Goal: Task Accomplishment & Management: Manage account settings

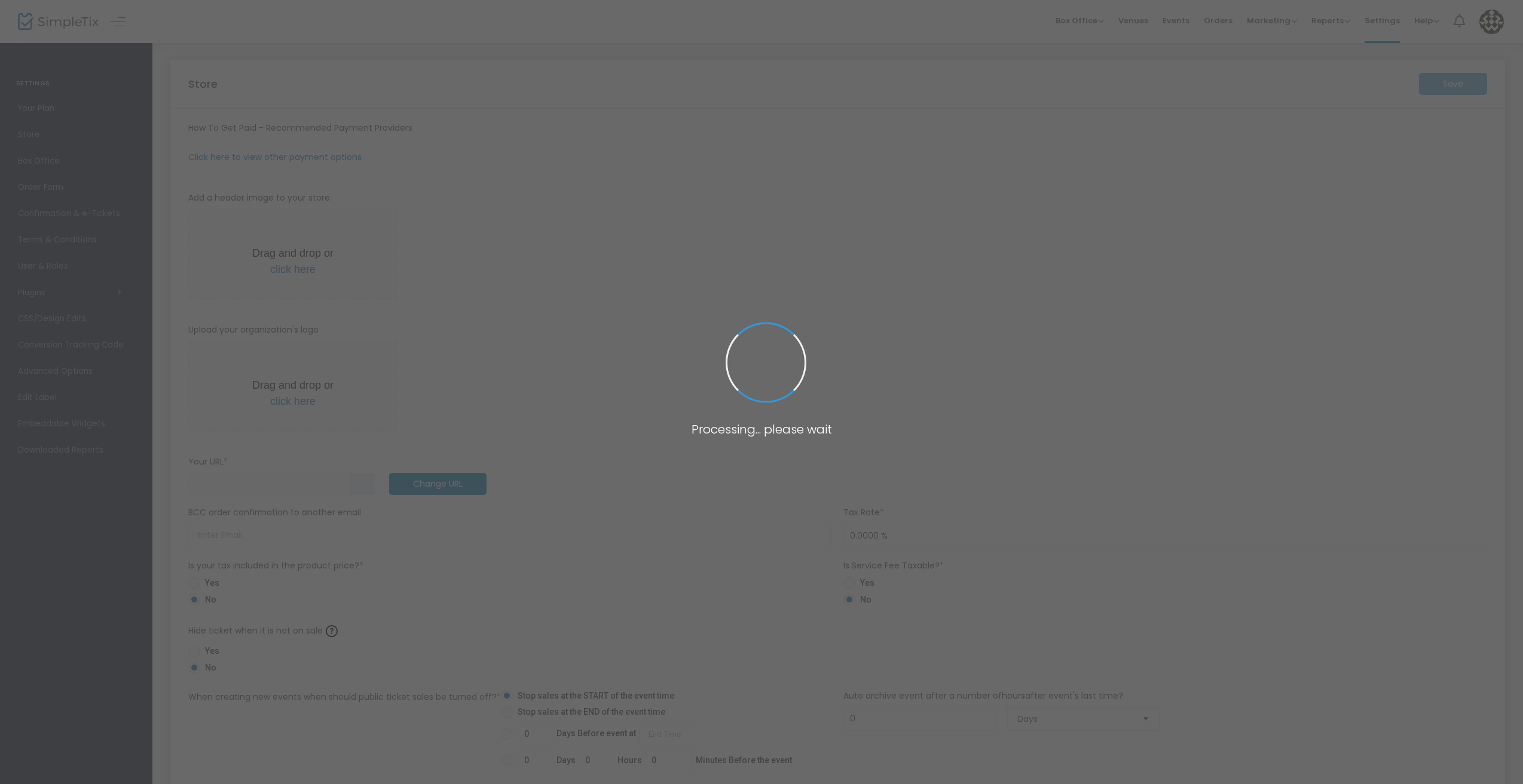
type input "[URL]"
radio input "true"
radio input "false"
radio input "true"
type input "wsab"
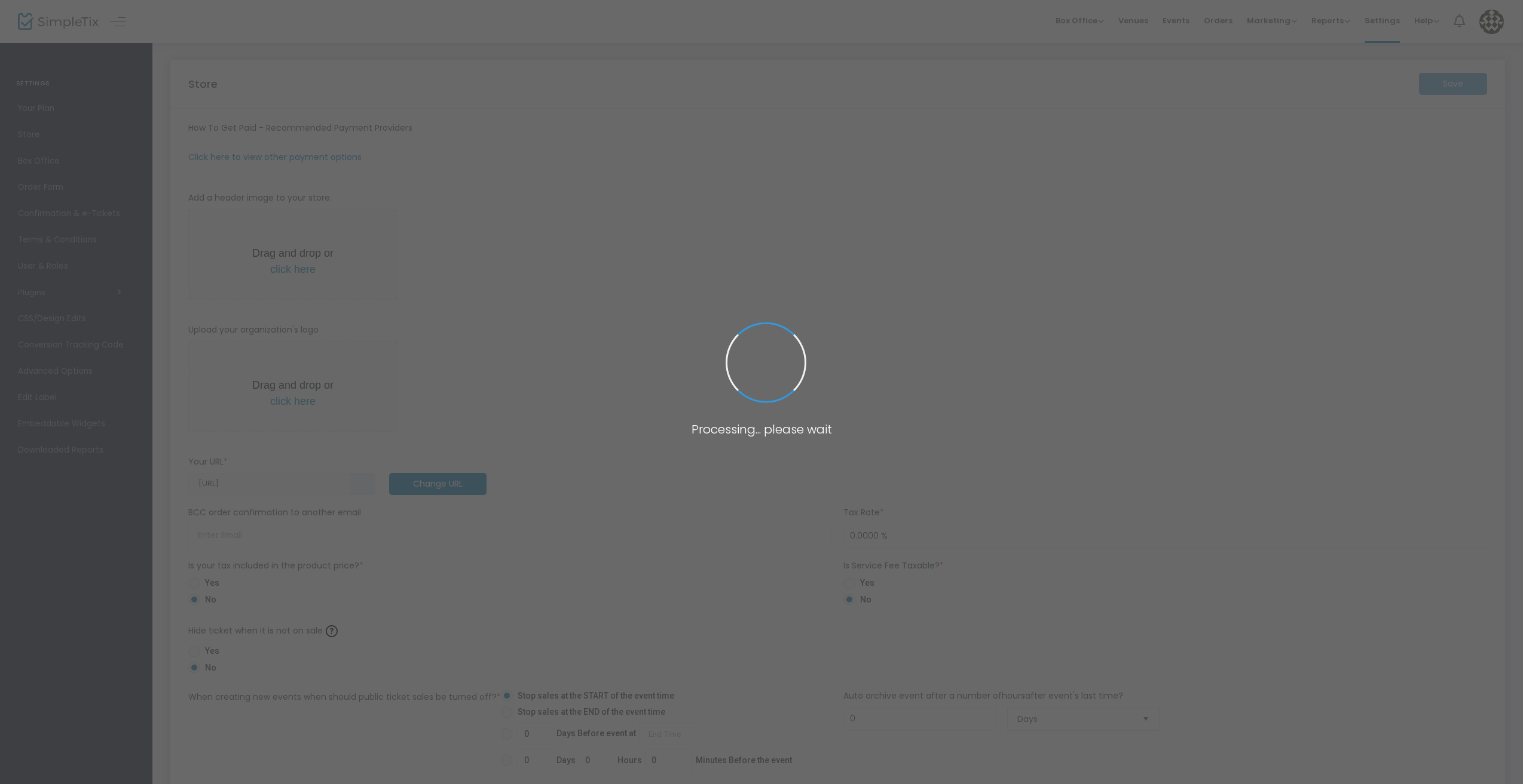
type input "7723217603"
type input "(UTC-05:00) Eastern Time ([GEOGRAPHIC_DATA] & [GEOGRAPHIC_DATA])"
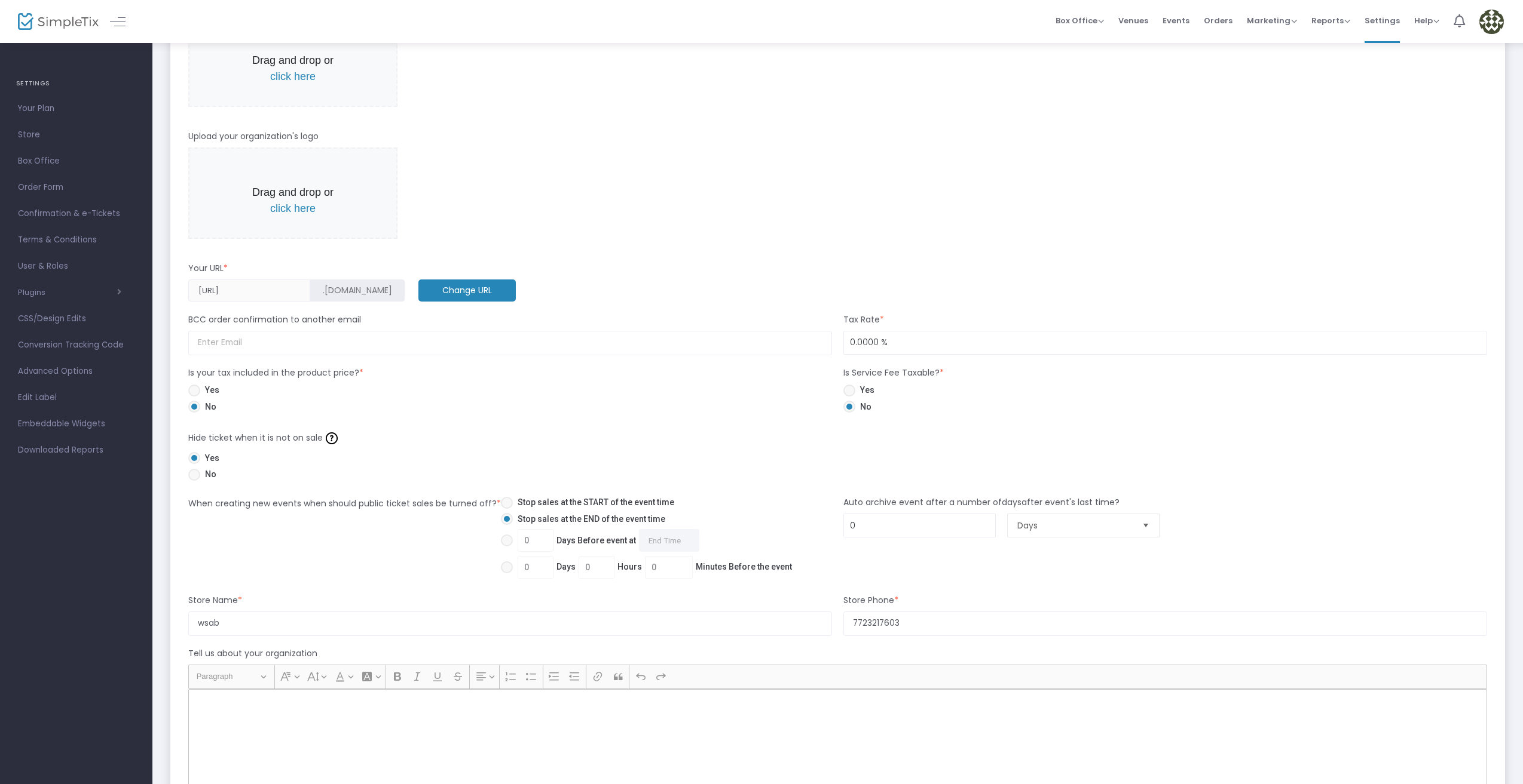
scroll to position [60, 0]
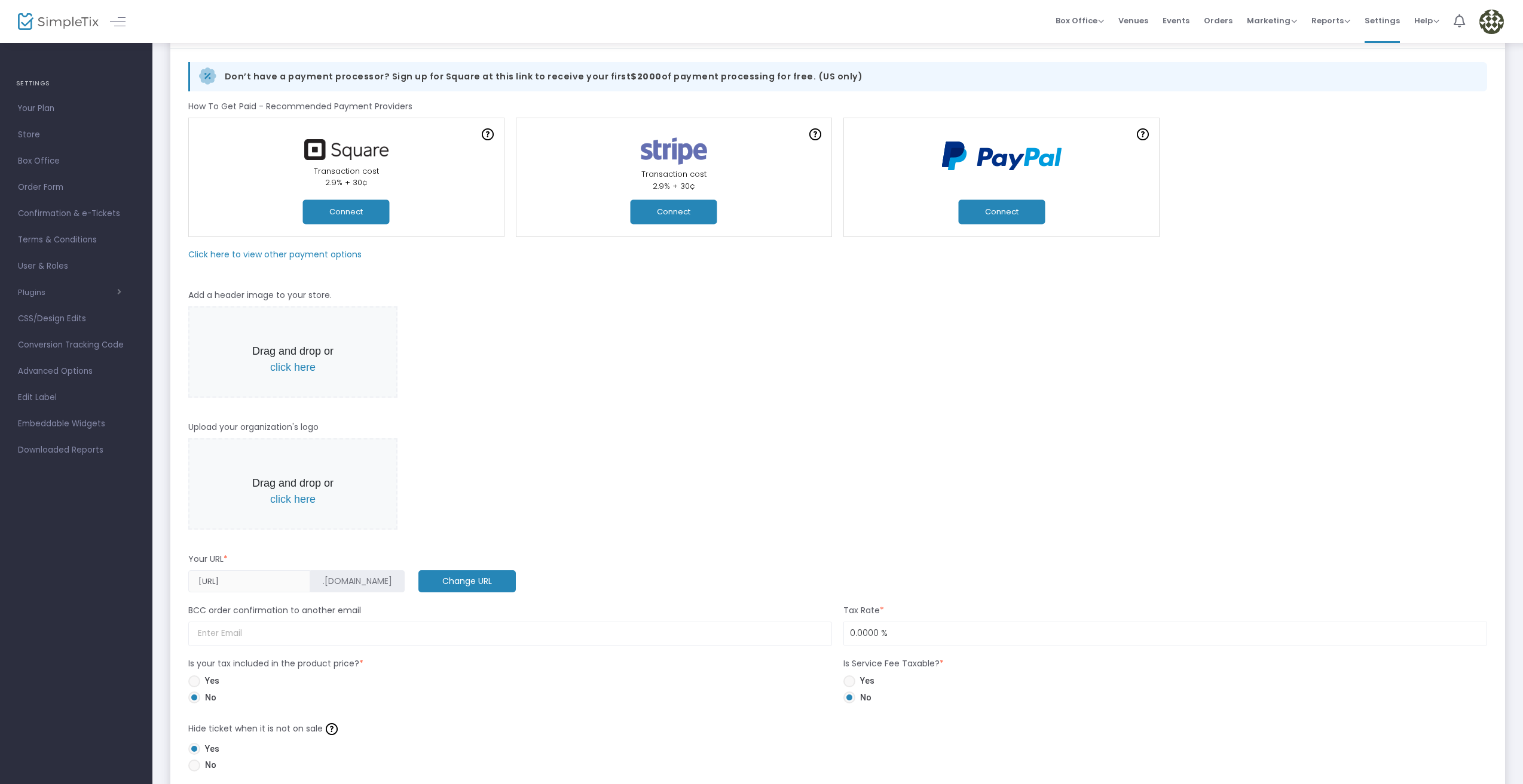
click at [992, 215] on button "Connect" at bounding box center [1001, 212] width 87 height 25
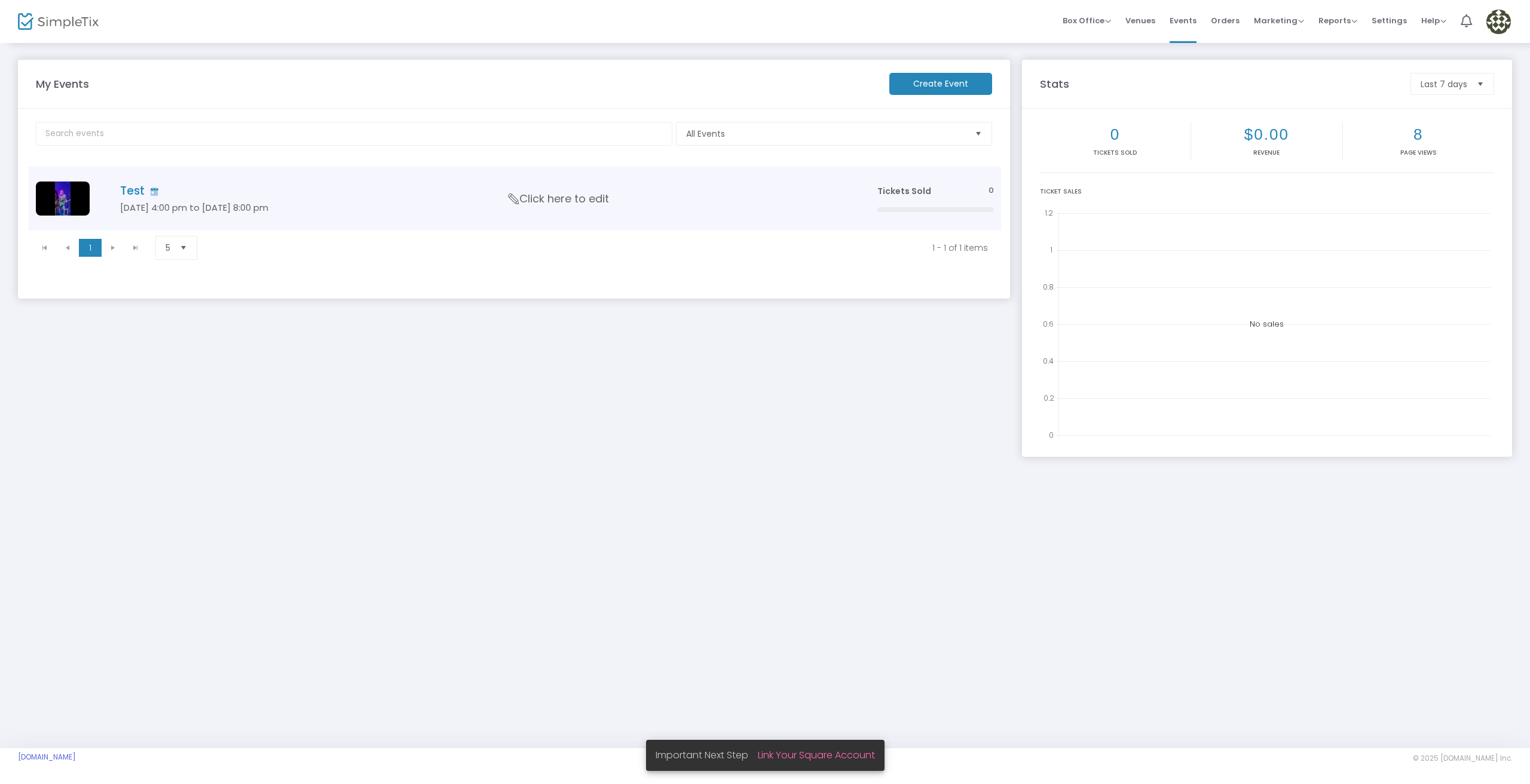
click at [486, 207] on h5 "[DATE] 4:00 pm to [DATE] 8:00 pm" at bounding box center [481, 208] width 722 height 11
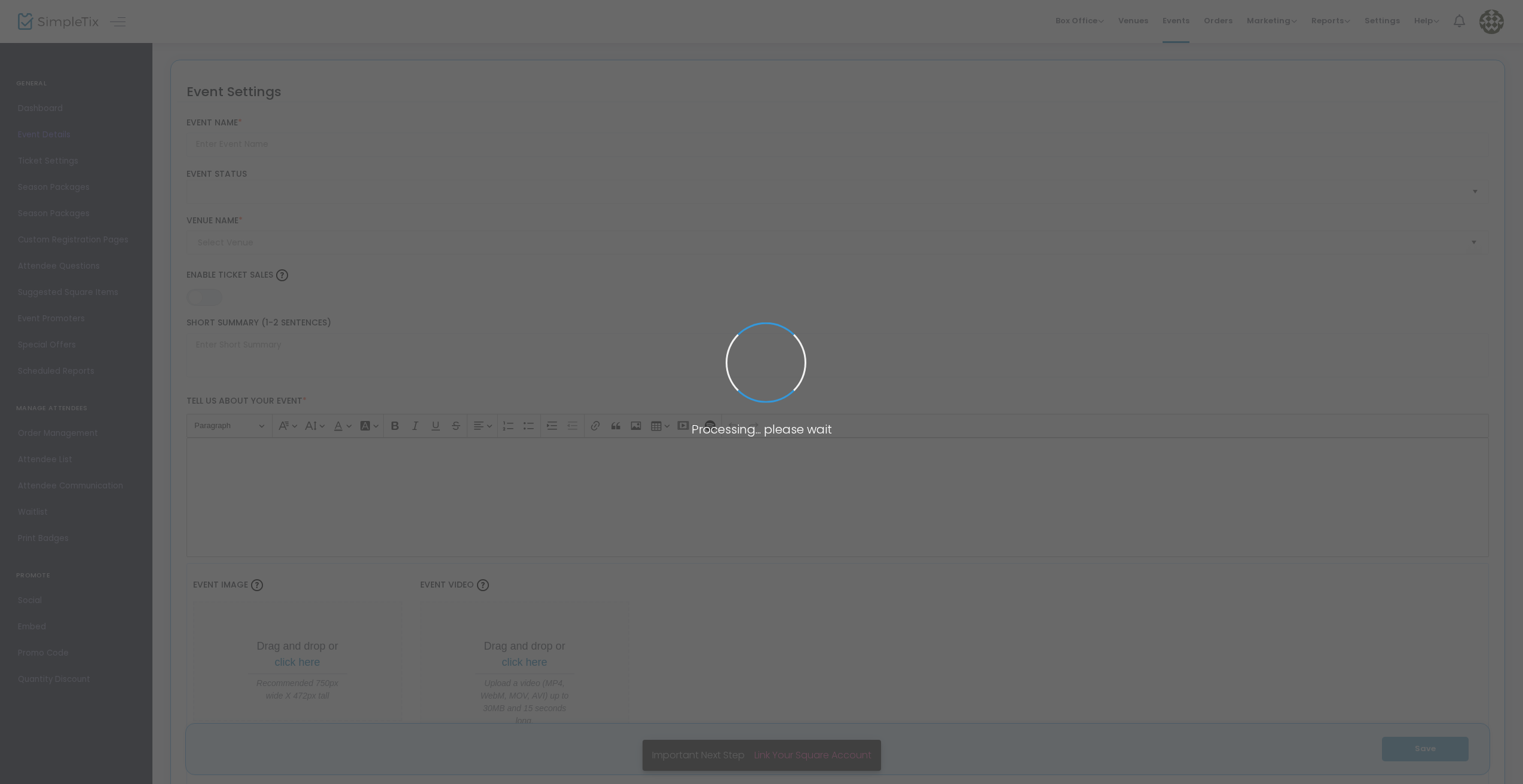
type input "Test"
type textarea "Test"
type input "Buy Tickets"
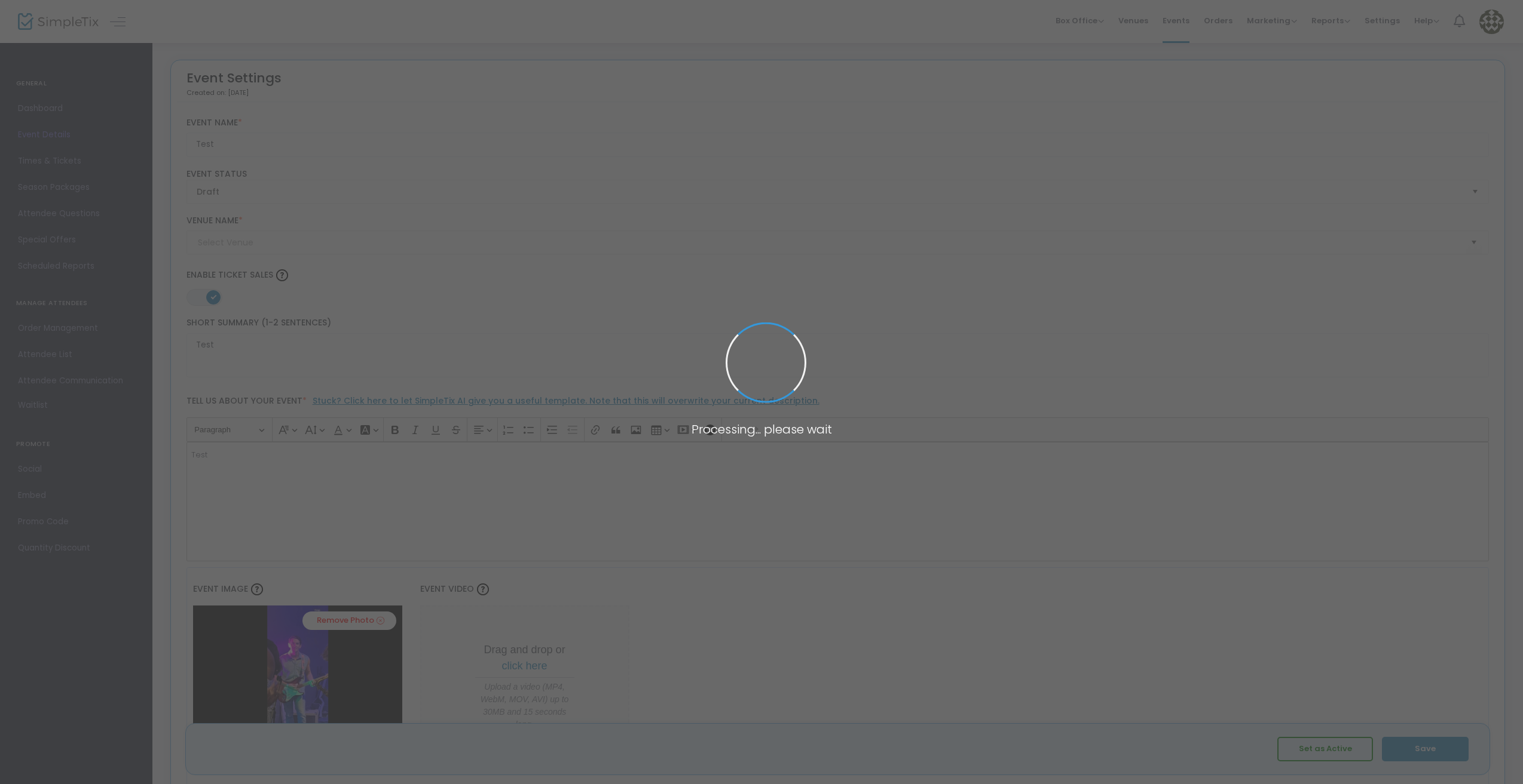
type input "Test"
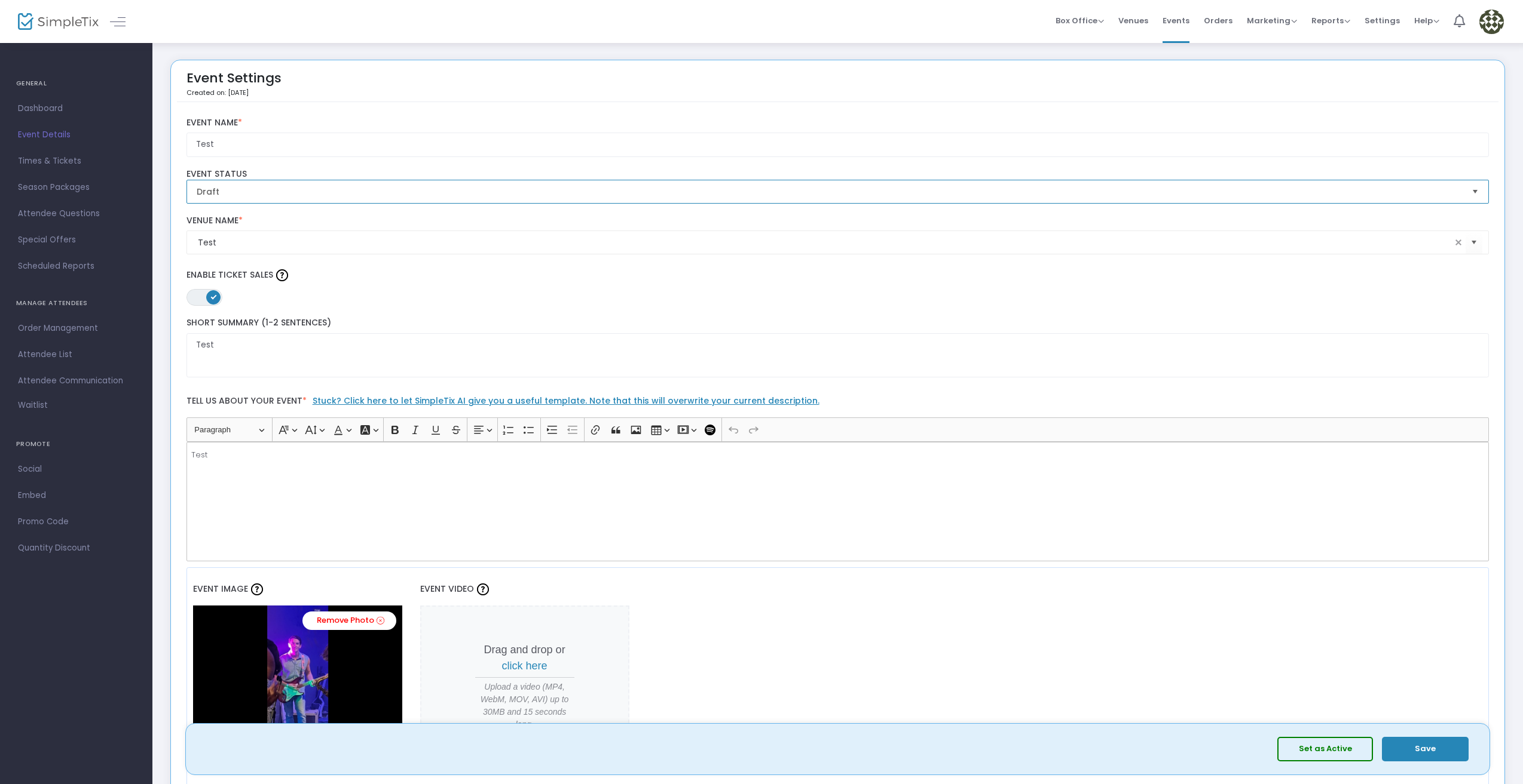
click at [371, 188] on span "Draft" at bounding box center [829, 192] width 1266 height 12
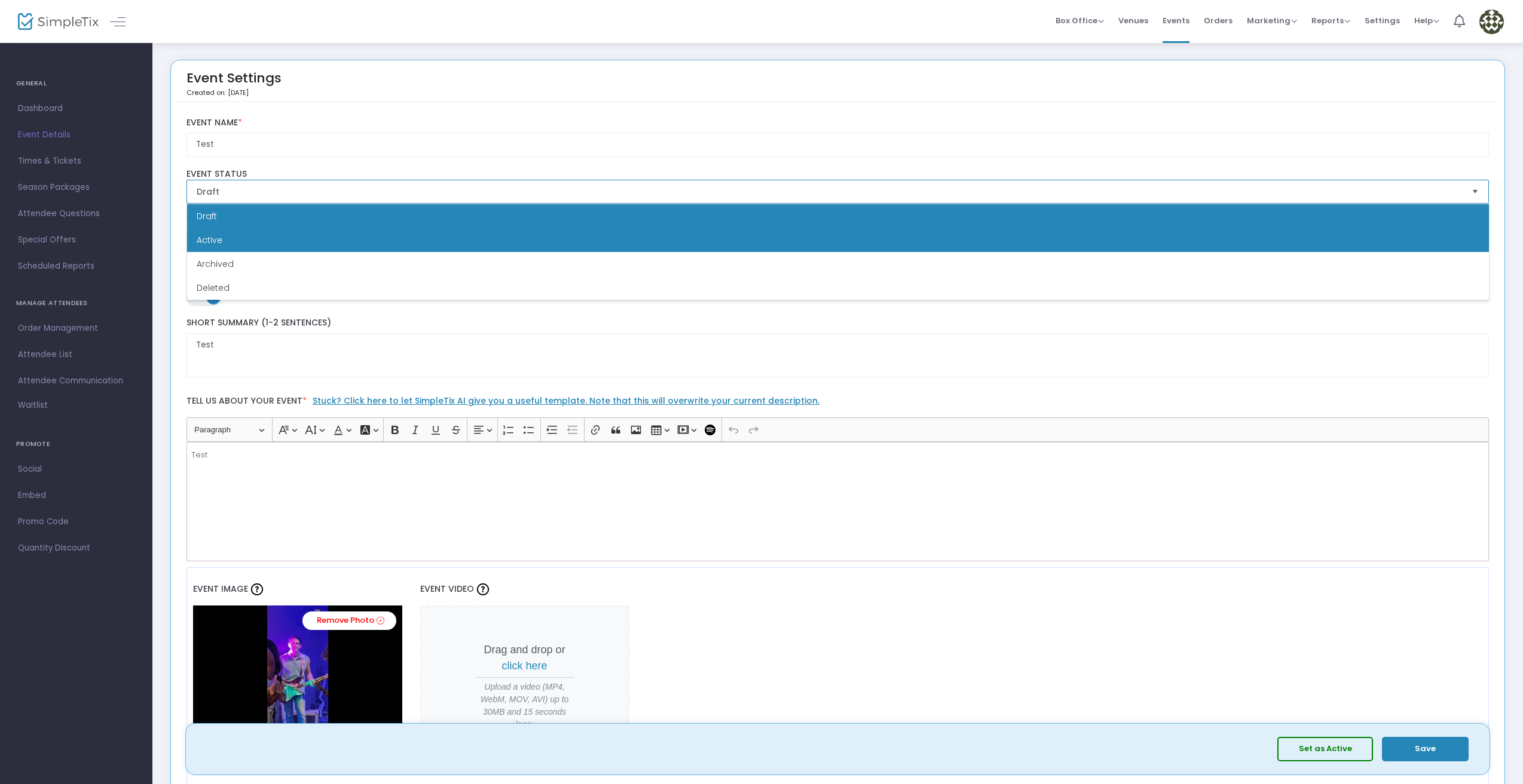
click at [352, 246] on li "Active" at bounding box center [837, 240] width 1302 height 24
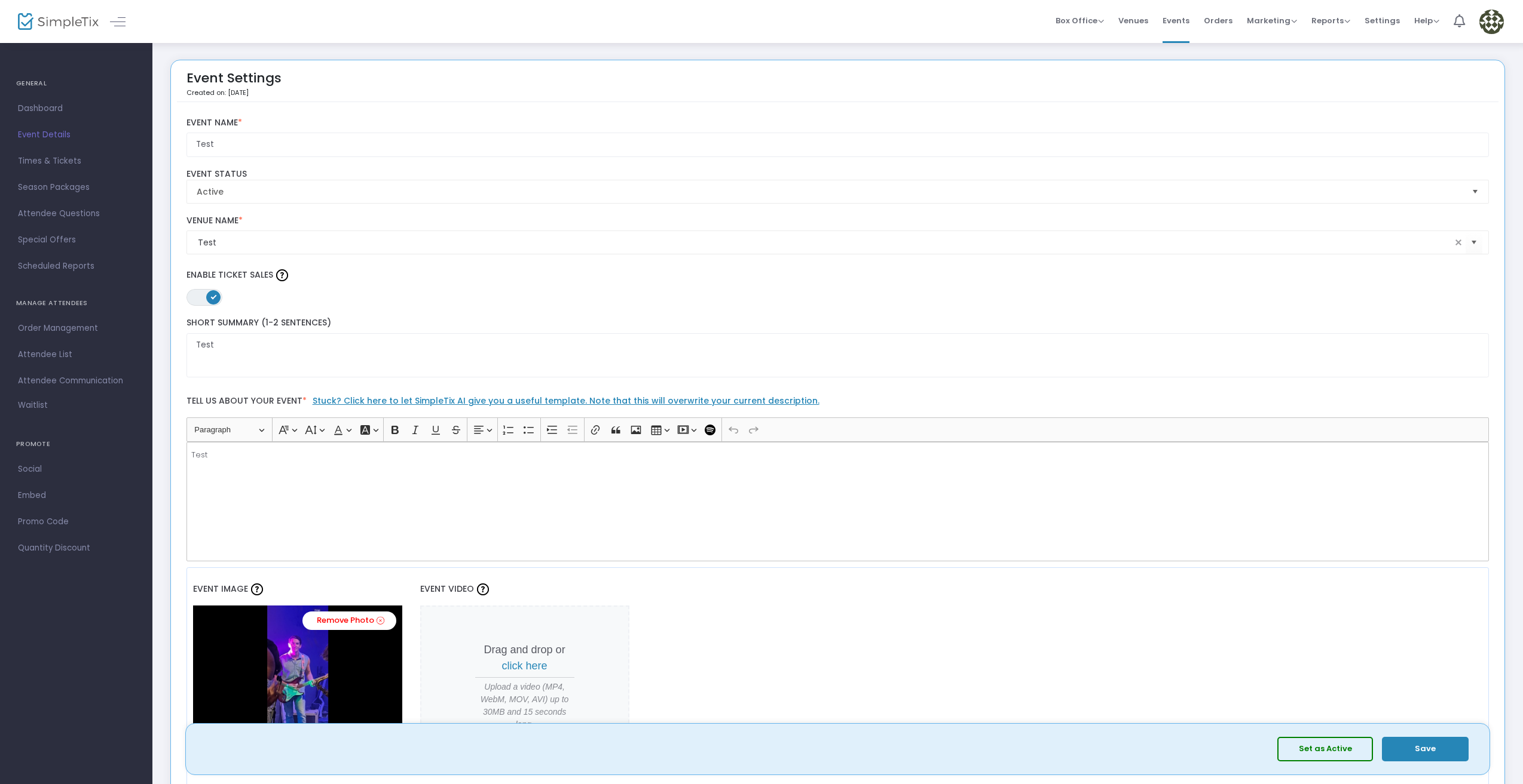
click at [1442, 743] on button "Save" at bounding box center [1425, 749] width 87 height 25
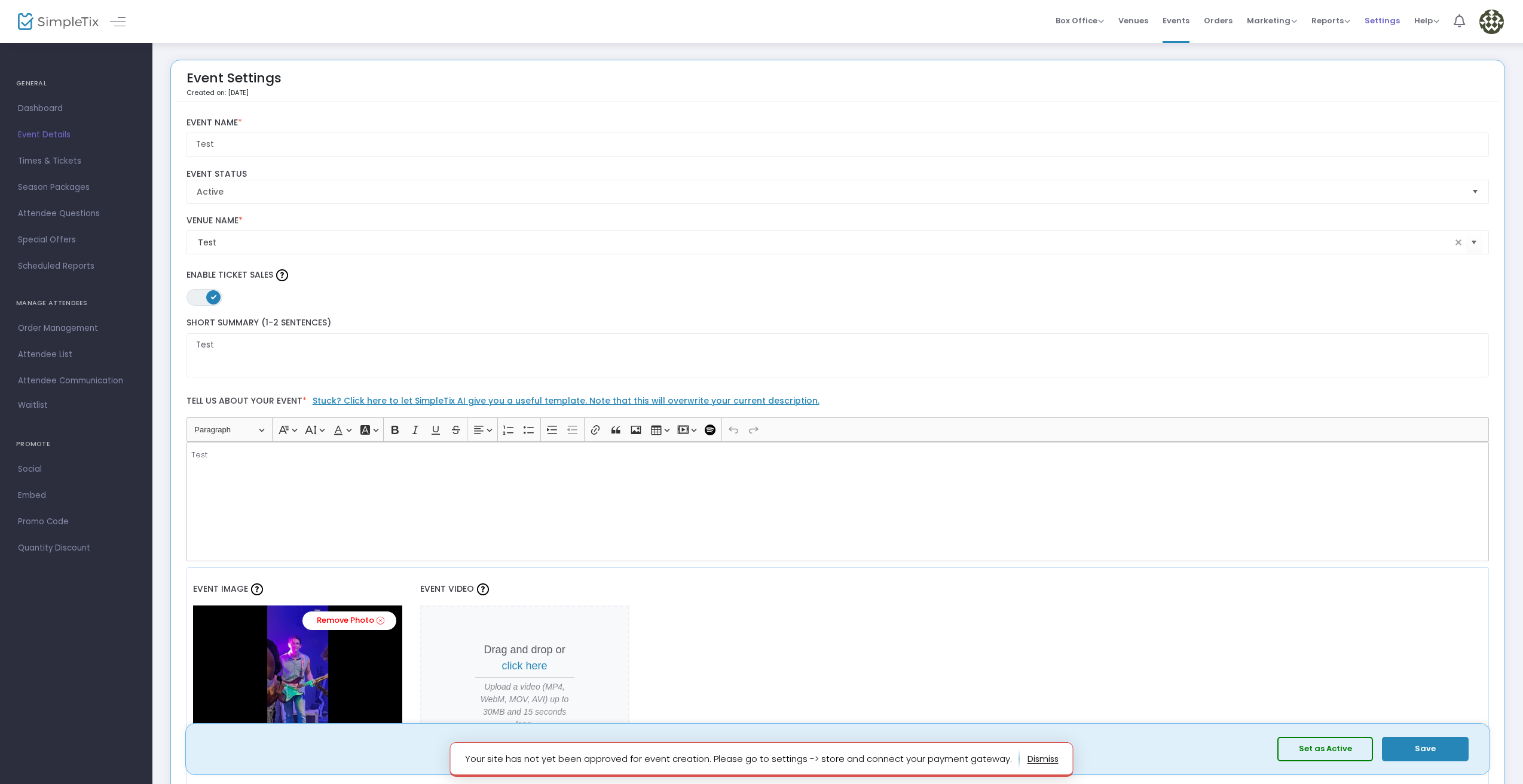
click at [1385, 25] on span "Settings" at bounding box center [1381, 20] width 35 height 31
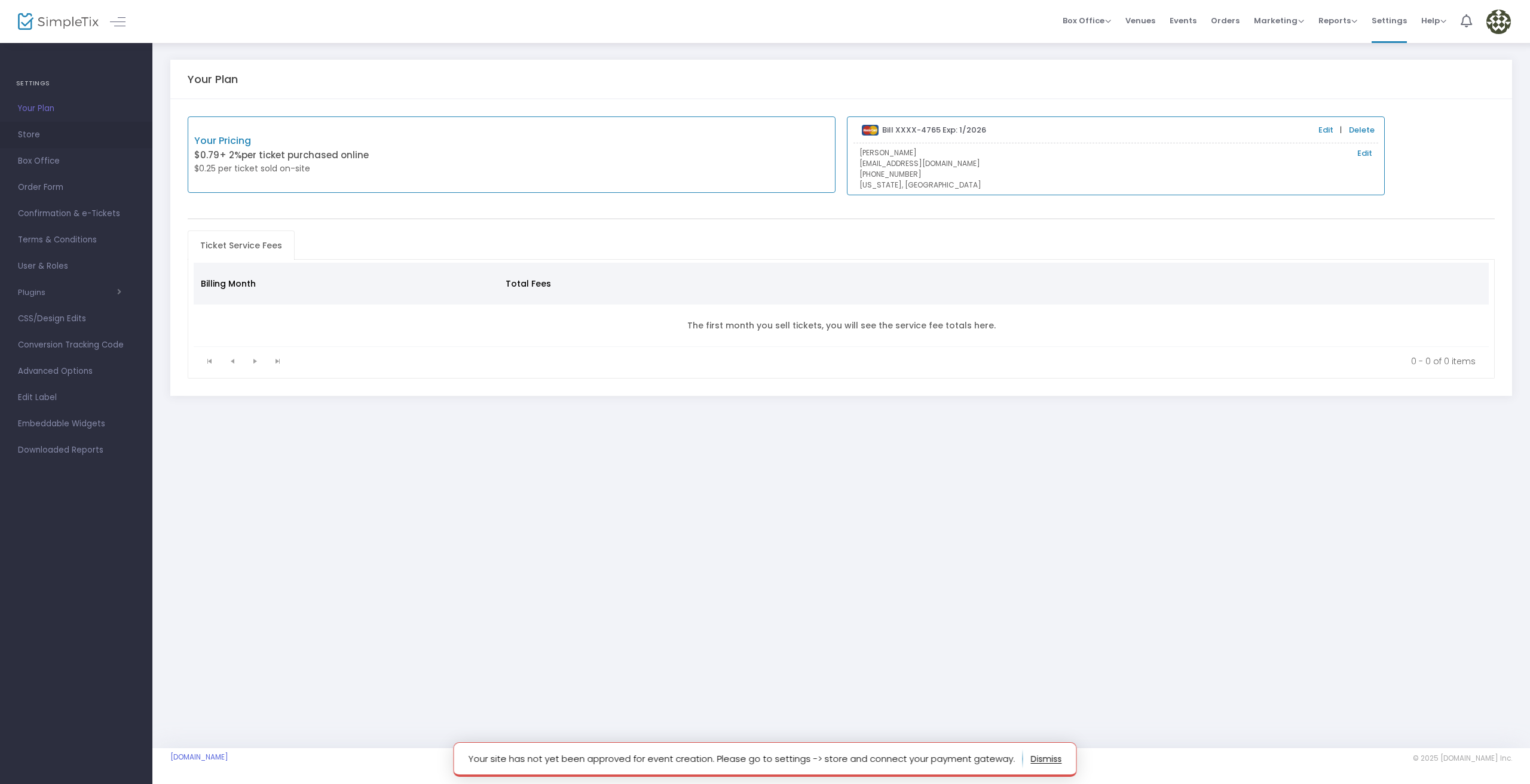
click at [35, 134] on span "Store" at bounding box center [76, 135] width 117 height 16
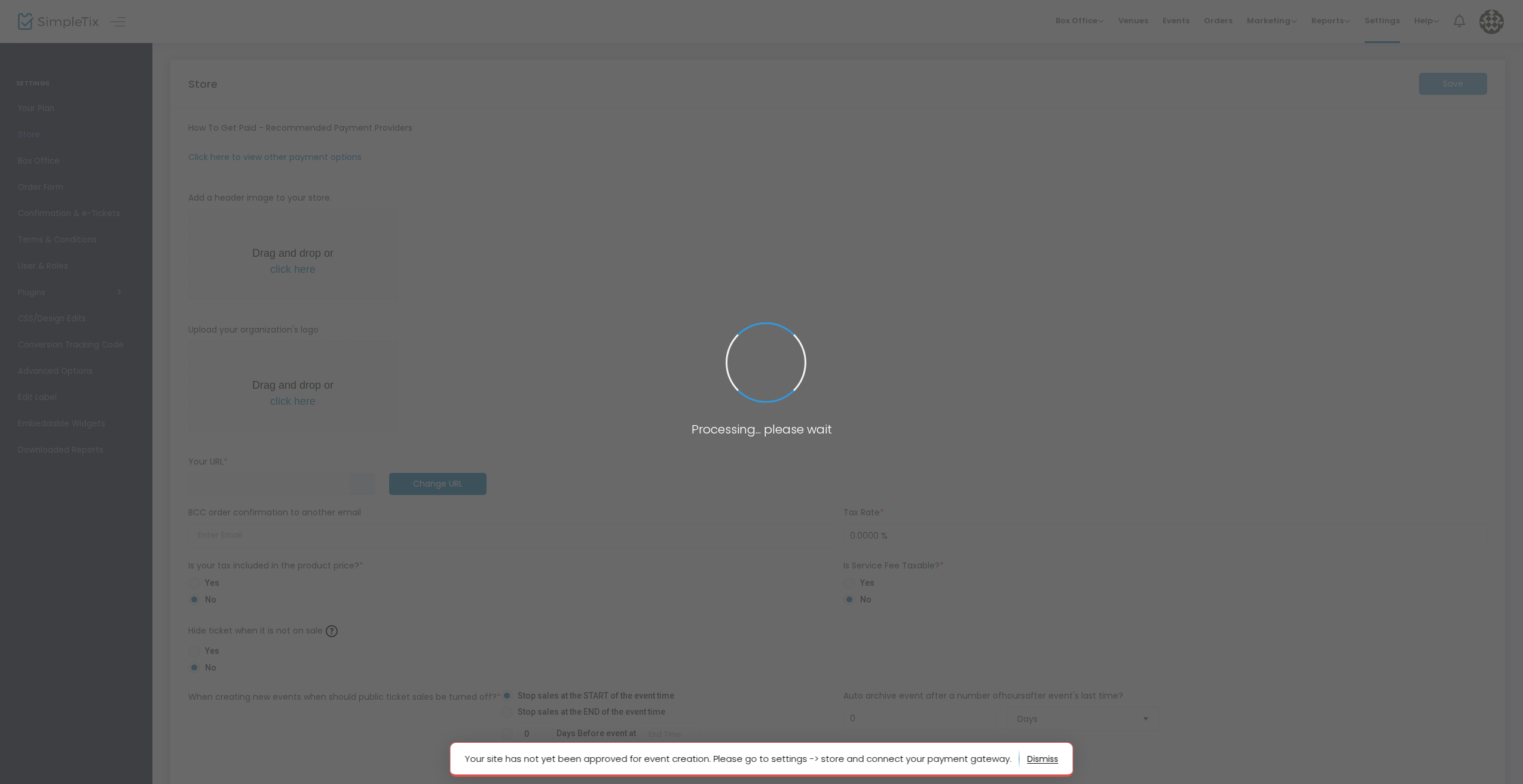
type input "[URL]"
radio input "true"
radio input "false"
radio input "true"
type input "wsab"
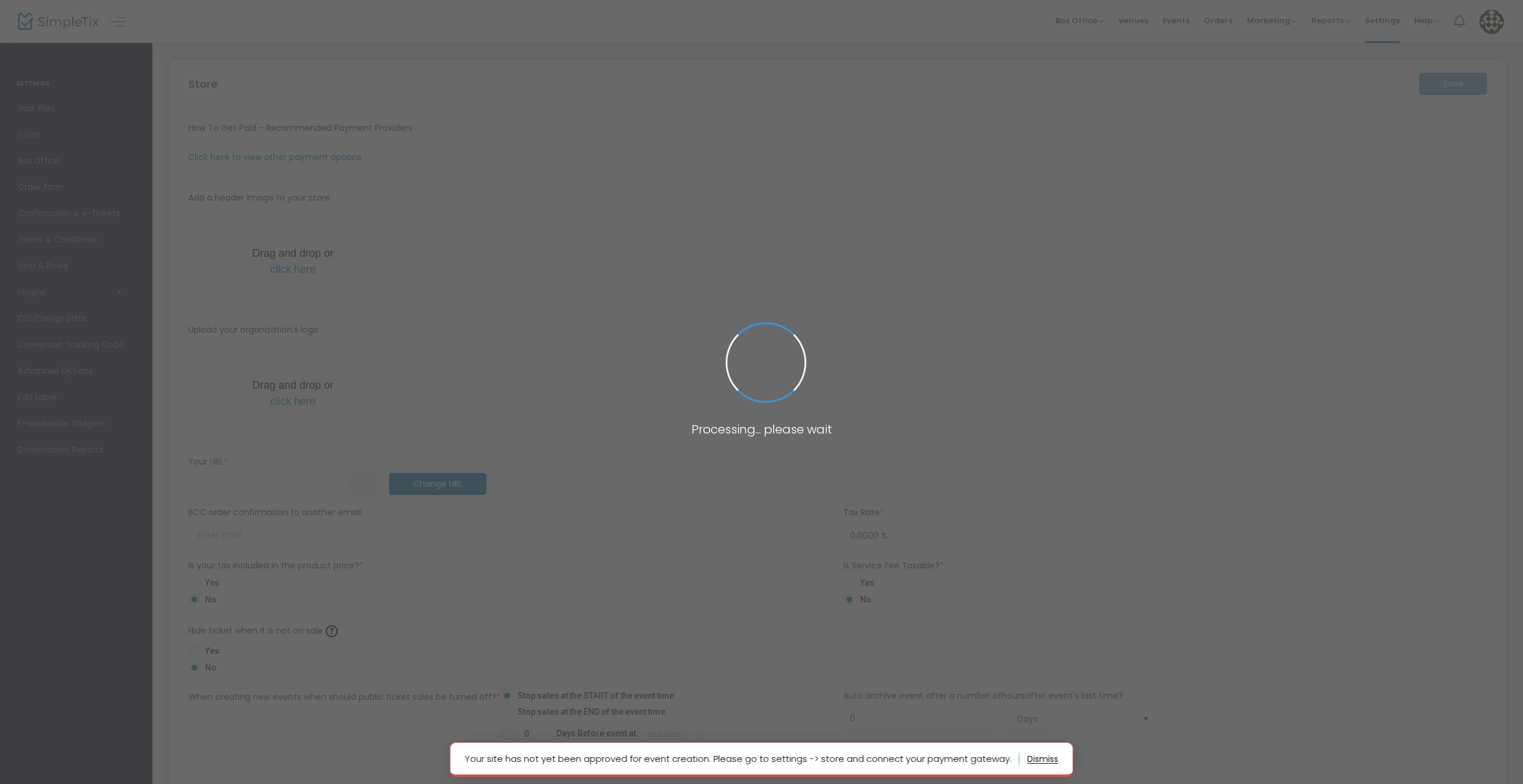
type input "7723217603"
type input "(UTC-05:00) Eastern Time ([GEOGRAPHIC_DATA] & [GEOGRAPHIC_DATA])"
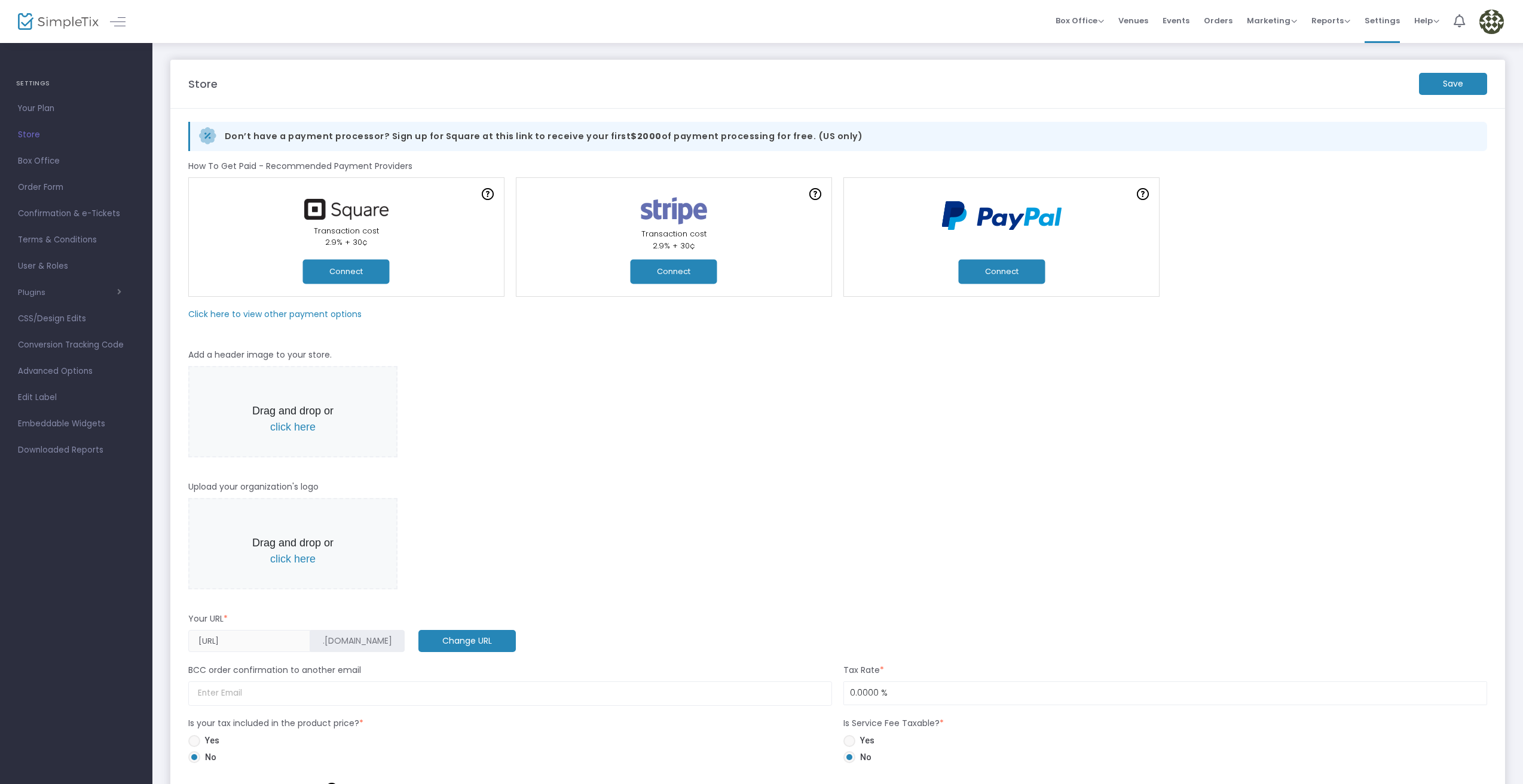
click at [1013, 271] on button "Connect" at bounding box center [1001, 272] width 87 height 25
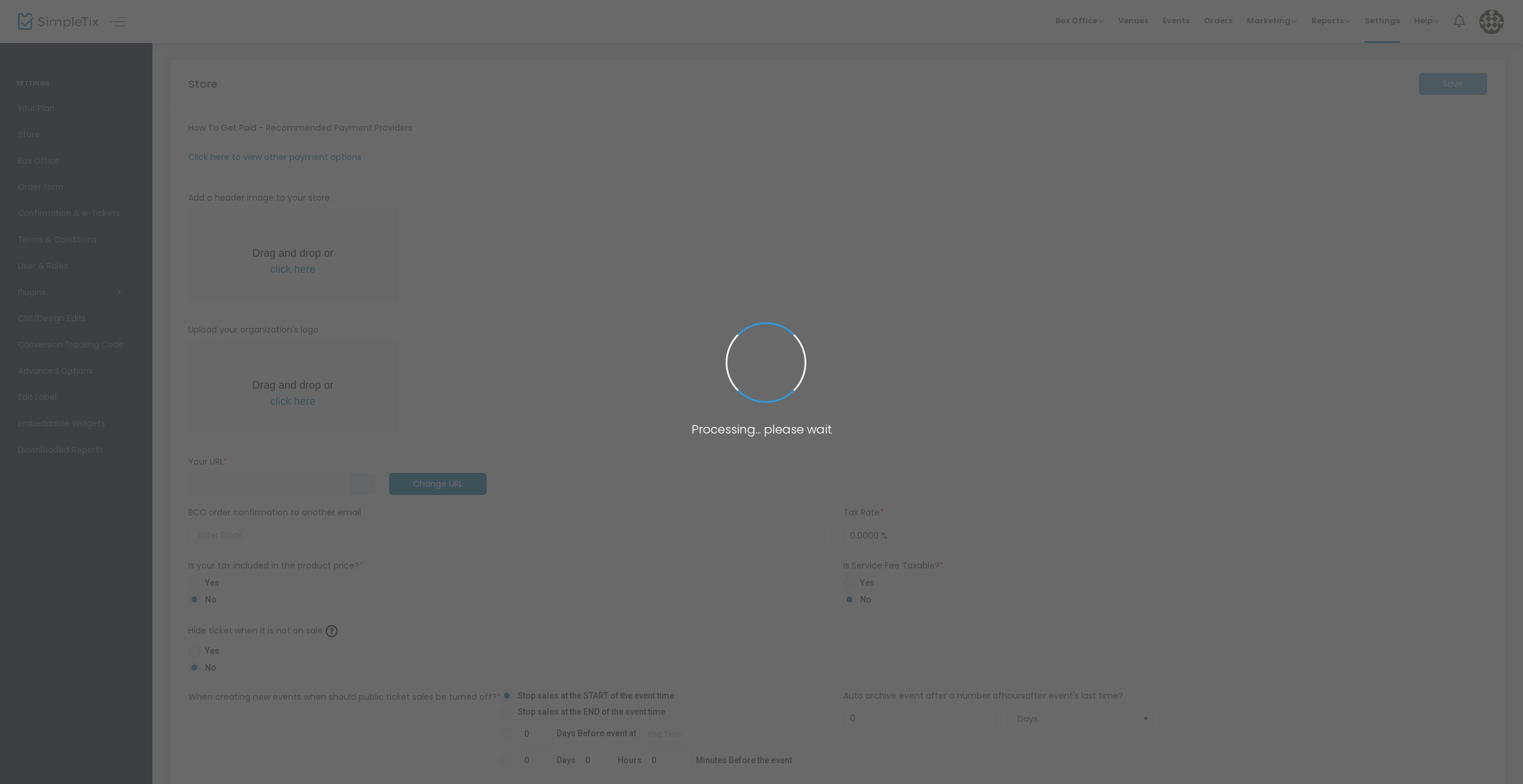
type input "[URL]"
radio input "true"
radio input "false"
radio input "true"
type input "wsab"
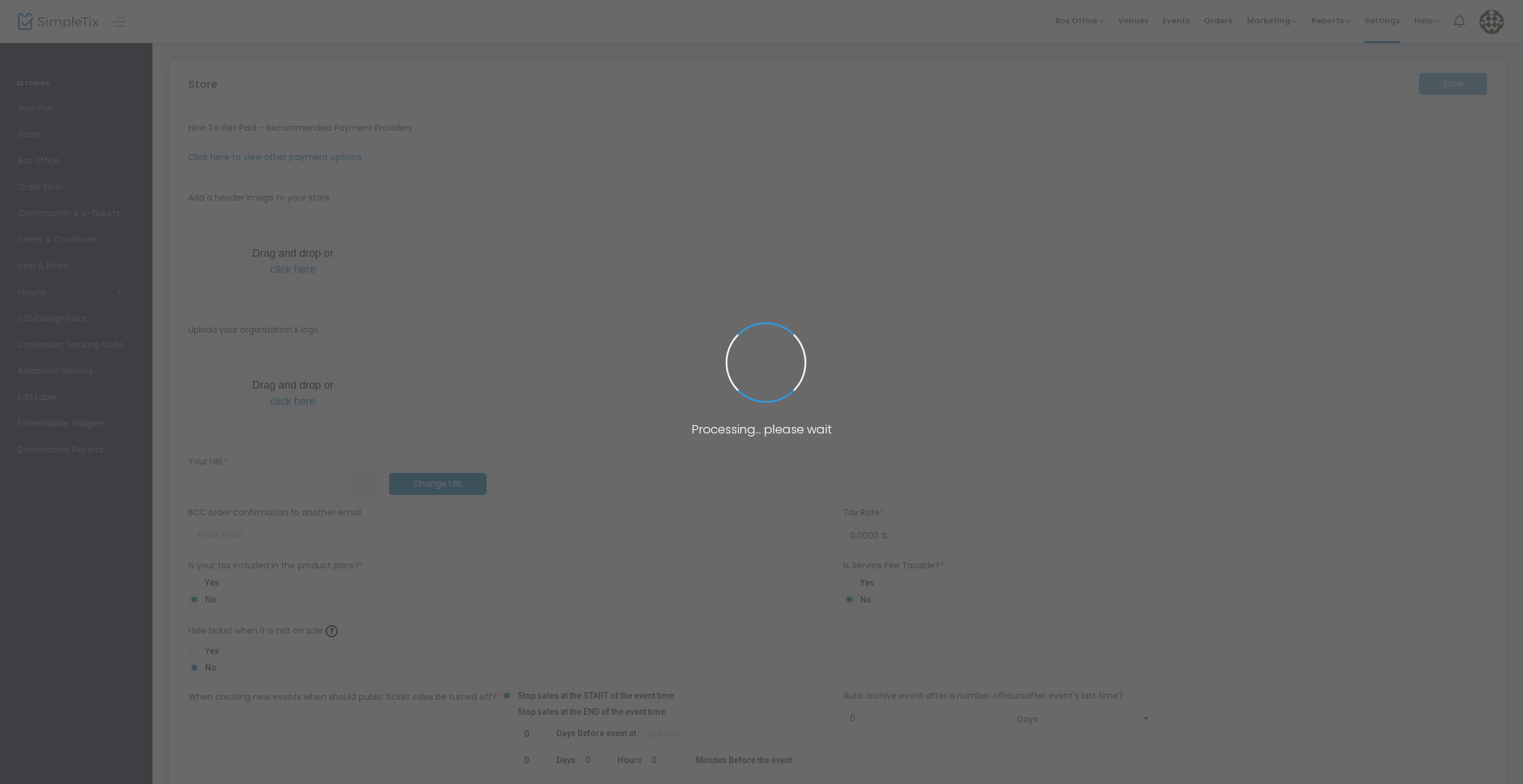
type input "7723217603"
type input "(UTC-05:00) Eastern Time ([GEOGRAPHIC_DATA] & [GEOGRAPHIC_DATA])"
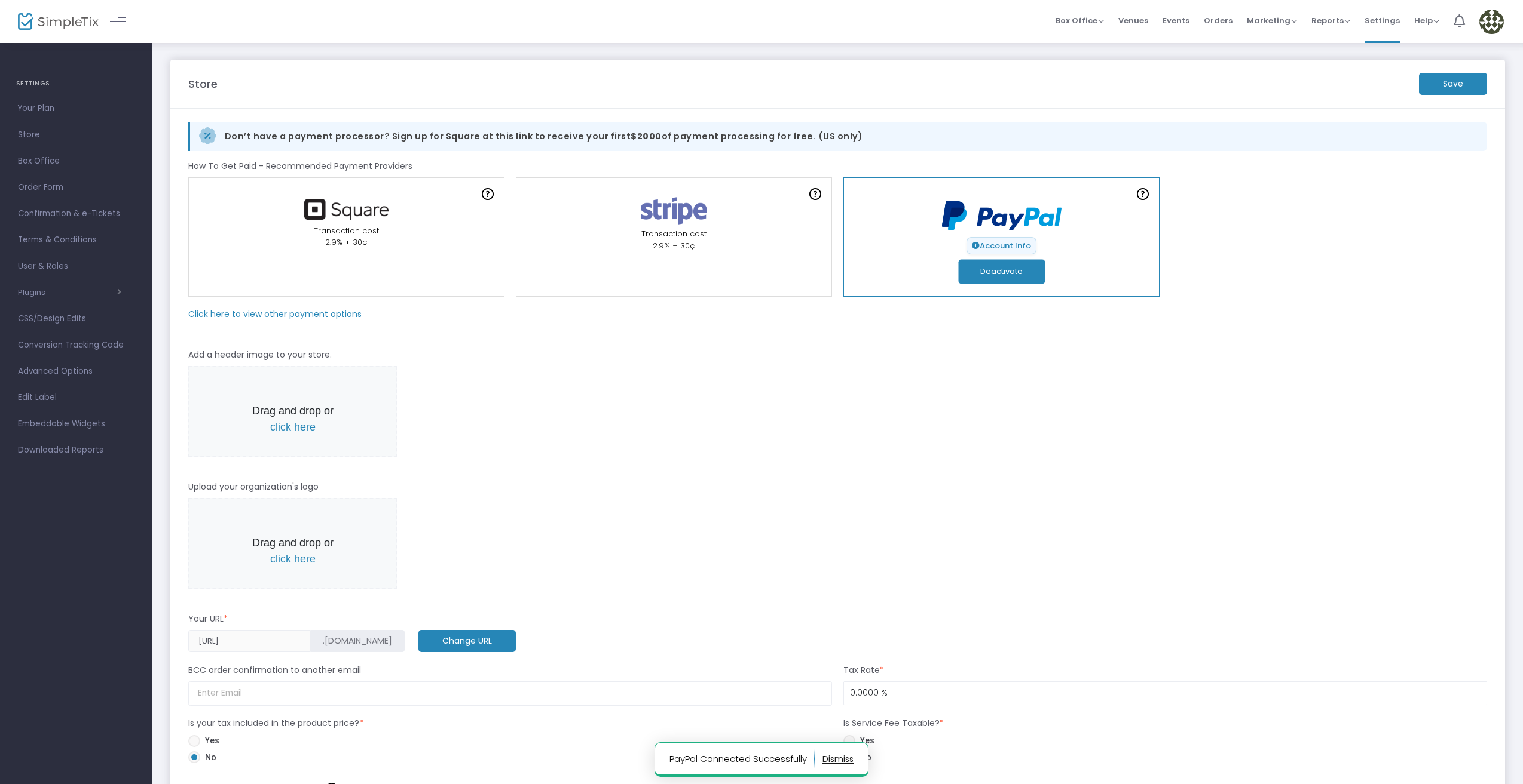
click at [1005, 467] on div "Drag and drop or click here" at bounding box center [837, 417] width 1311 height 103
click at [41, 105] on span "Your Plan" at bounding box center [76, 109] width 117 height 16
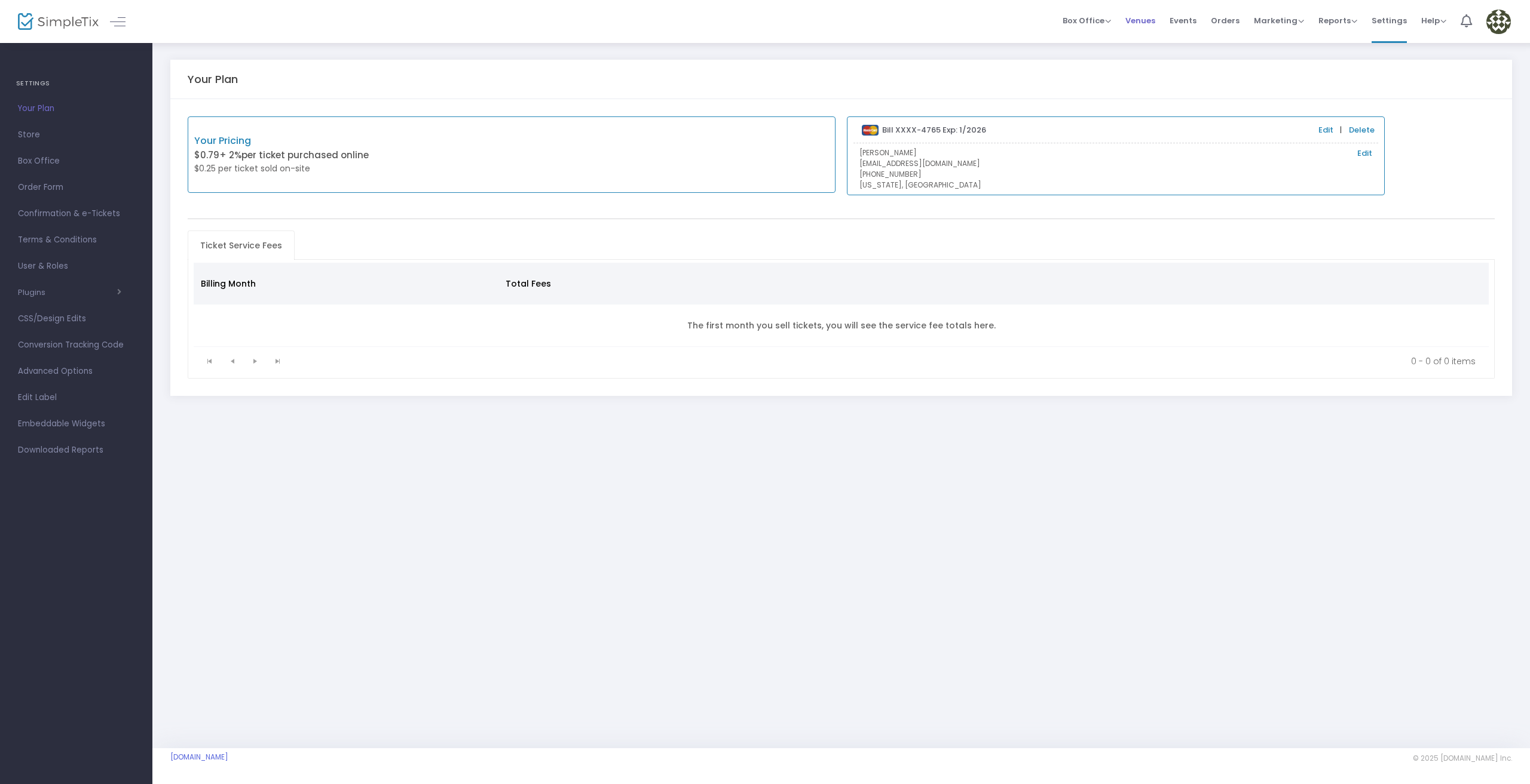
click at [1146, 25] on span "Venues" at bounding box center [1140, 20] width 30 height 31
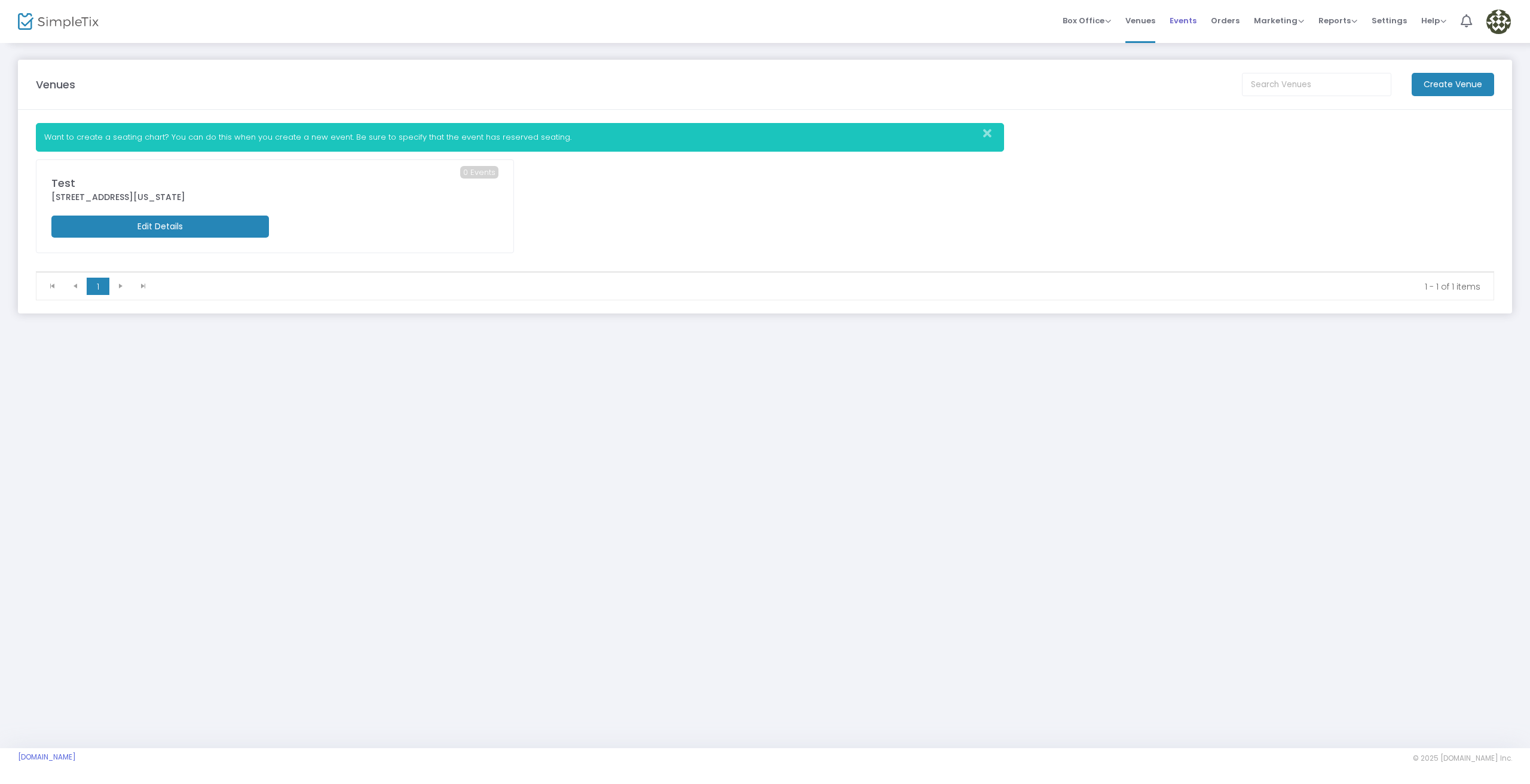
click at [1193, 16] on span "Events" at bounding box center [1182, 20] width 27 height 31
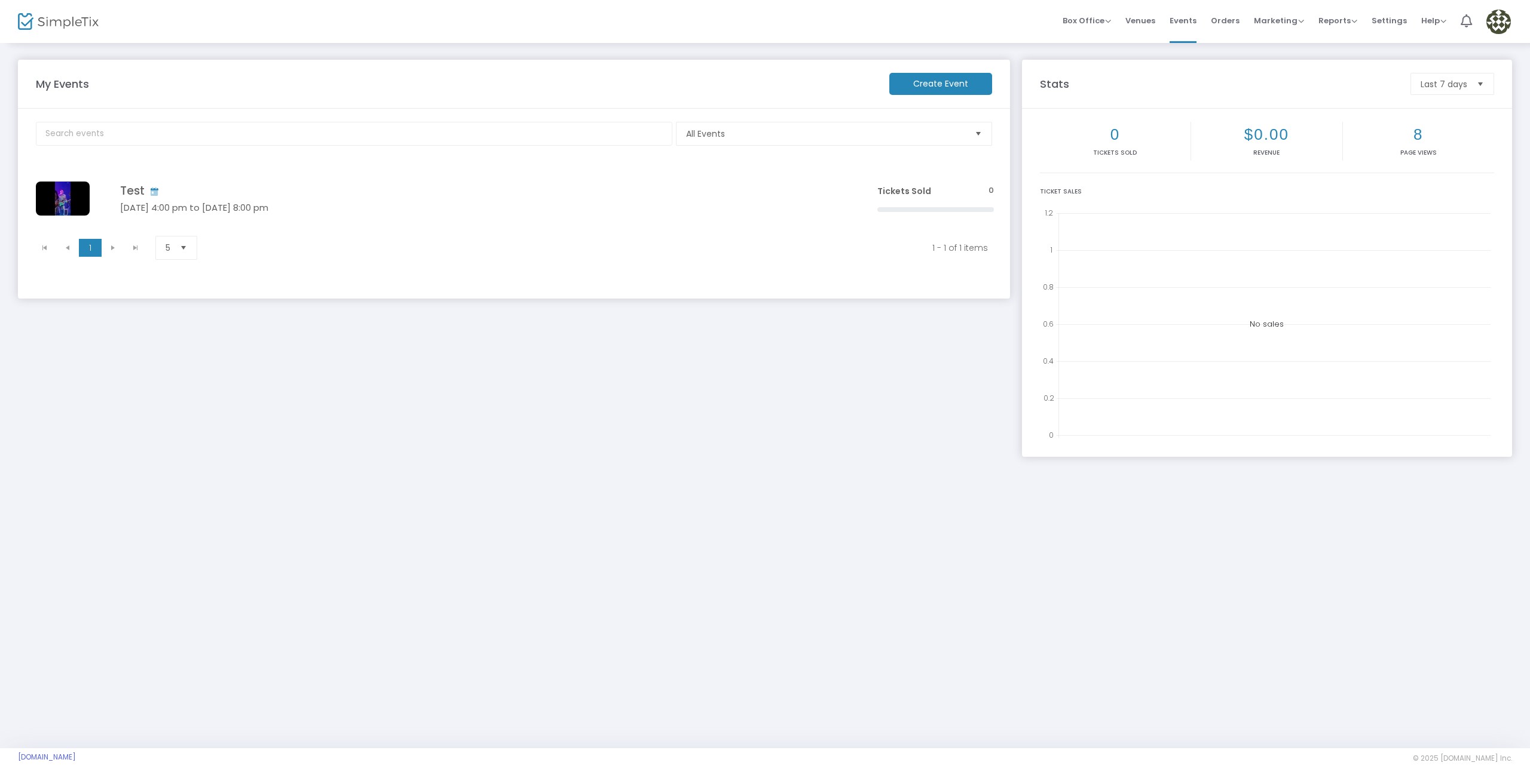
click at [368, 185] on h4 "Test" at bounding box center [481, 191] width 722 height 14
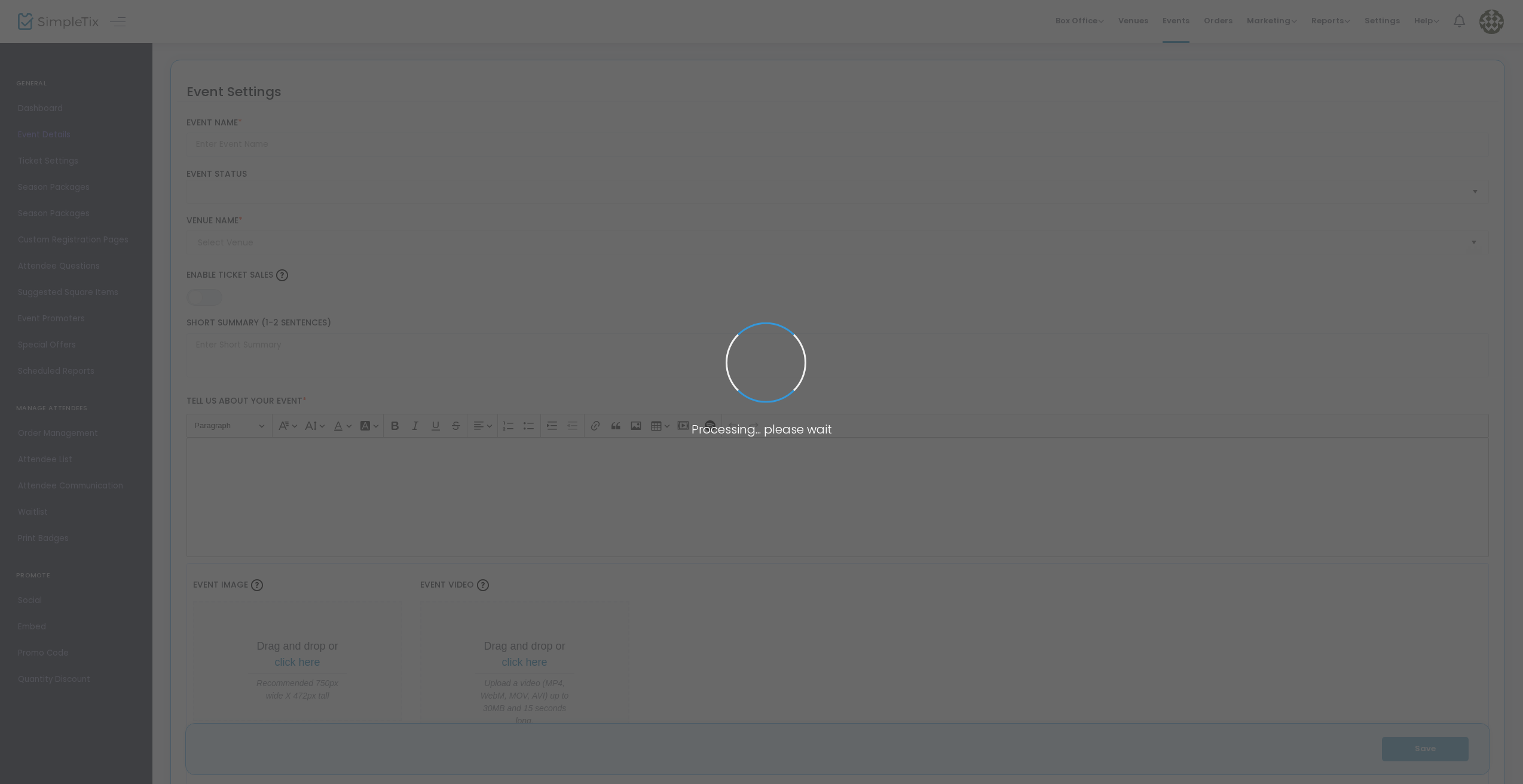
type input "Test"
type textarea "Test"
type input "Buy Tickets"
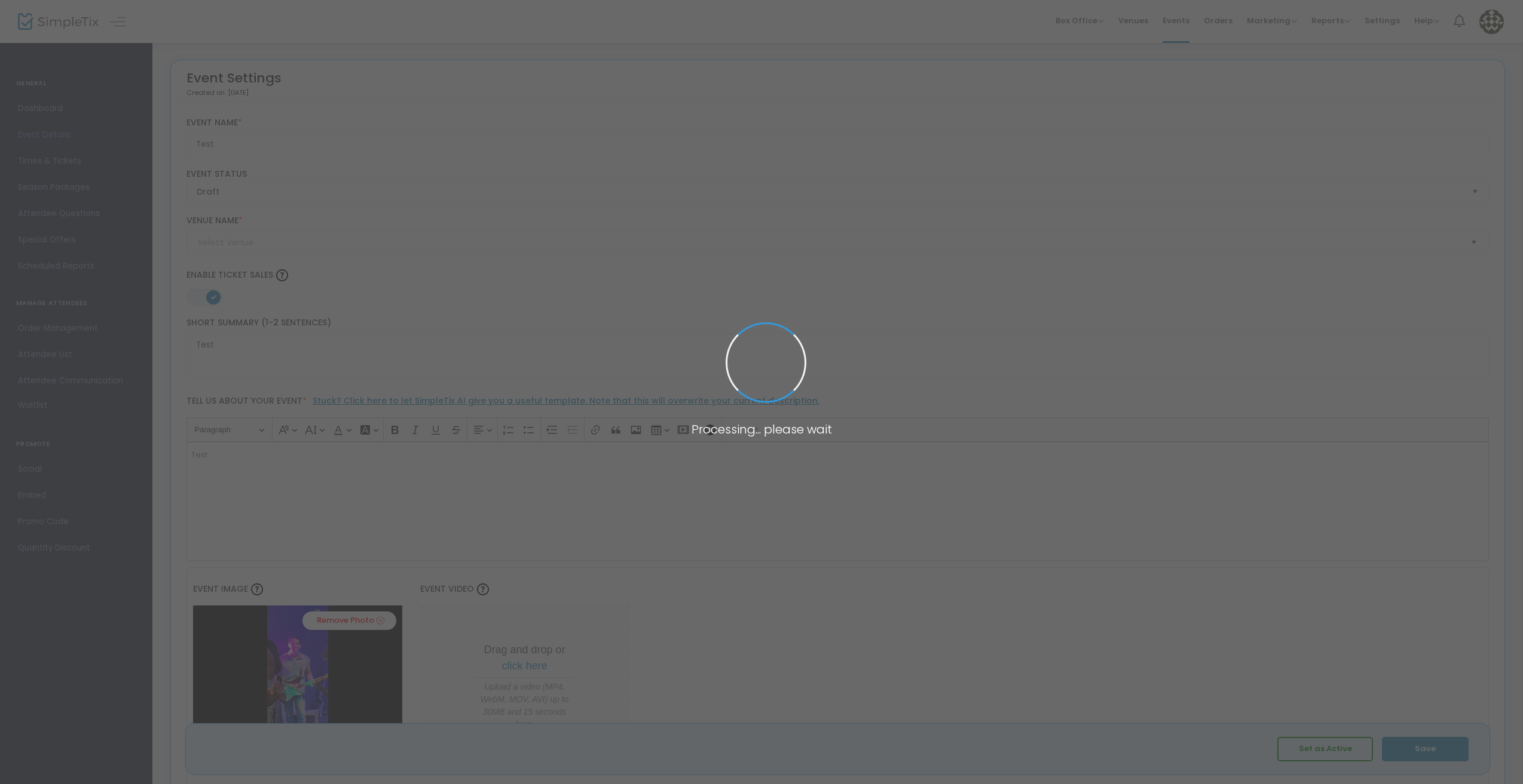
type input "Test"
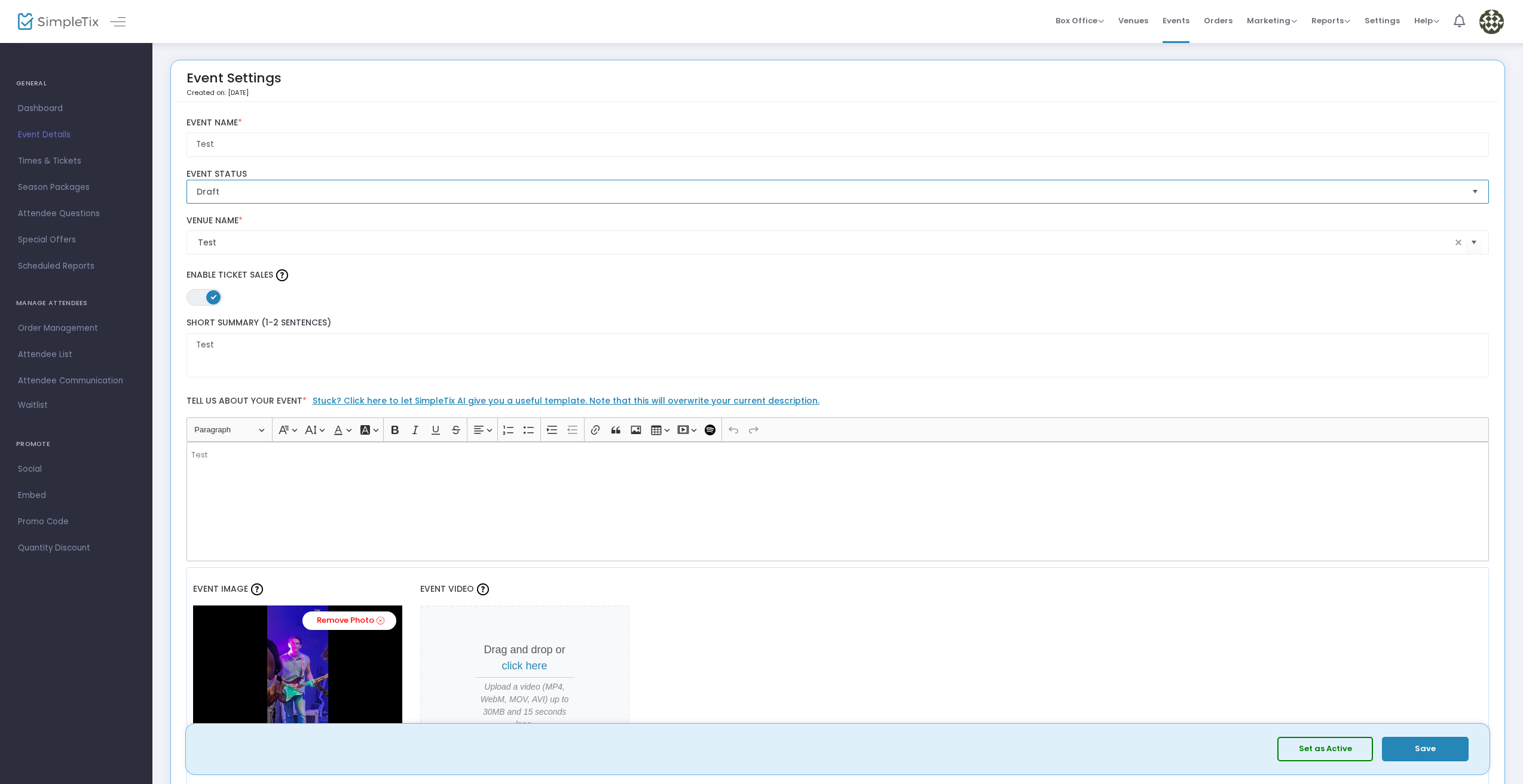
click at [507, 202] on span "Draft" at bounding box center [829, 192] width 1275 height 23
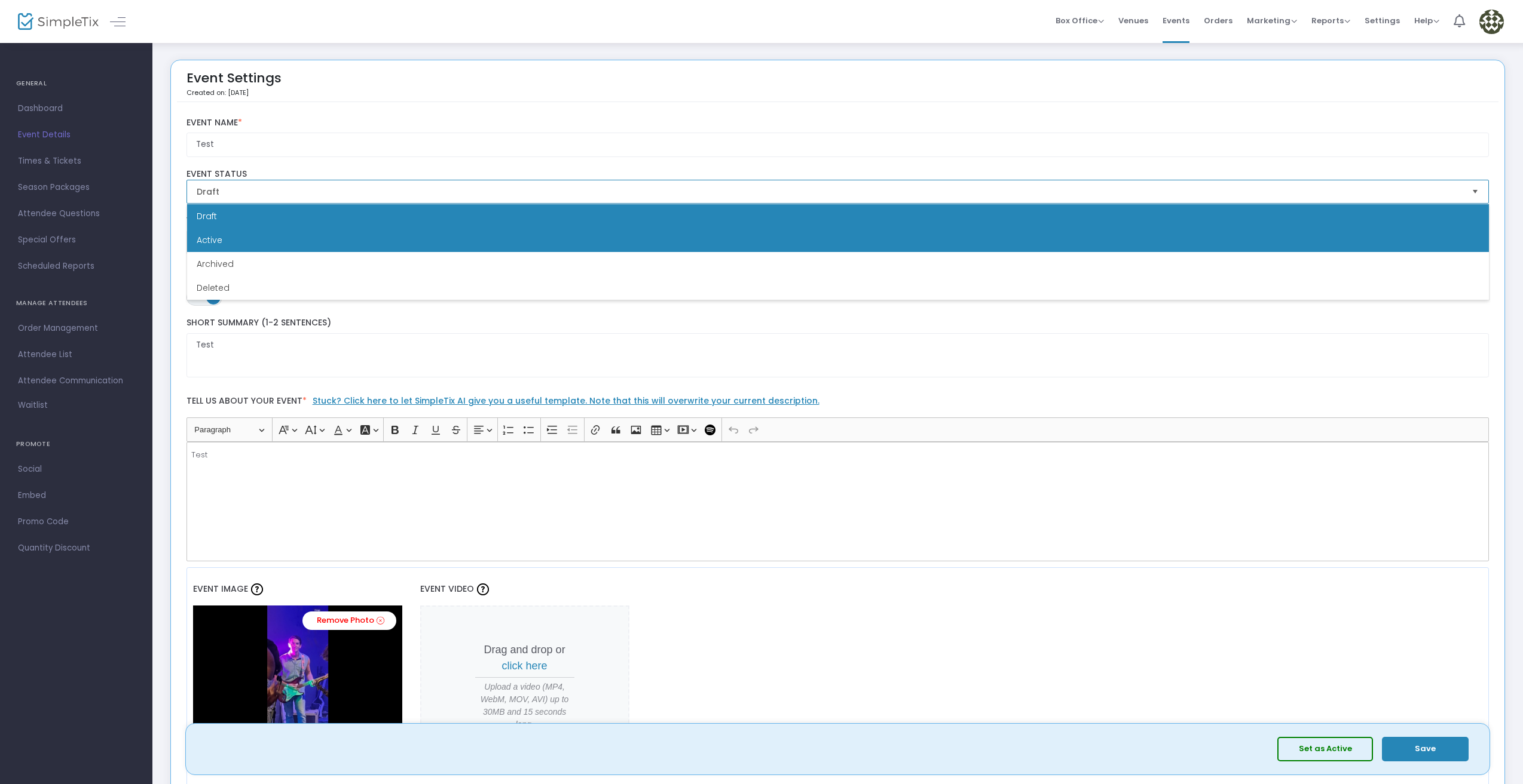
click at [512, 251] on li "Active" at bounding box center [837, 240] width 1302 height 24
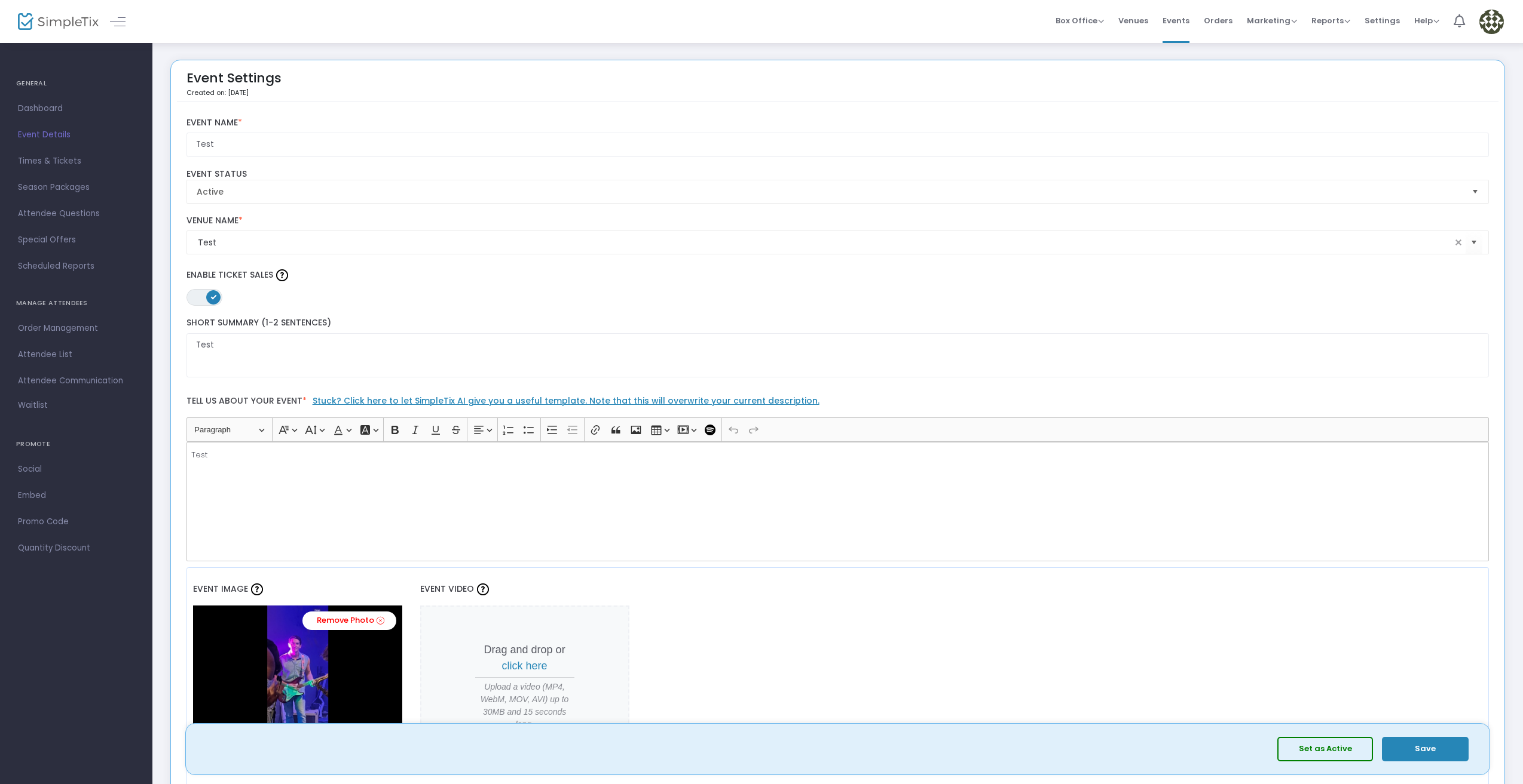
click at [1394, 750] on button "Save" at bounding box center [1425, 749] width 87 height 25
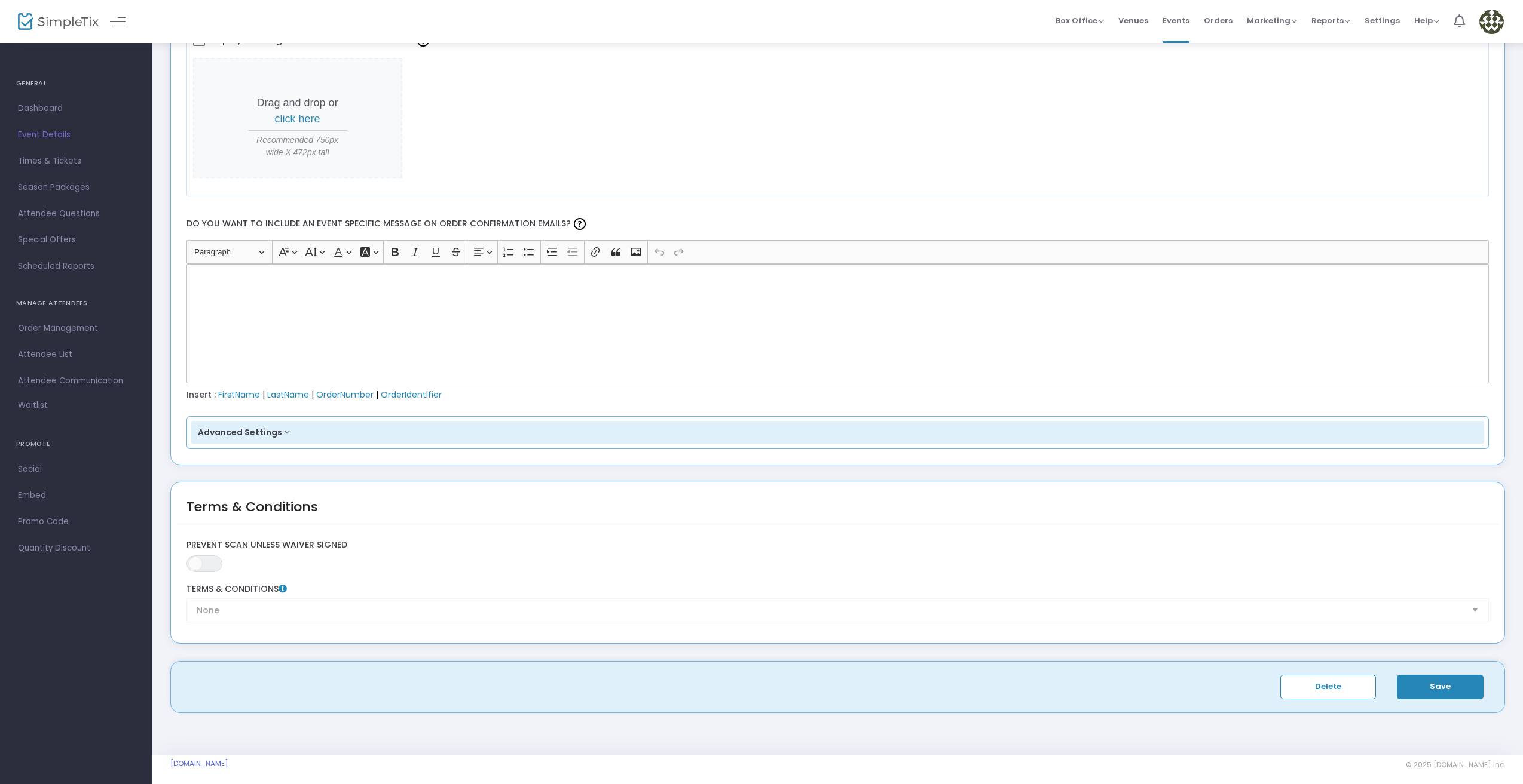
scroll to position [1569, 0]
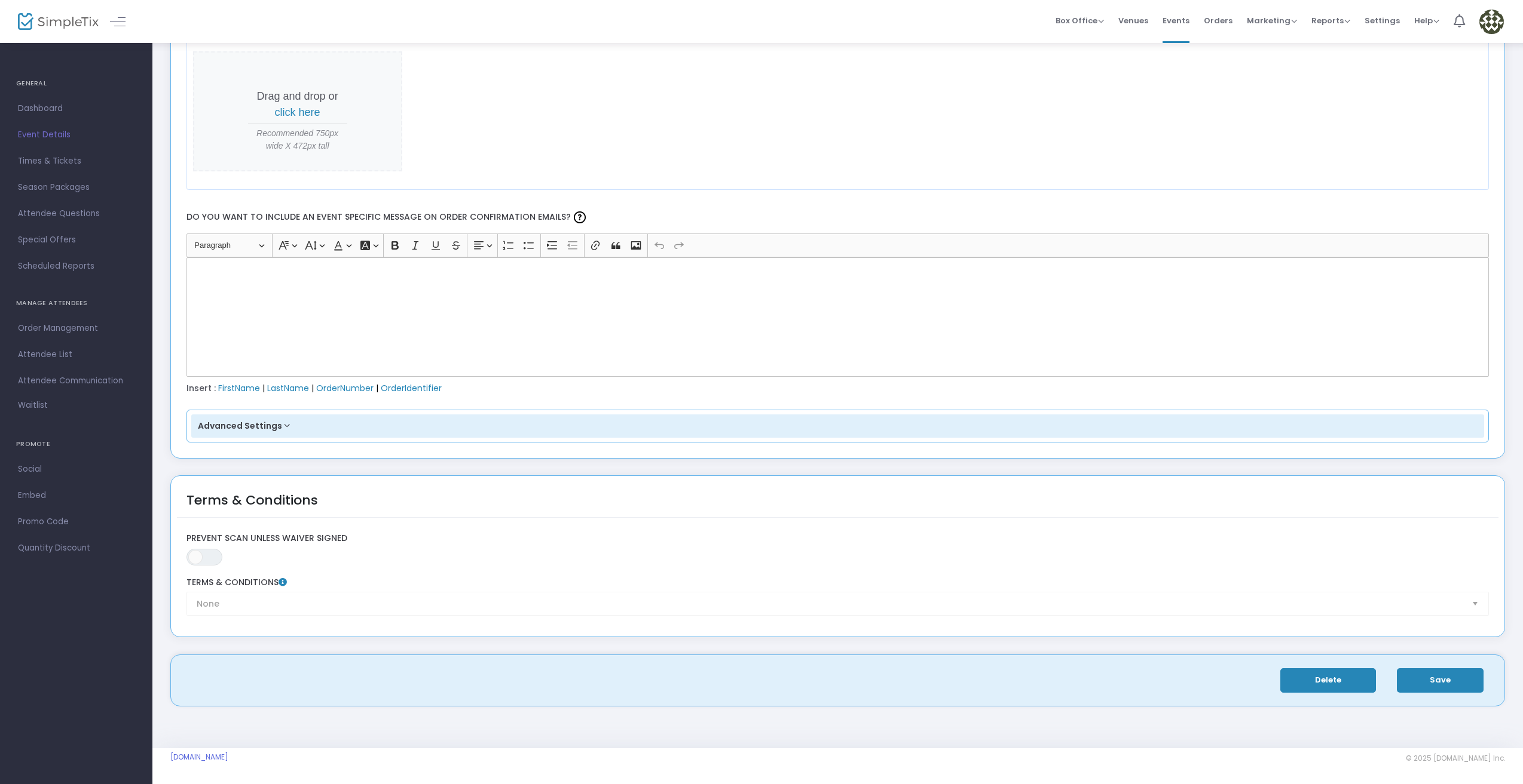
click at [1334, 689] on button "Delete" at bounding box center [1328, 680] width 96 height 25
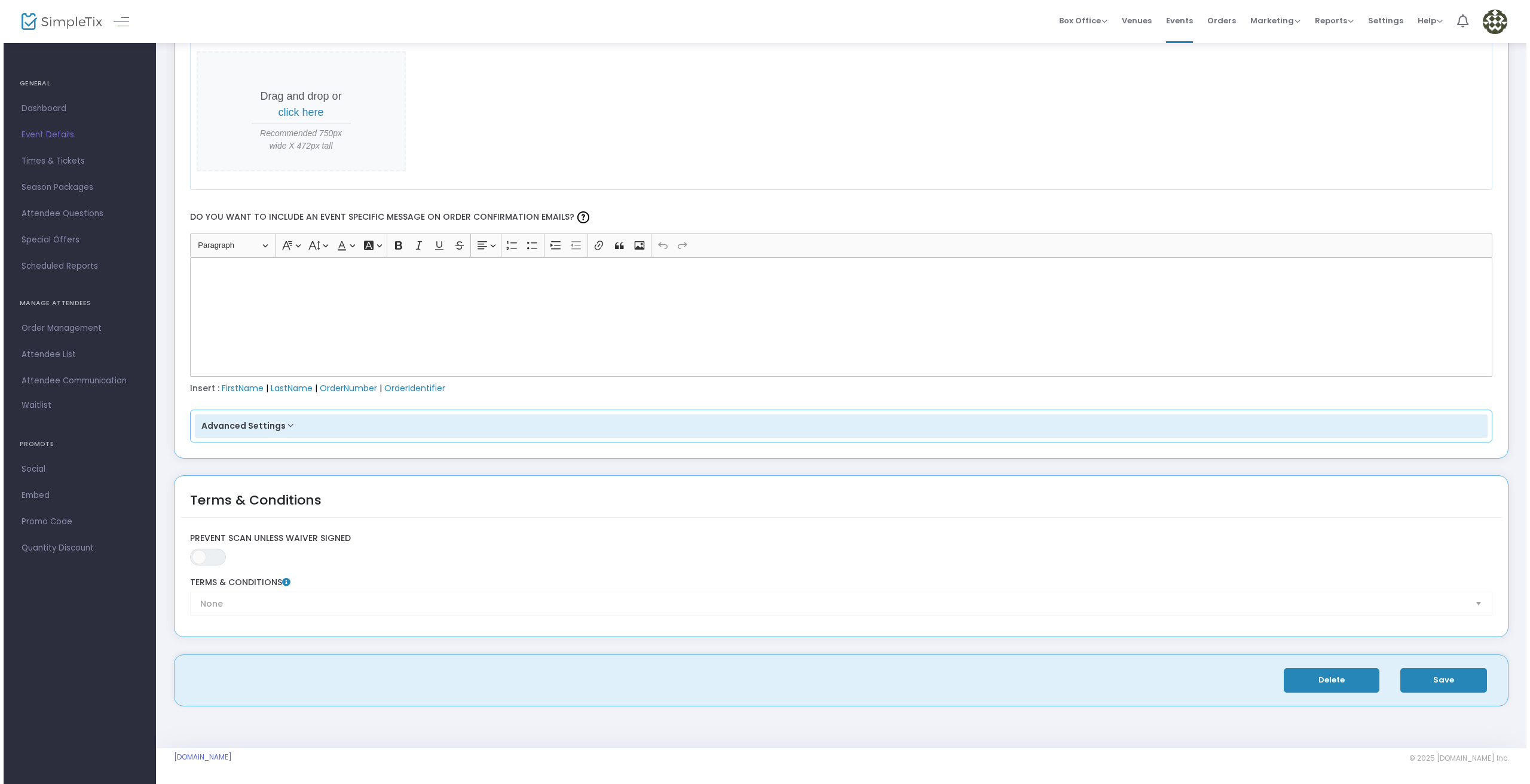
scroll to position [0, 0]
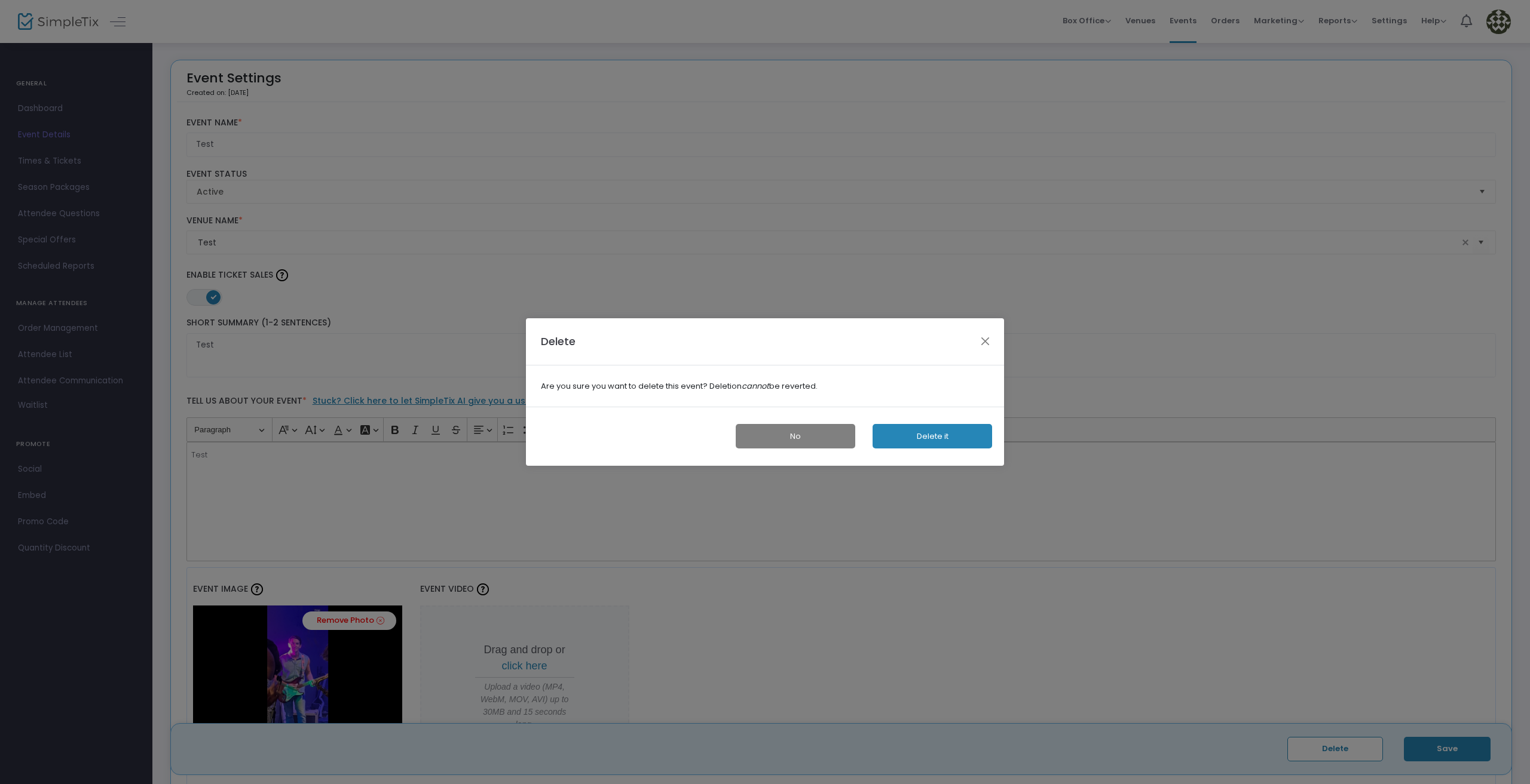
click at [919, 440] on button "Delete it" at bounding box center [932, 436] width 120 height 25
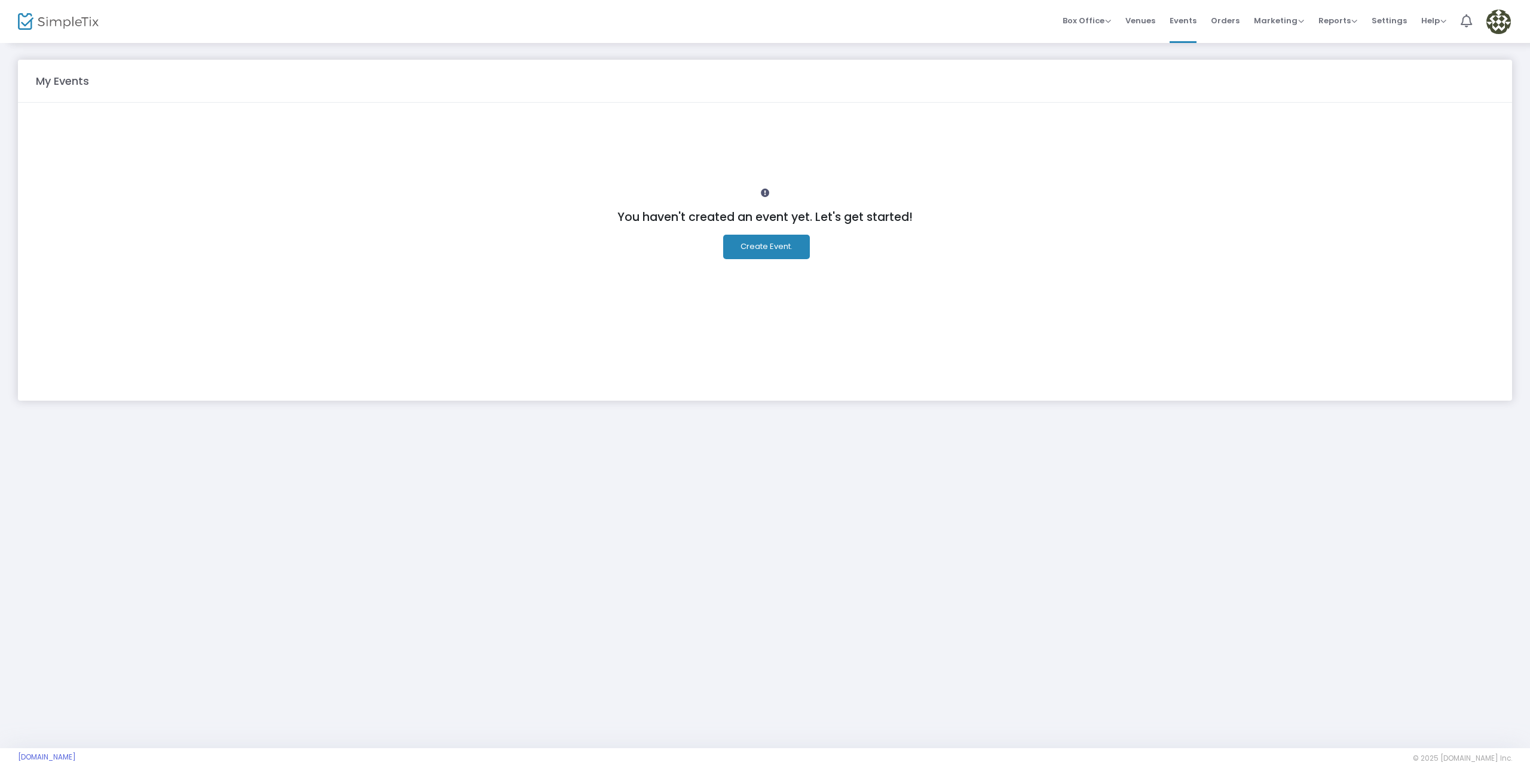
click at [768, 245] on button "Create Event." at bounding box center [766, 247] width 87 height 25
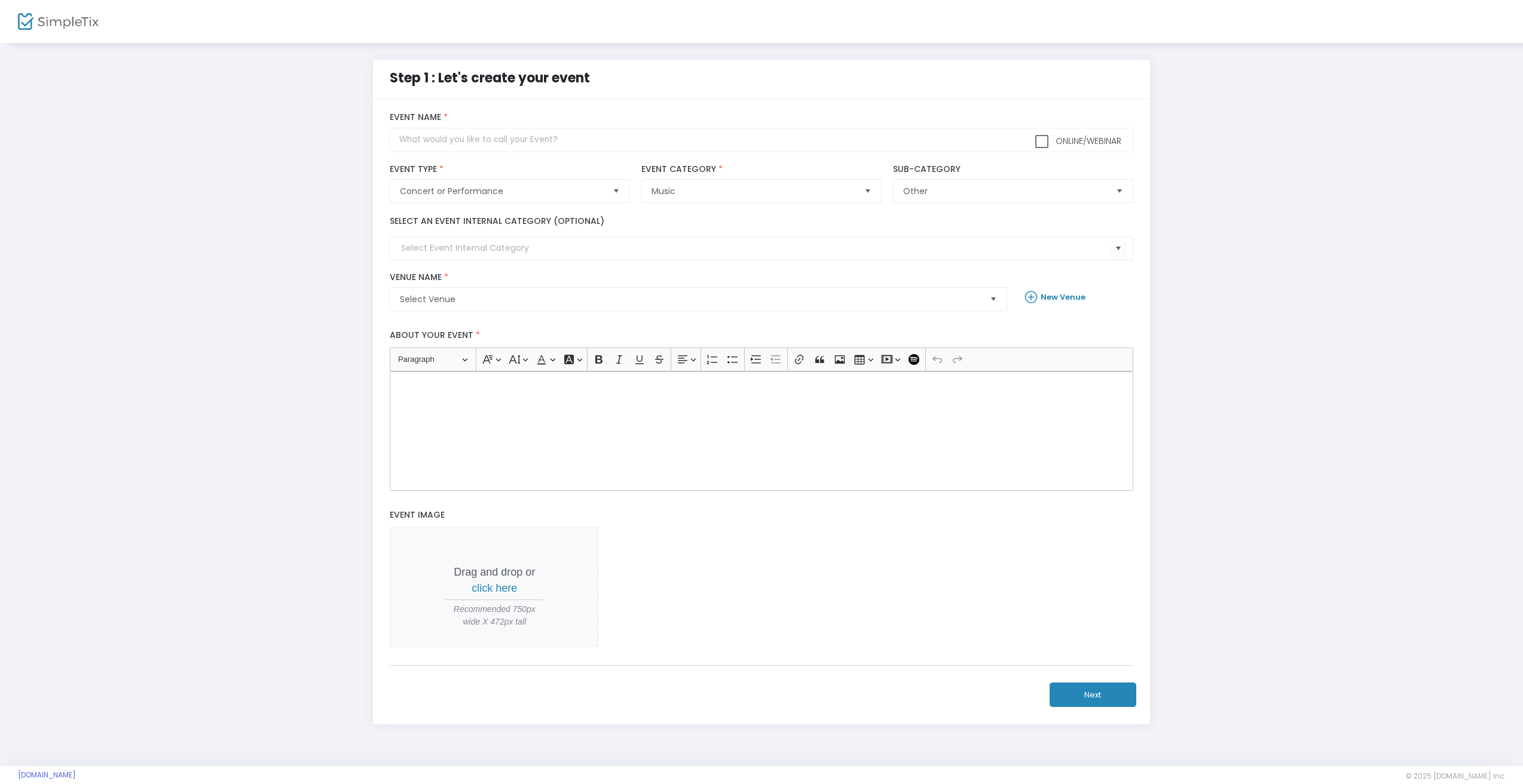
click at [646, 166] on label "Event Category *" at bounding box center [762, 169] width 240 height 11
drag, startPoint x: 640, startPoint y: 156, endPoint x: 636, endPoint y: 147, distance: 9.8
click at [639, 153] on div "Online/Webinar Event Name *" at bounding box center [762, 131] width 755 height 51
click at [641, 138] on input "text" at bounding box center [761, 140] width 743 height 25
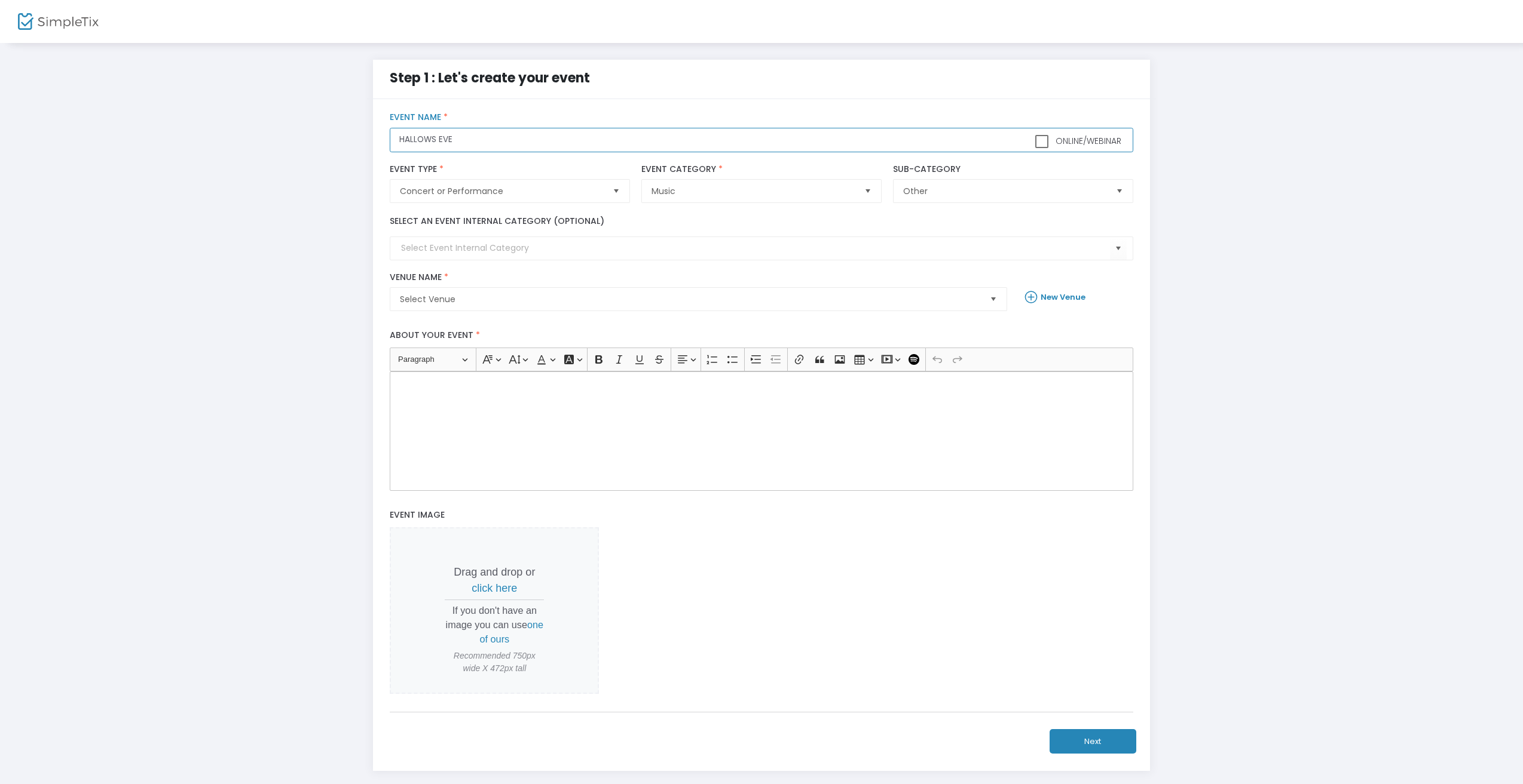
type input "HALLOWS EVE"
click at [513, 309] on span "Select Venue" at bounding box center [690, 299] width 590 height 23
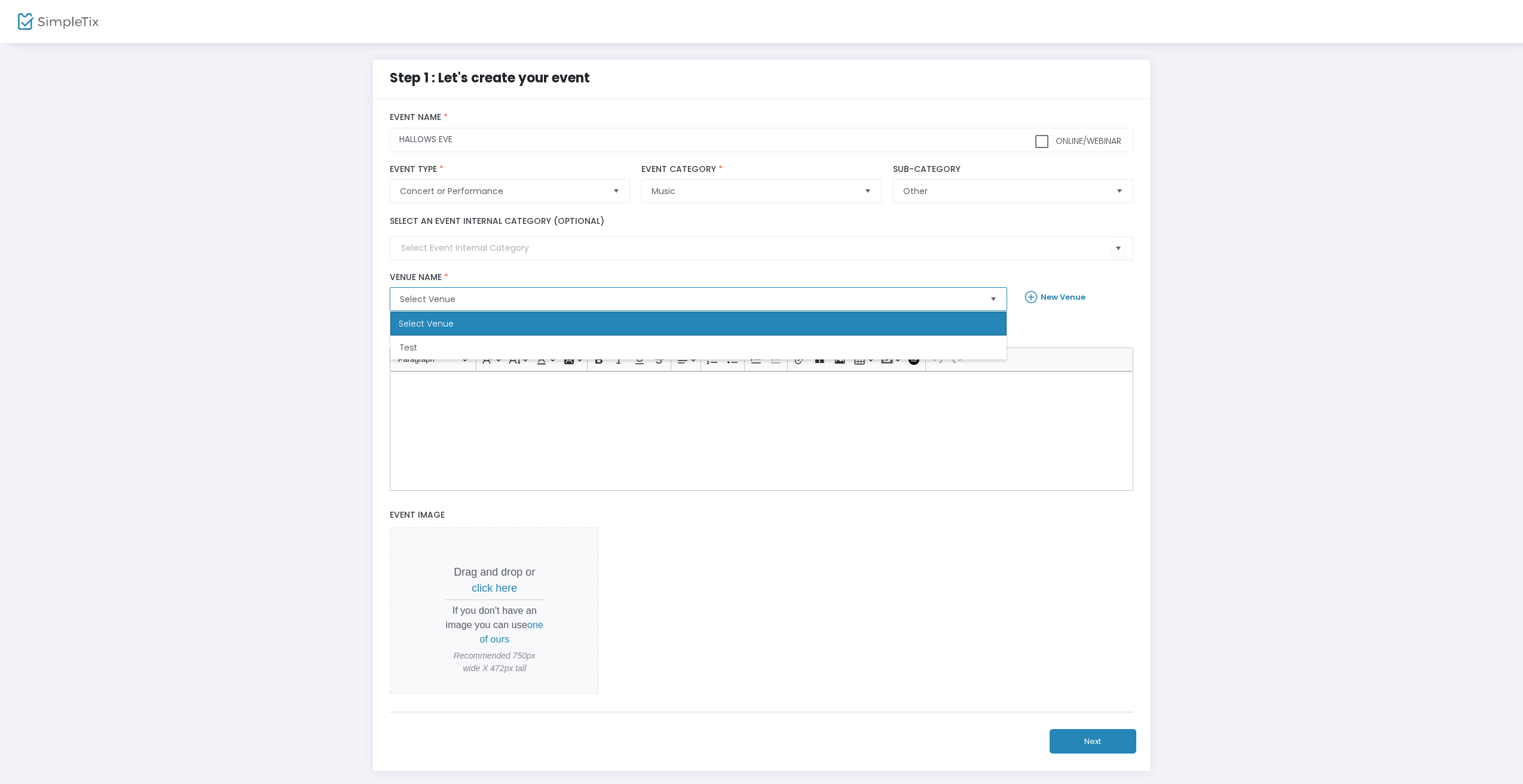
click at [525, 321] on div "Select Venue" at bounding box center [699, 324] width 617 height 24
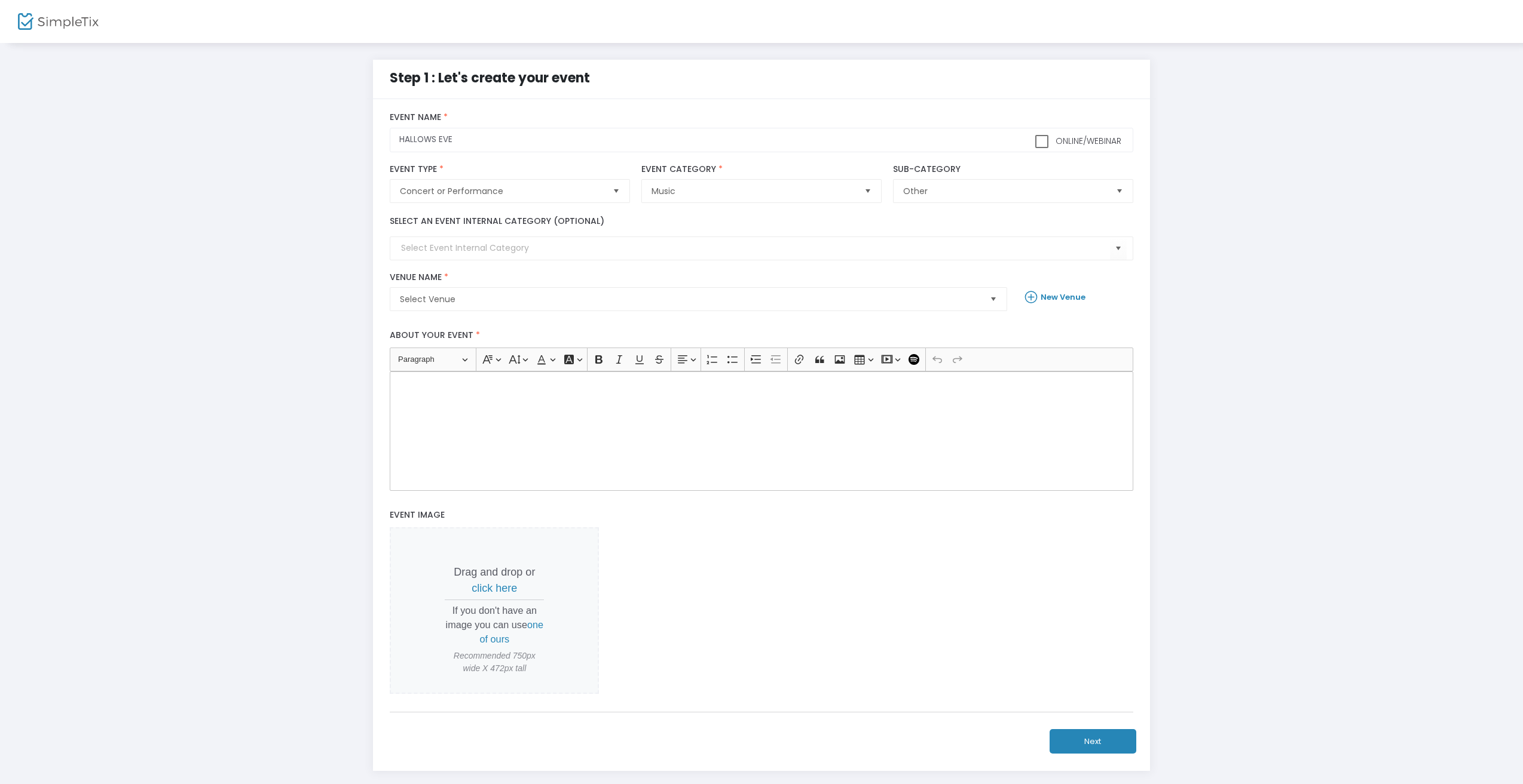
click at [1058, 295] on b "New Venue" at bounding box center [1062, 297] width 45 height 11
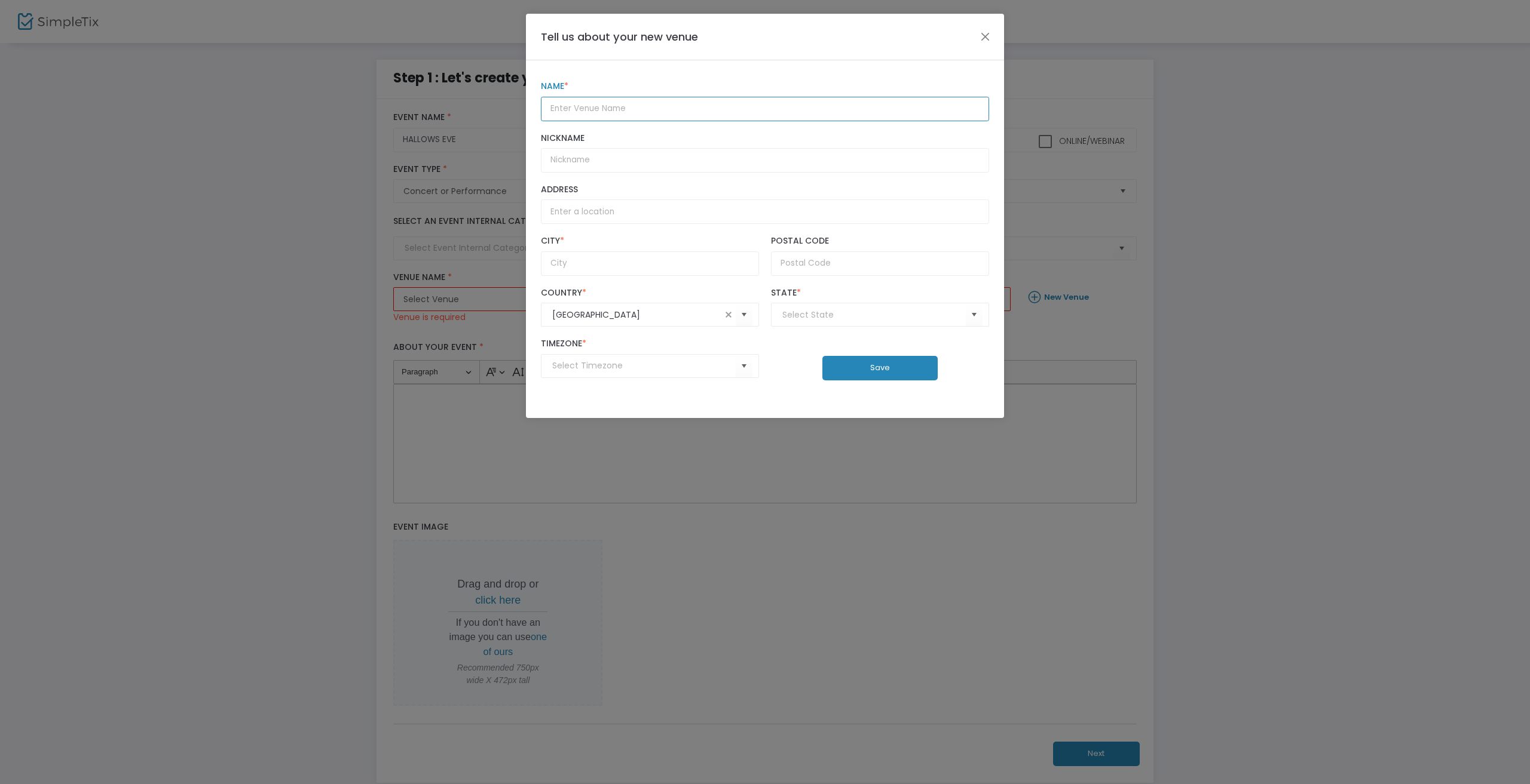
click at [722, 115] on input "text" at bounding box center [765, 109] width 449 height 25
type input "Bananas Records"
click at [683, 156] on input "Nickname" at bounding box center [765, 160] width 449 height 25
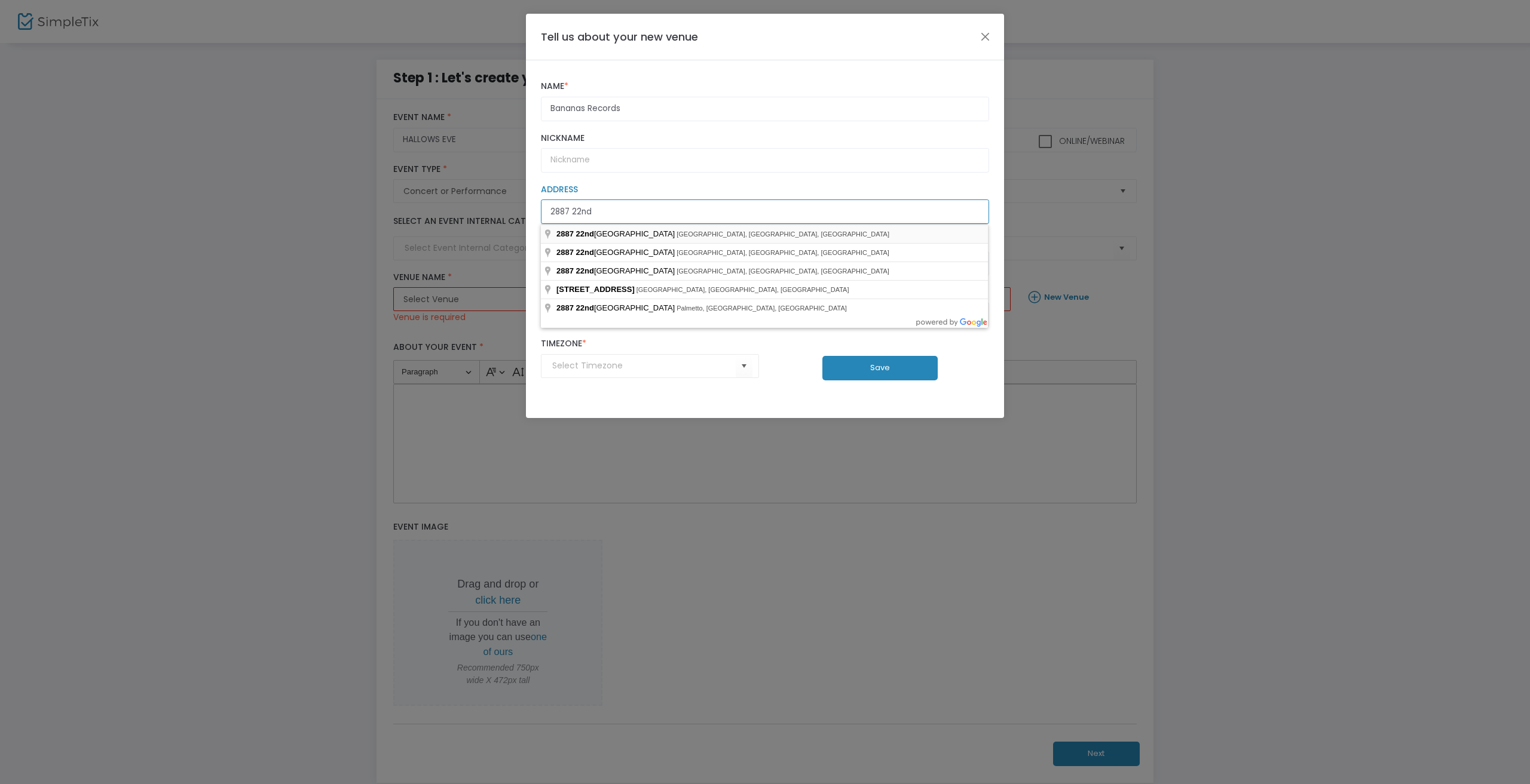
type input "2887 22nd"
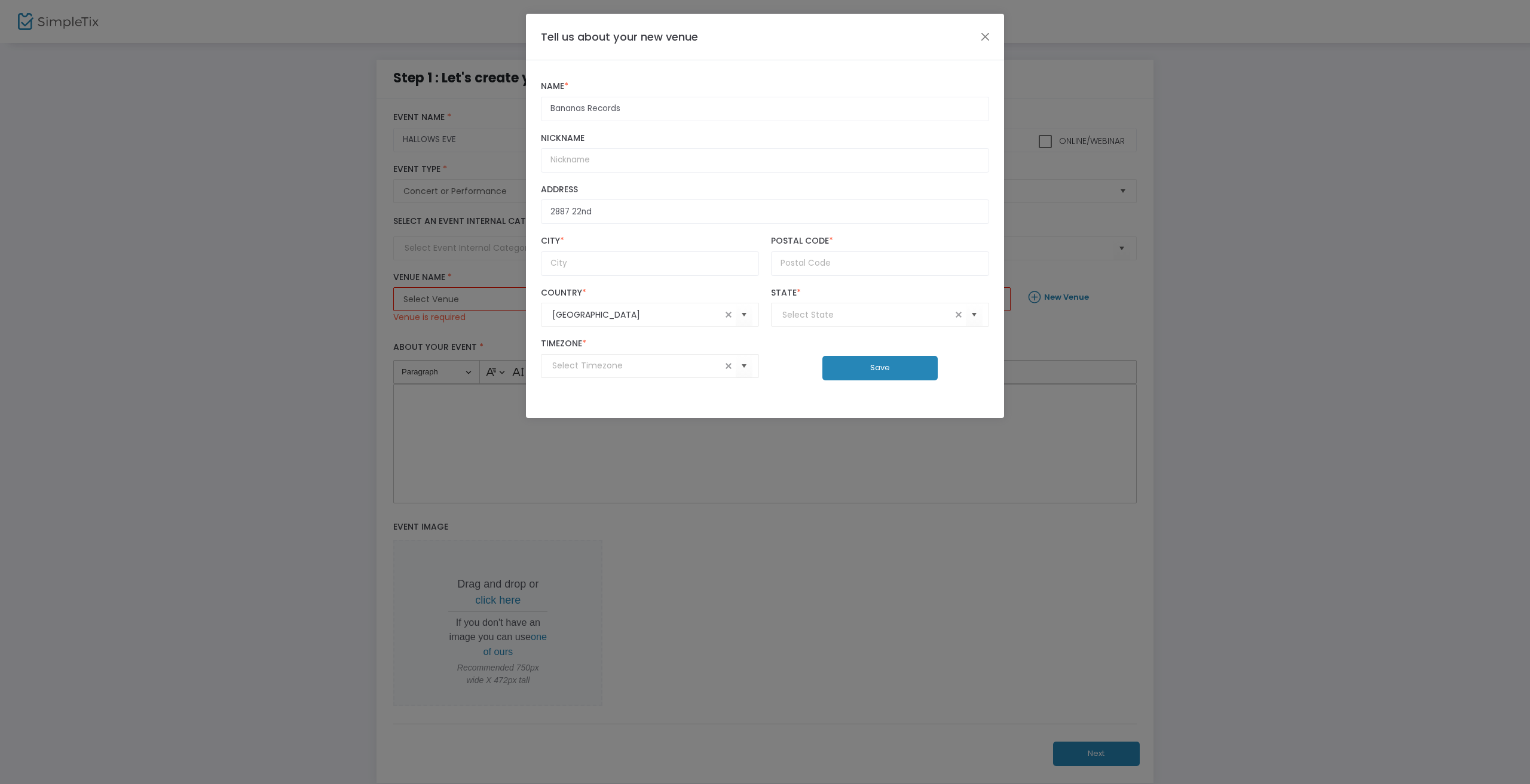
click at [886, 364] on button "Save" at bounding box center [879, 368] width 115 height 25
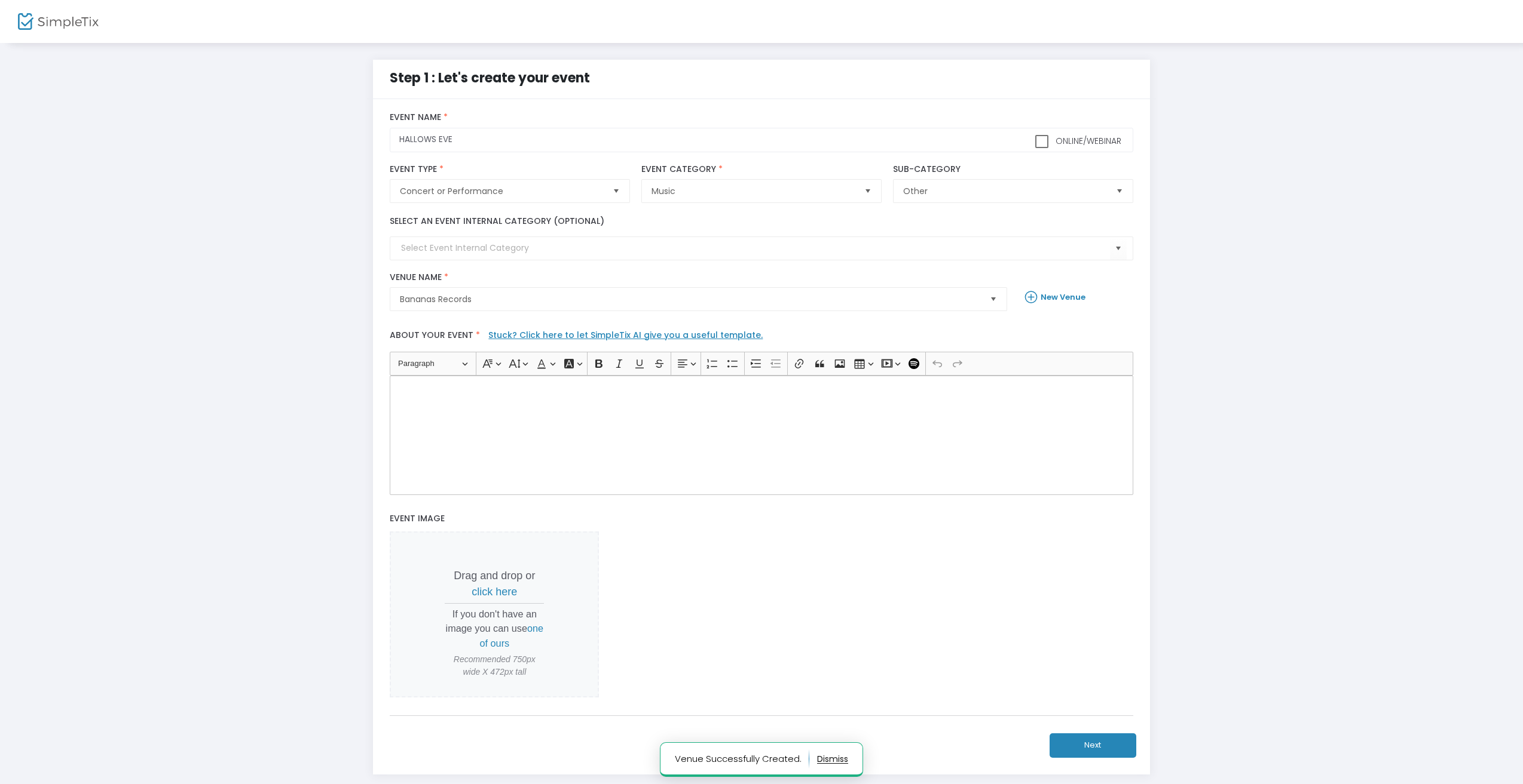
click at [808, 410] on div "Rich Text Editor, main" at bounding box center [761, 435] width 743 height 120
click at [729, 372] on button "Bulleted List Bulleted List" at bounding box center [733, 364] width 18 height 18
copy li "- @ 7:00"
click at [499, 591] on span "click here" at bounding box center [494, 592] width 45 height 12
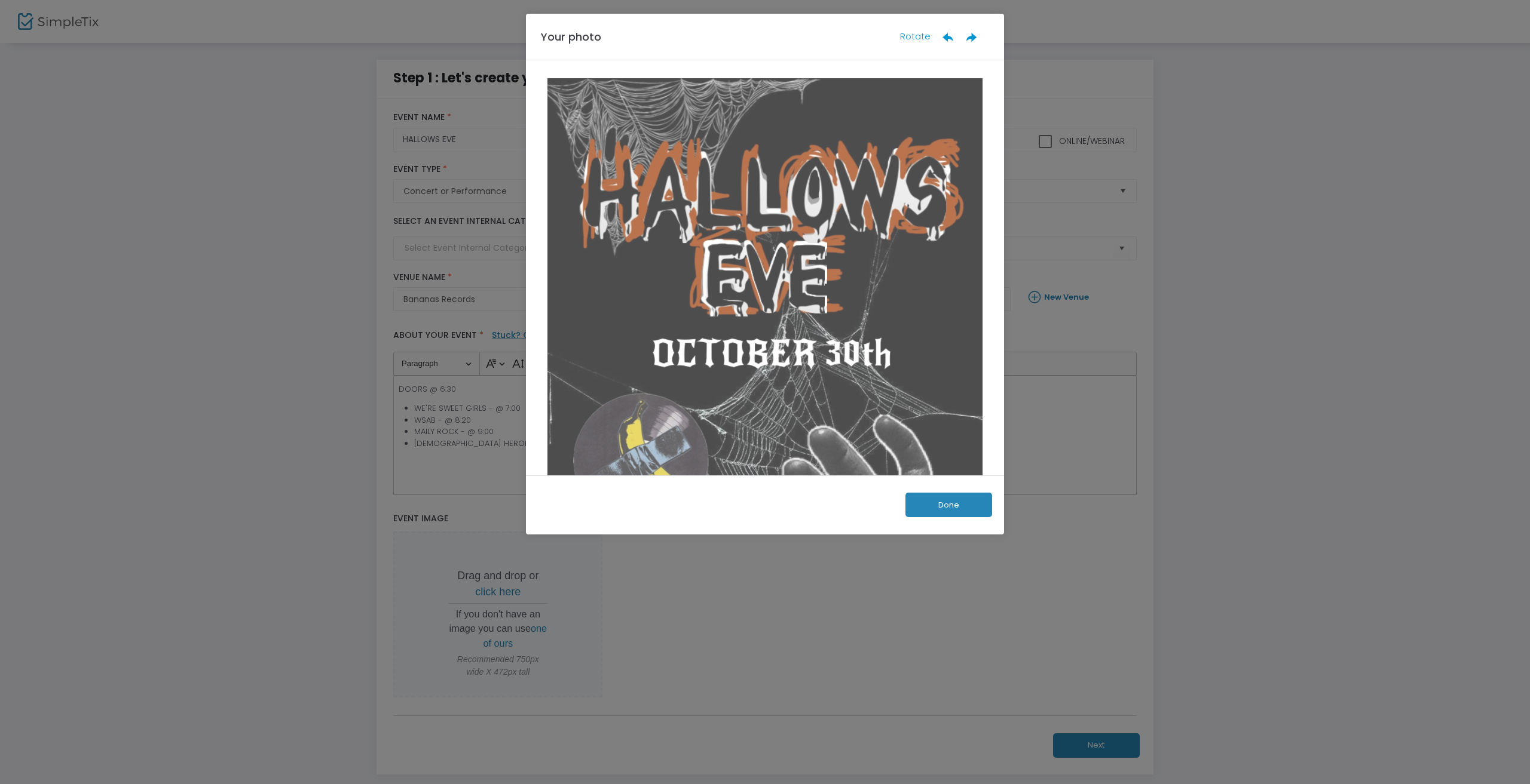
drag, startPoint x: 858, startPoint y: 342, endPoint x: 874, endPoint y: 467, distance: 126.0
click at [891, 504] on div "Your photo Rotate Done" at bounding box center [765, 275] width 478 height 521
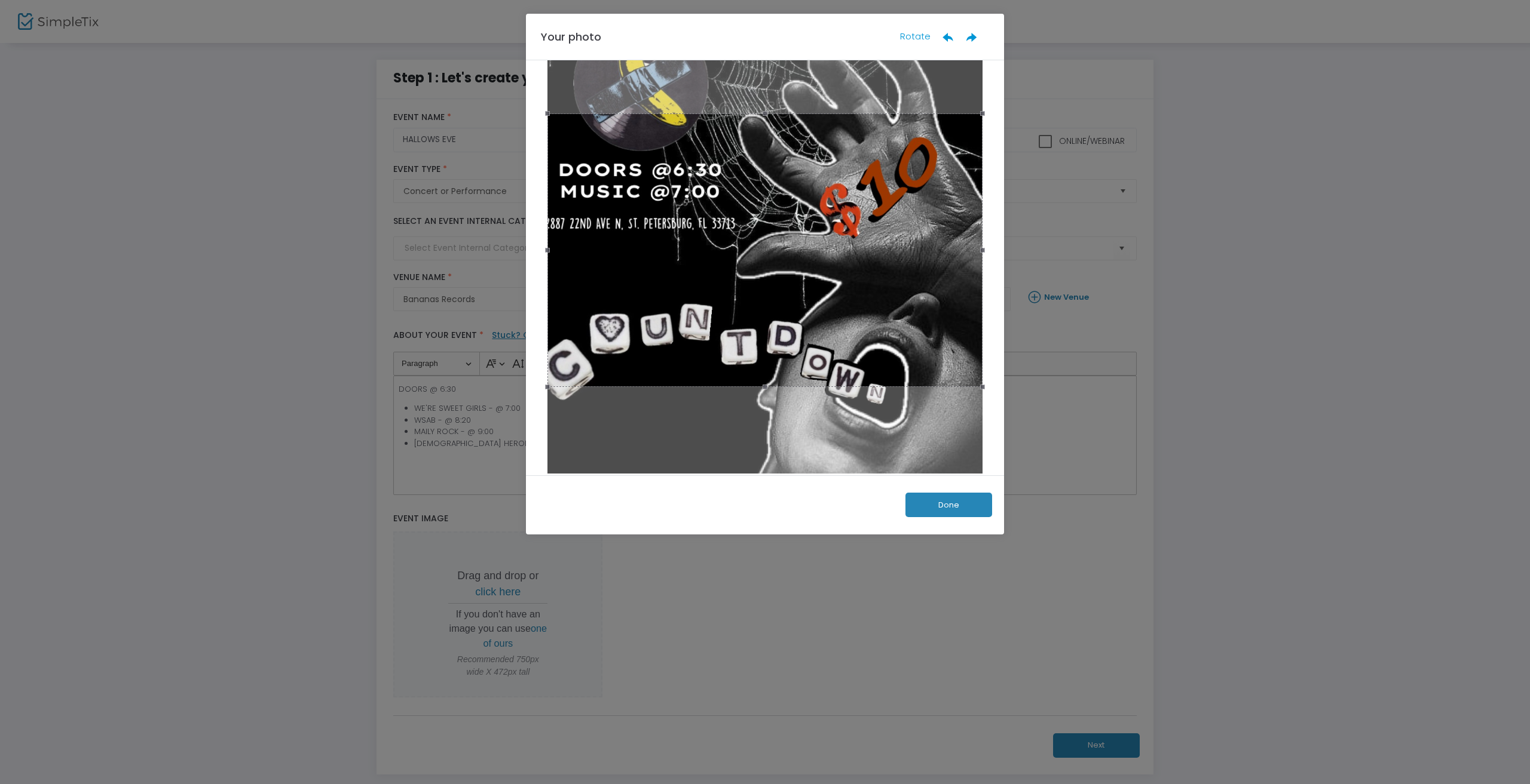
scroll to position [393, 0]
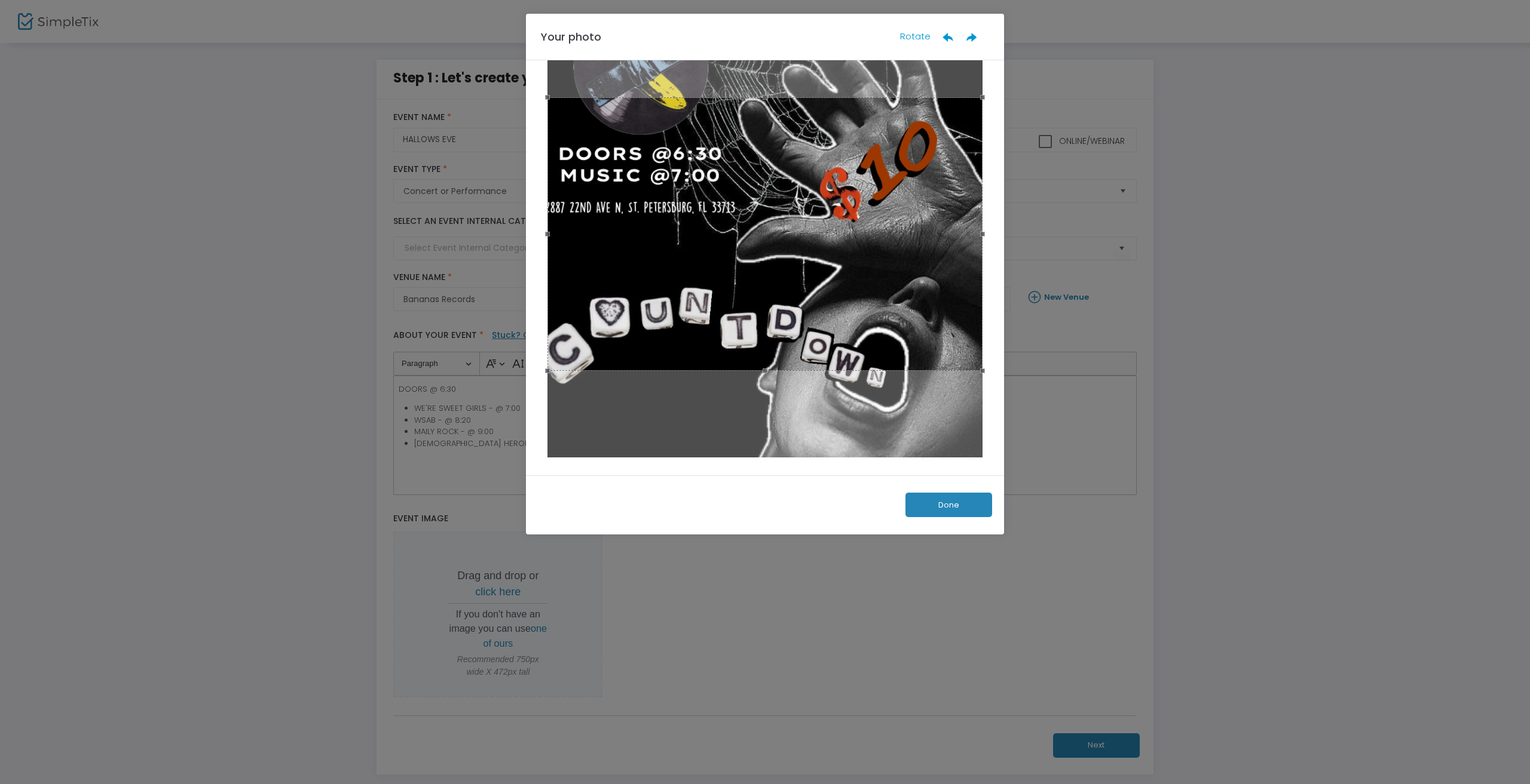
drag, startPoint x: 748, startPoint y: 97, endPoint x: 751, endPoint y: 67, distance: 30.1
click at [751, 67] on div at bounding box center [765, 77] width 443 height 786
drag, startPoint x: 783, startPoint y: 371, endPoint x: 787, endPoint y: 396, distance: 25.3
click at [787, 407] on div at bounding box center [765, 77] width 443 height 786
drag, startPoint x: 980, startPoint y: 371, endPoint x: 1044, endPoint y: 644, distance: 280.4
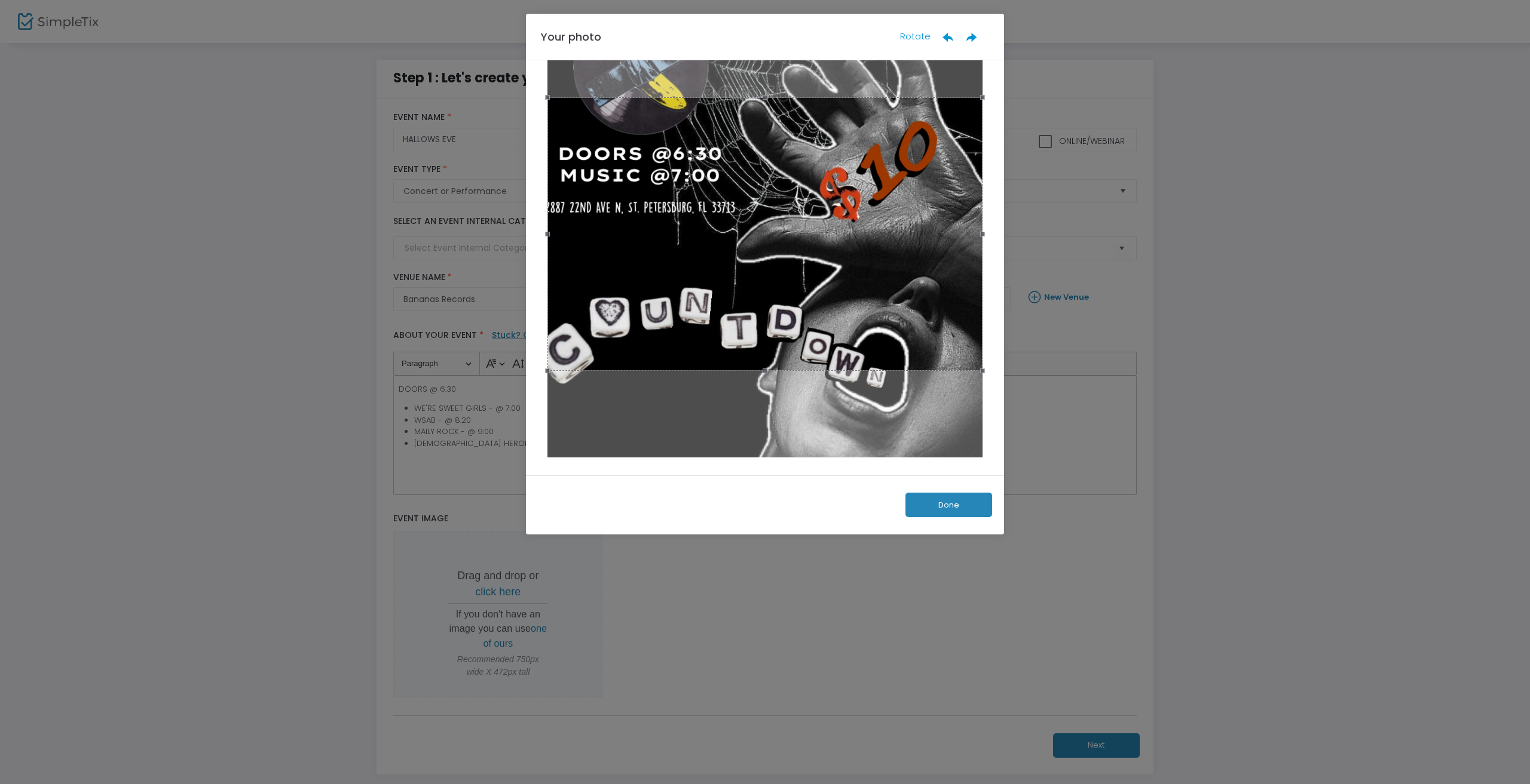
click at [1049, 655] on ngb-modal-window "Your photo Rotate Done" at bounding box center [765, 392] width 1530 height 784
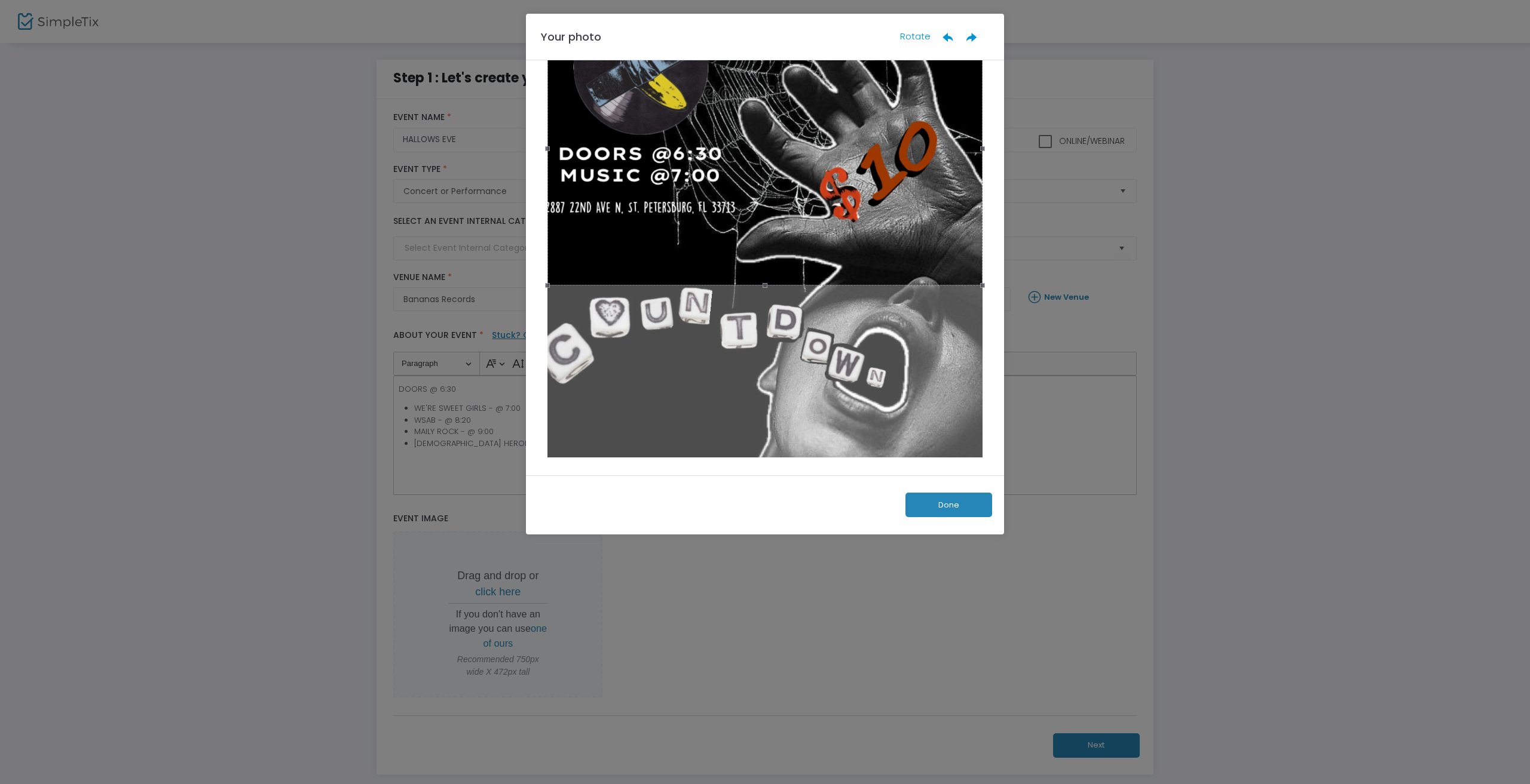
drag, startPoint x: 828, startPoint y: 331, endPoint x: 915, endPoint y: 232, distance: 131.8
click at [915, 232] on div at bounding box center [765, 149] width 435 height 274
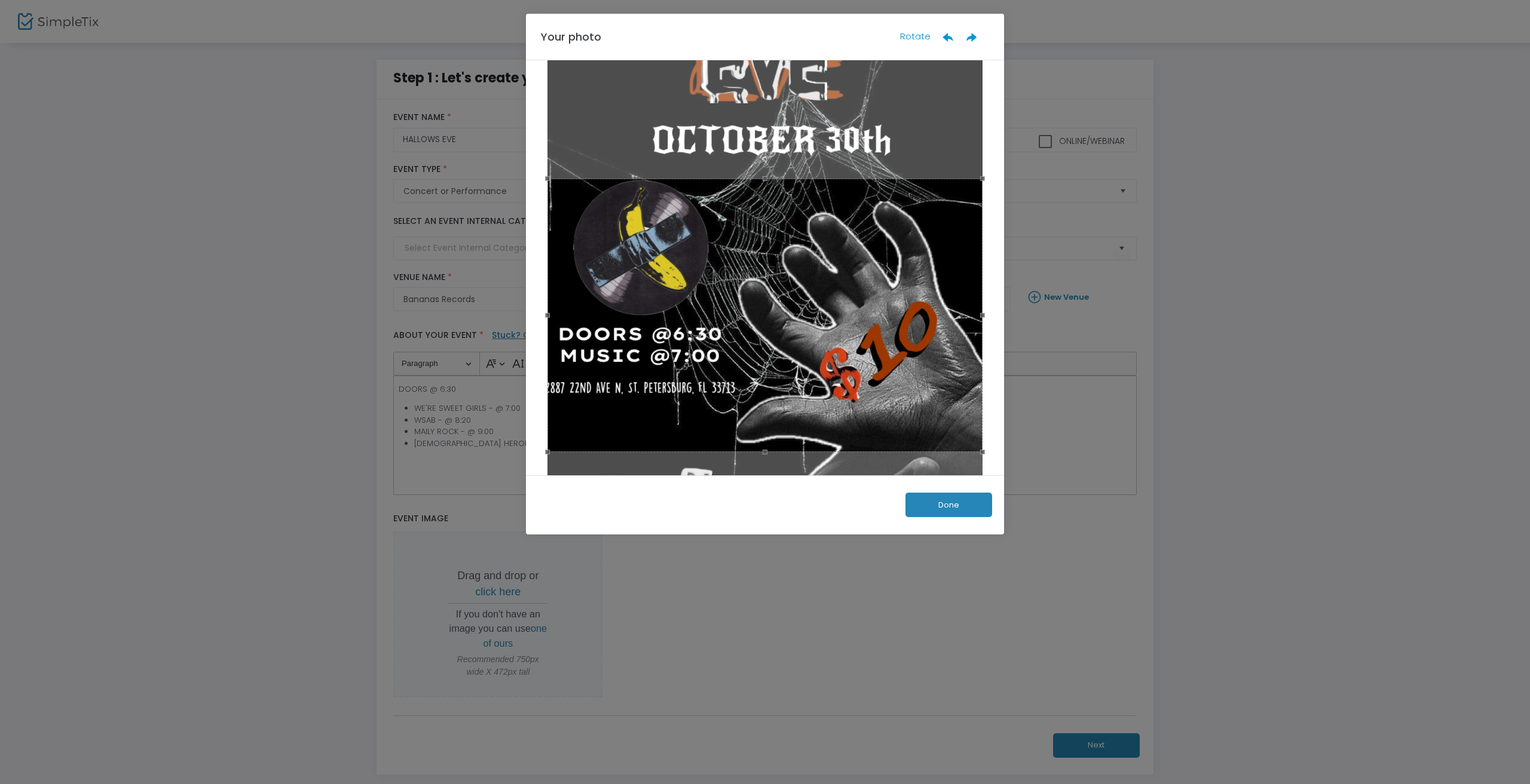
scroll to position [215, 0]
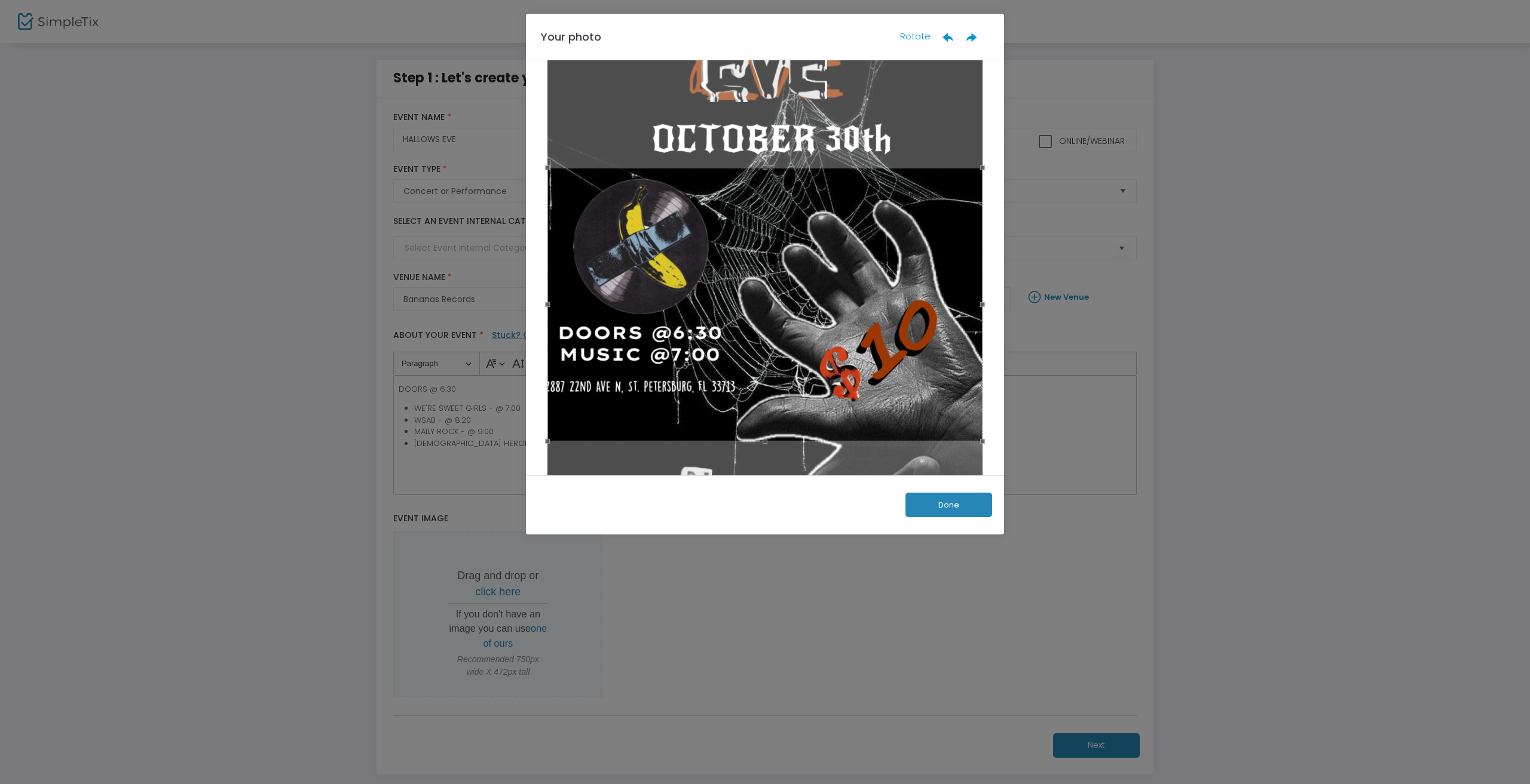
drag, startPoint x: 891, startPoint y: 268, endPoint x: 906, endPoint y: 258, distance: 18.0
click at [906, 258] on div at bounding box center [765, 305] width 435 height 274
drag, startPoint x: 912, startPoint y: 246, endPoint x: 936, endPoint y: 249, distance: 24.2
click at [936, 249] on div at bounding box center [765, 309] width 435 height 274
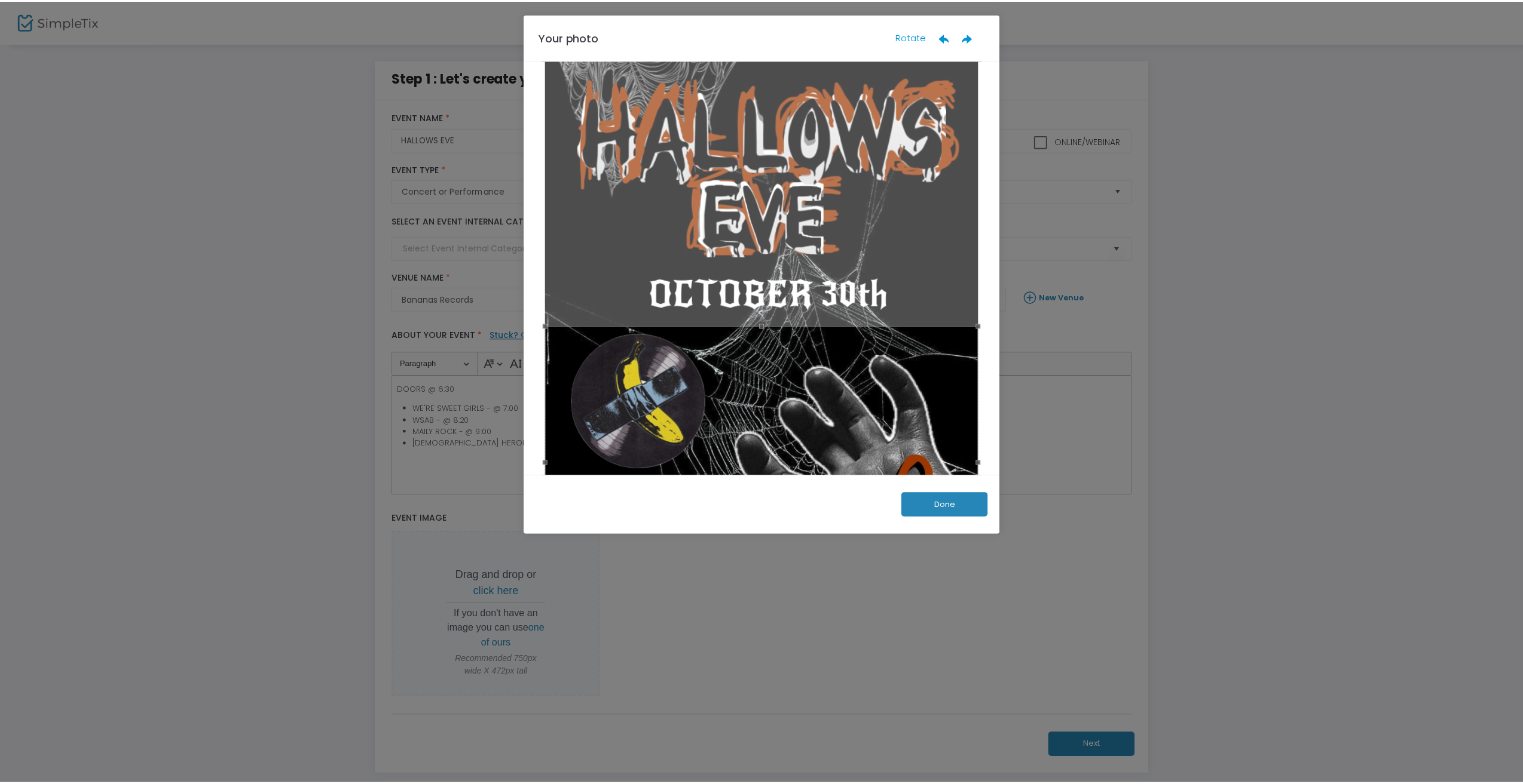
scroll to position [0, 0]
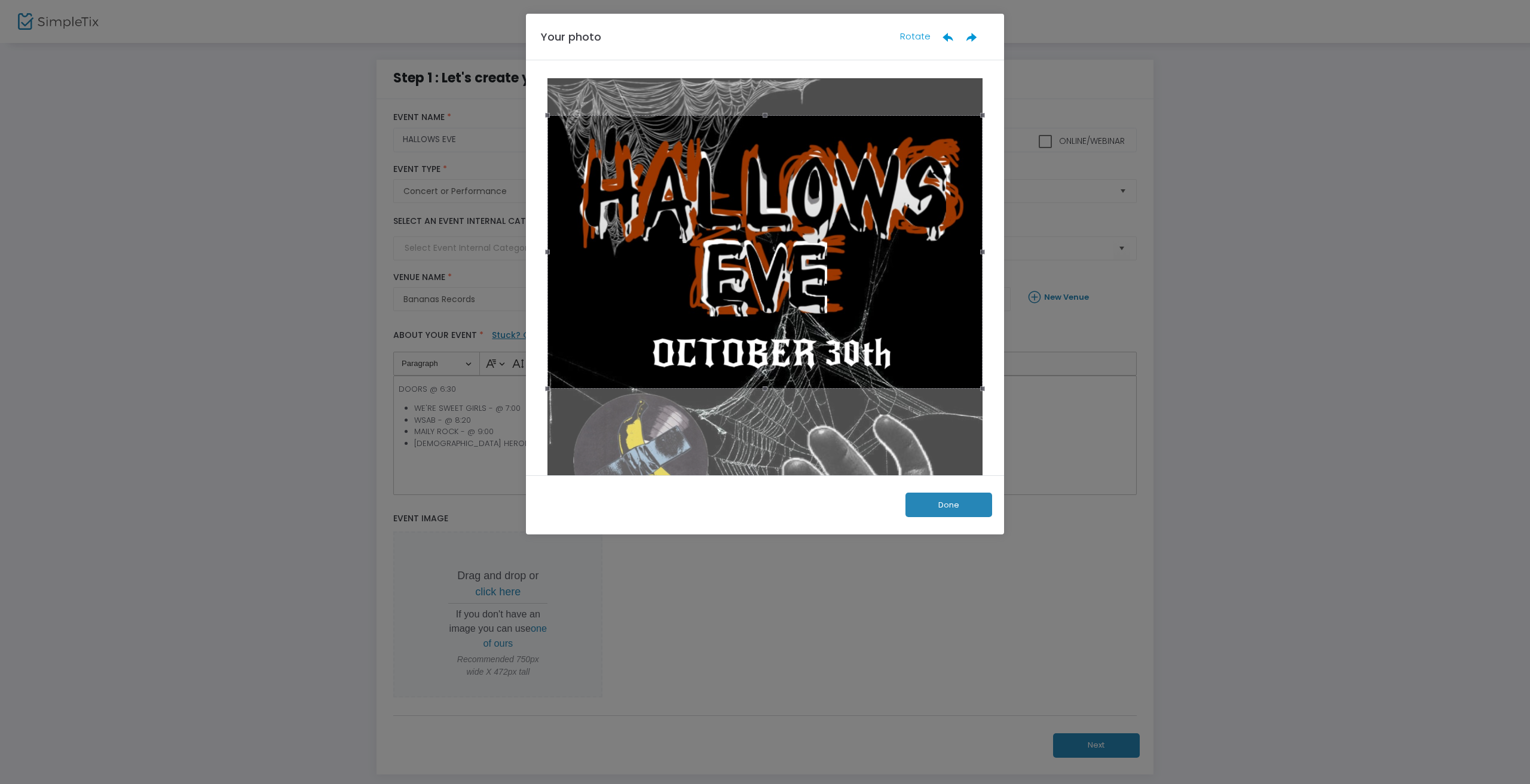
drag, startPoint x: 863, startPoint y: 440, endPoint x: 1003, endPoint y: 170, distance: 304.1
click at [1003, 170] on div at bounding box center [765, 268] width 478 height 415
click at [960, 190] on div at bounding box center [765, 251] width 435 height 274
click at [973, 503] on button "Done" at bounding box center [948, 504] width 87 height 25
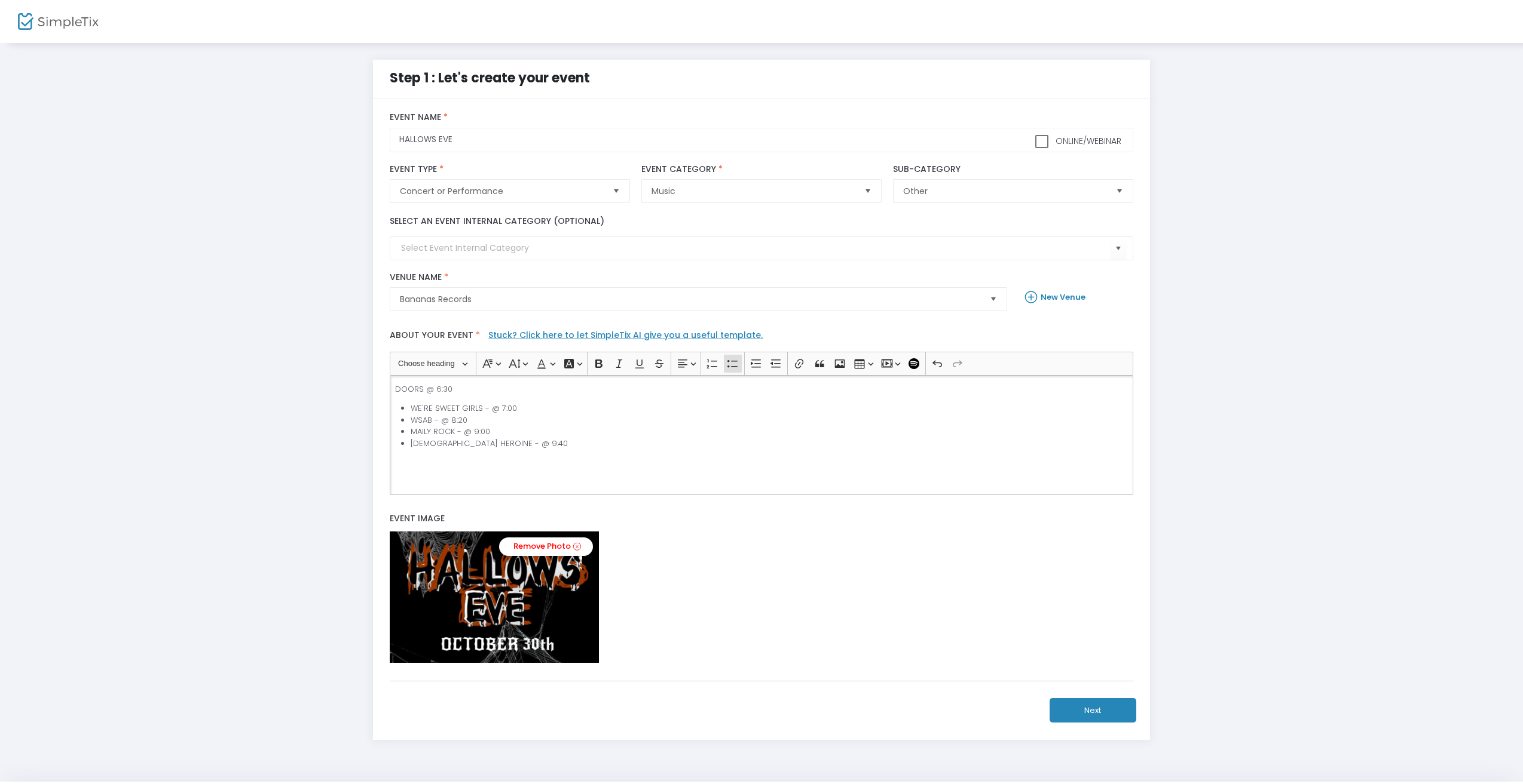
click at [618, 456] on div "DOORS @ 6:30 WE'RE SWEET GIRLS - @ 7:00 WSAB - @ 8:20 MAILY ROCK - @ 9:00 [DEMO…" at bounding box center [761, 435] width 743 height 120
click at [643, 430] on li "MAILY ROCK - @ 9:00" at bounding box center [769, 431] width 718 height 12
click at [641, 416] on li "WSAB - @ 8:20" at bounding box center [769, 420] width 718 height 12
copy li "MAILY ROCK - @ 9:00"
click at [739, 436] on li "MAILY ROCK - @ 8:20" at bounding box center [769, 439] width 718 height 12
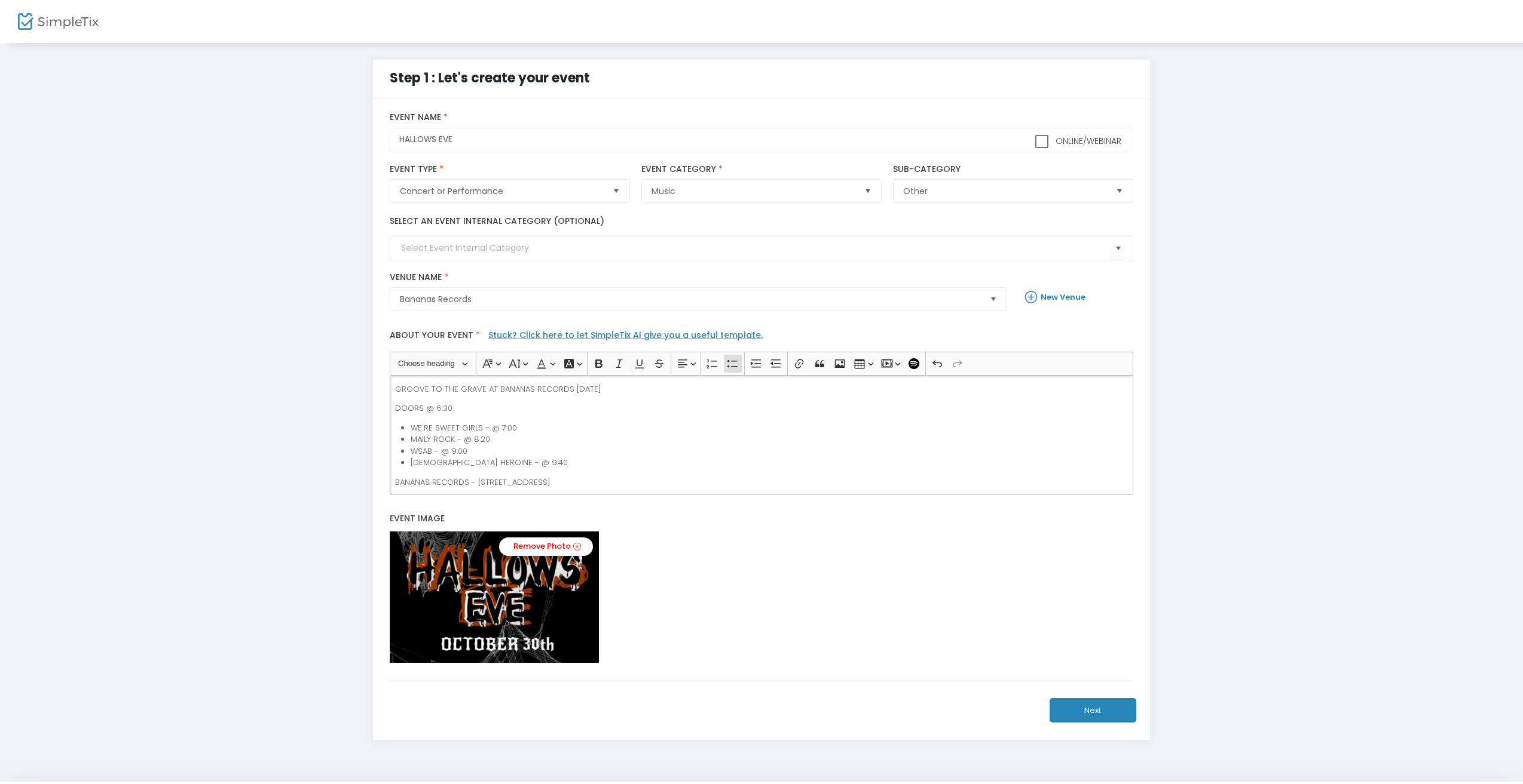
click at [737, 400] on div "GROOVE TO THE GRAVE AT BANANAS RECORDS [DATE] DOORS @ 6:30 WE'RE SWEET GIRLS - …" at bounding box center [761, 435] width 743 height 120
click at [573, 388] on p "GROOVE TO THE GRAVE AT BANANAS RECORDS [DATE]" at bounding box center [761, 390] width 733 height 12
click at [566, 389] on p "GROOVE TO THE GRAVE AT BANANAS RECORDS [DATE]" at bounding box center [761, 390] width 733 height 12
click at [480, 388] on p "GROOVE TO THE GRAVE AT BANANAS RECORDS [DATE]" at bounding box center [761, 390] width 733 height 12
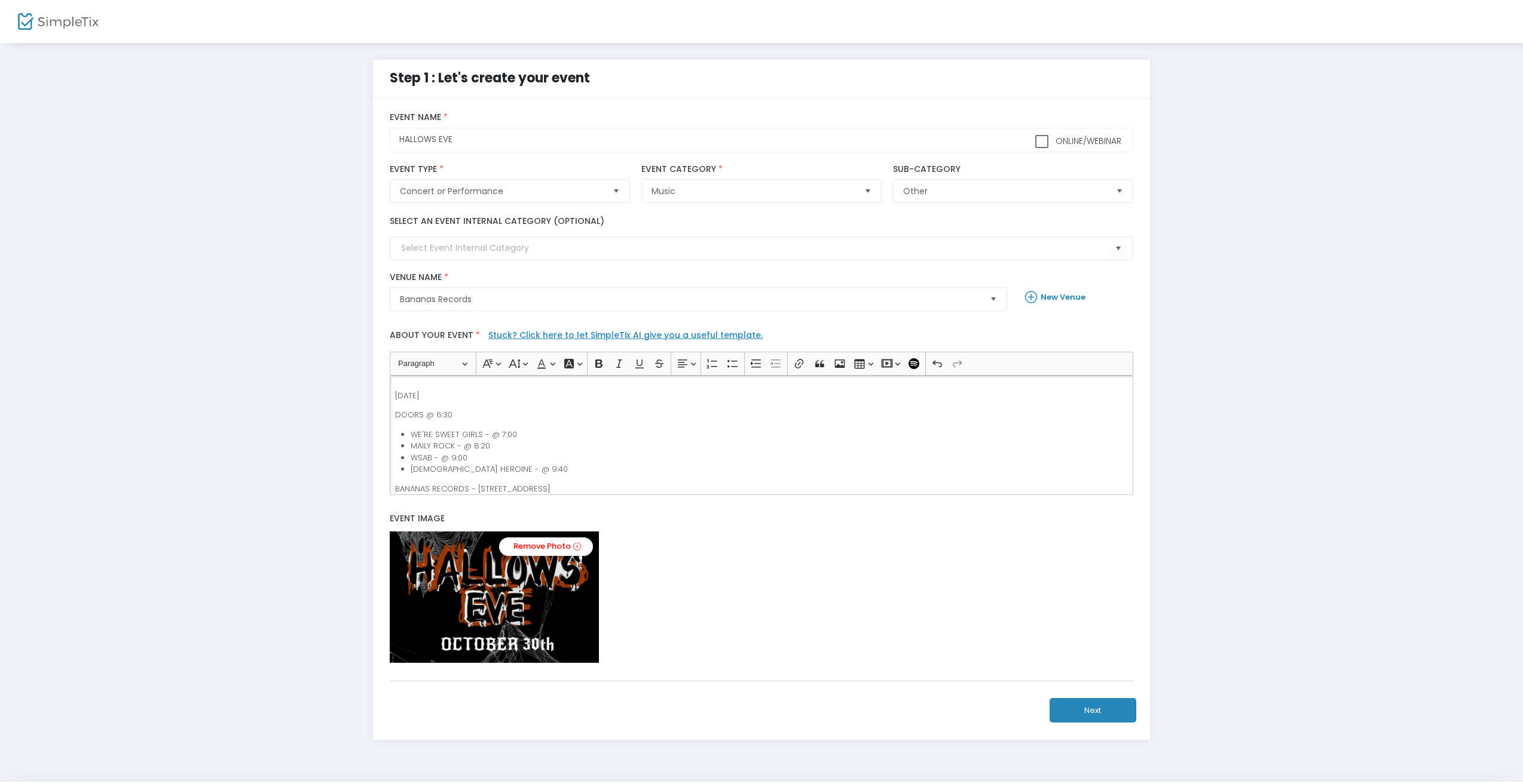
copy p "BANANAS RECORDS - [STREET_ADDRESS]"
click at [478, 397] on p "BANANAS RECORDS - [STREET_ADDRESS]" at bounding box center [761, 402] width 733 height 12
click at [474, 400] on p "BANANAS RECORDS - [STREET_ADDRESS]" at bounding box center [761, 402] width 733 height 12
click at [458, 416] on p "BANANAS RECORDS - [STREET_ADDRESS]" at bounding box center [761, 407] width 733 height 23
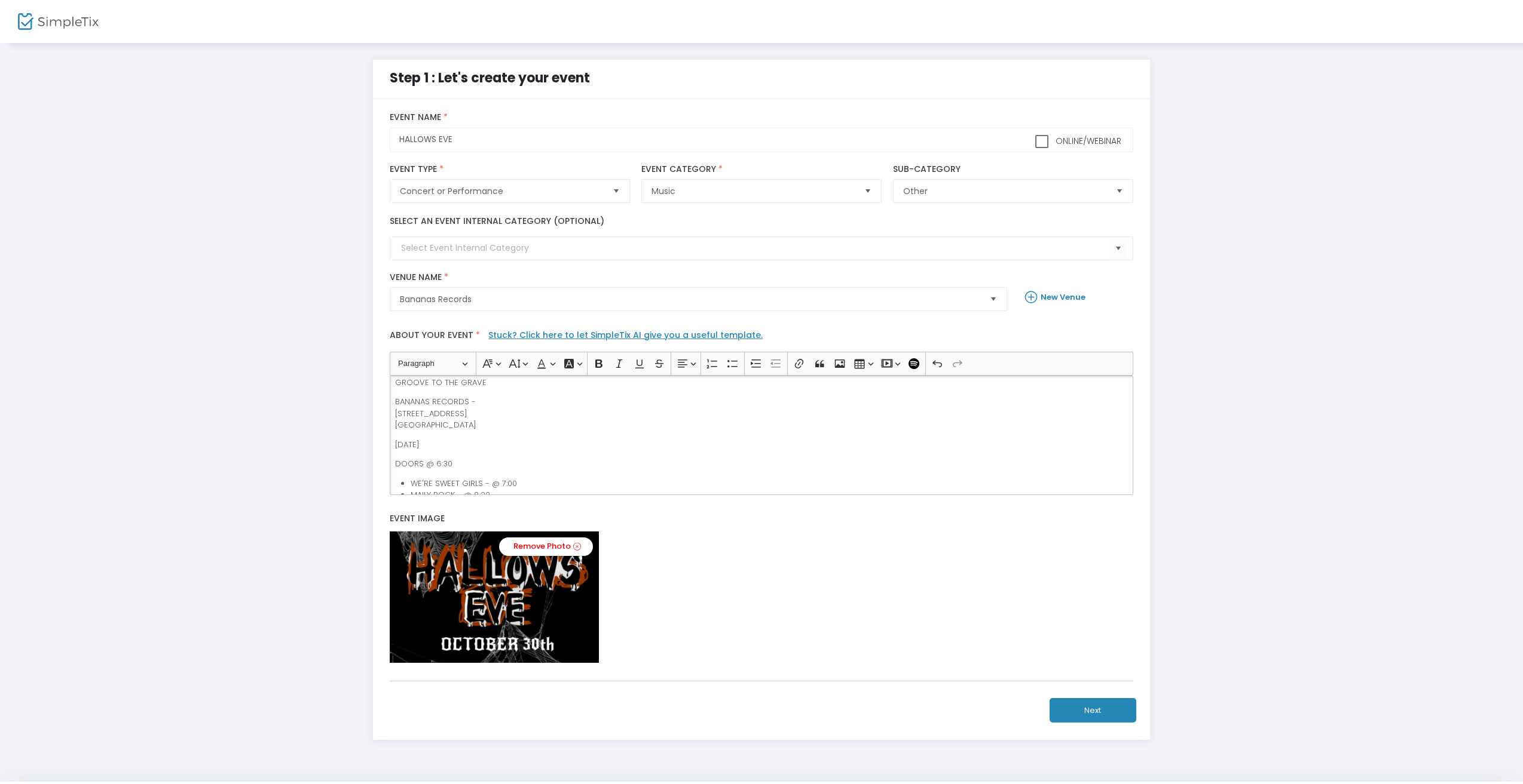
click at [480, 403] on p "BANANAS RECORDS - [STREET_ADDRESS]" at bounding box center [761, 413] width 733 height 35
click at [615, 362] on icon "Editor toolbar" at bounding box center [620, 364] width 12 height 12
click at [599, 366] on icon "Editor toolbar" at bounding box center [599, 364] width 12 height 12
click at [638, 361] on icon "Editor toolbar" at bounding box center [640, 364] width 12 height 12
click at [661, 367] on icon "Editor toolbar" at bounding box center [660, 364] width 12 height 12
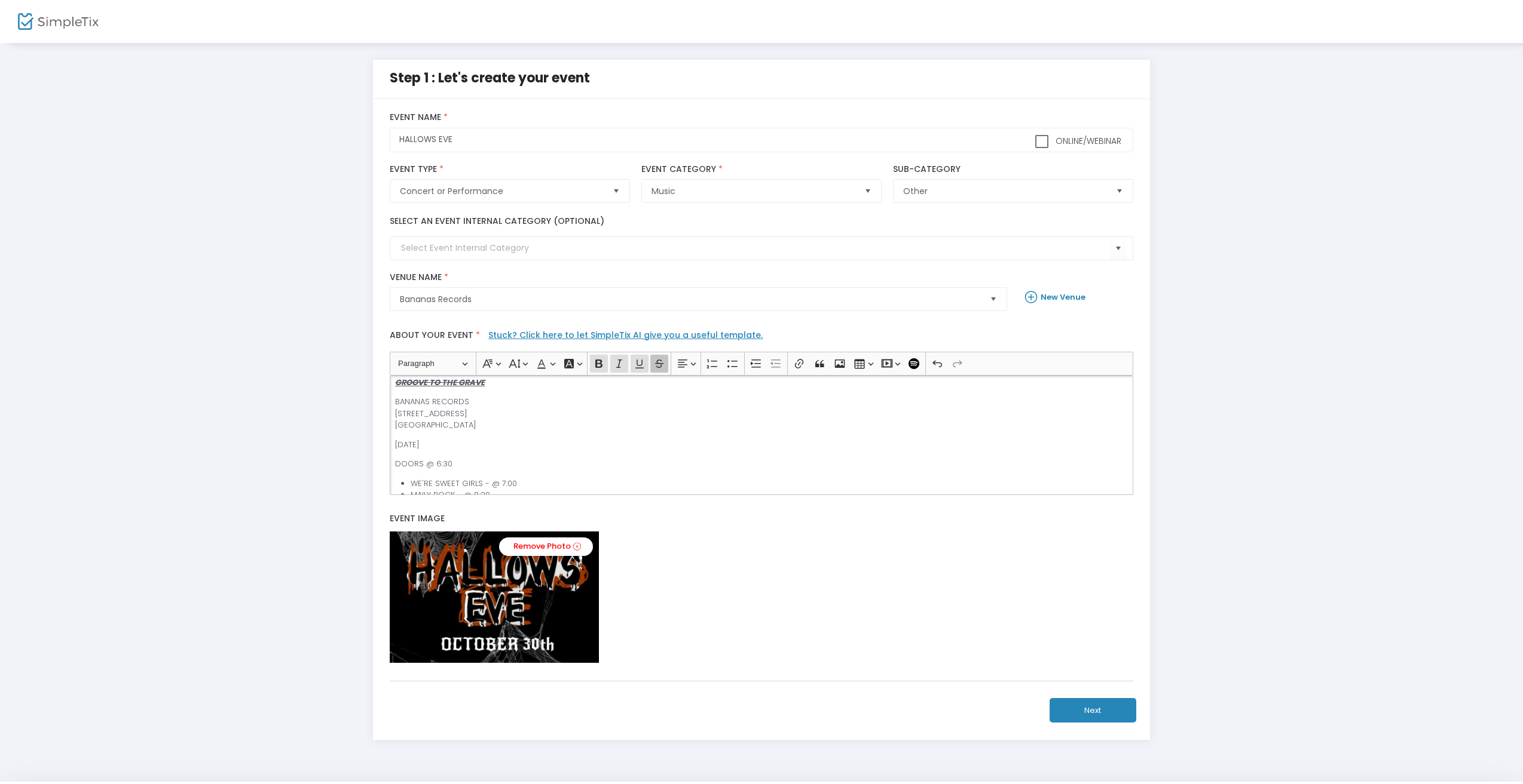
click at [654, 359] on icon "Editor toolbar" at bounding box center [660, 364] width 12 height 12
click at [625, 389] on p "GROOVE TO THE GRAVE" at bounding box center [761, 383] width 733 height 12
click at [480, 404] on div "GROOVE TO THE GRAVE ​​​​​​​COSTUMED ENCORAGED BANANAS RECORDS [STREET_ADDRESS] …" at bounding box center [761, 435] width 743 height 120
click at [479, 387] on u "GROOVE TO THE GRAVE" at bounding box center [440, 382] width 90 height 11
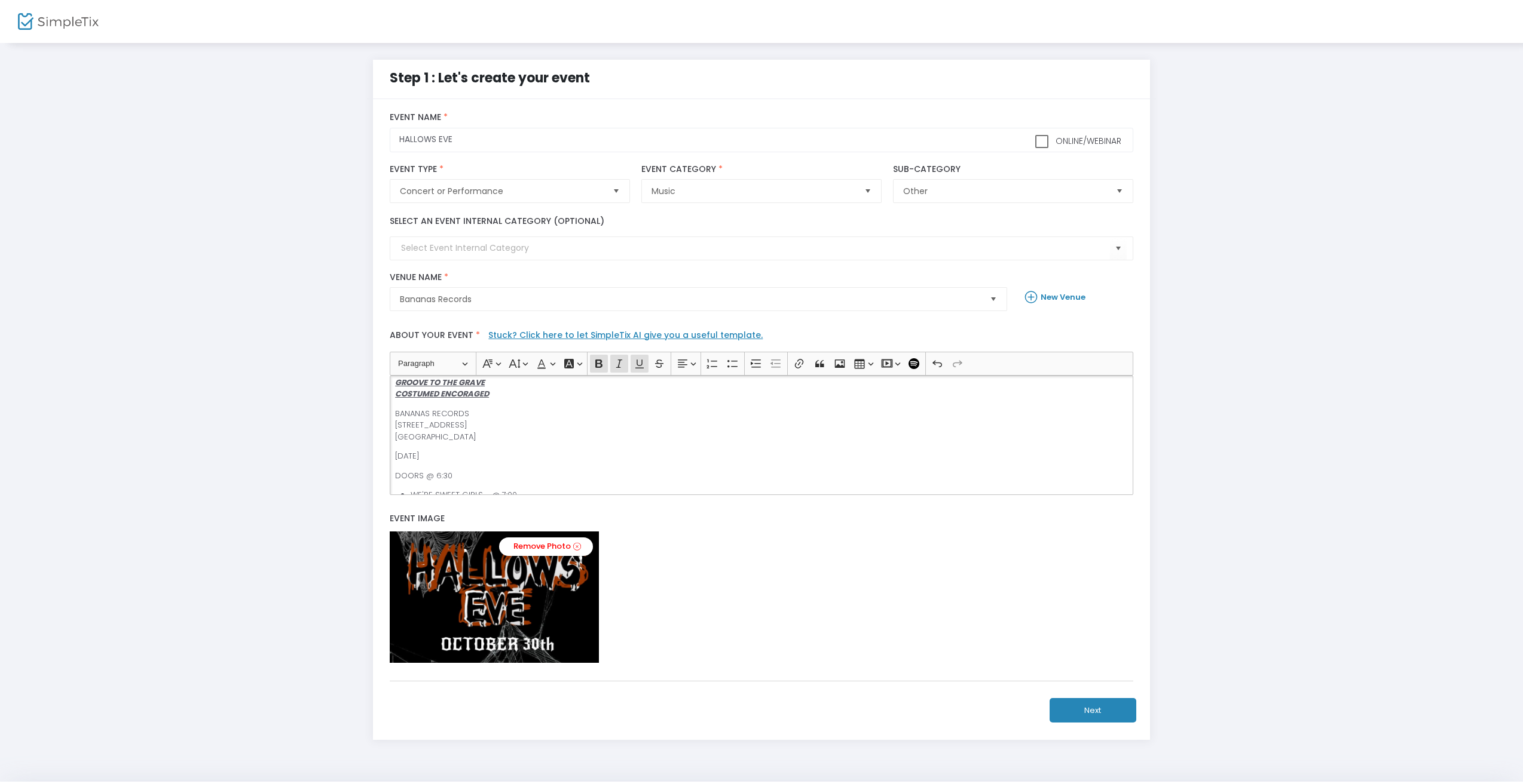
click at [483, 392] on u "COSTUMED ENCORAGED" at bounding box center [442, 393] width 94 height 11
click at [663, 359] on icon "Editor toolbar" at bounding box center [660, 364] width 12 height 12
click at [595, 400] on div "GROOVE TO THE GRAVE COSTUMED ENCORAGED BANANAS RECORDS [STREET_ADDRESS] [DATE] …" at bounding box center [761, 435] width 743 height 120
click at [626, 395] on p "GROOVE TO THE GRAVE COSTUMED ENCORAGED" at bounding box center [761, 388] width 733 height 23
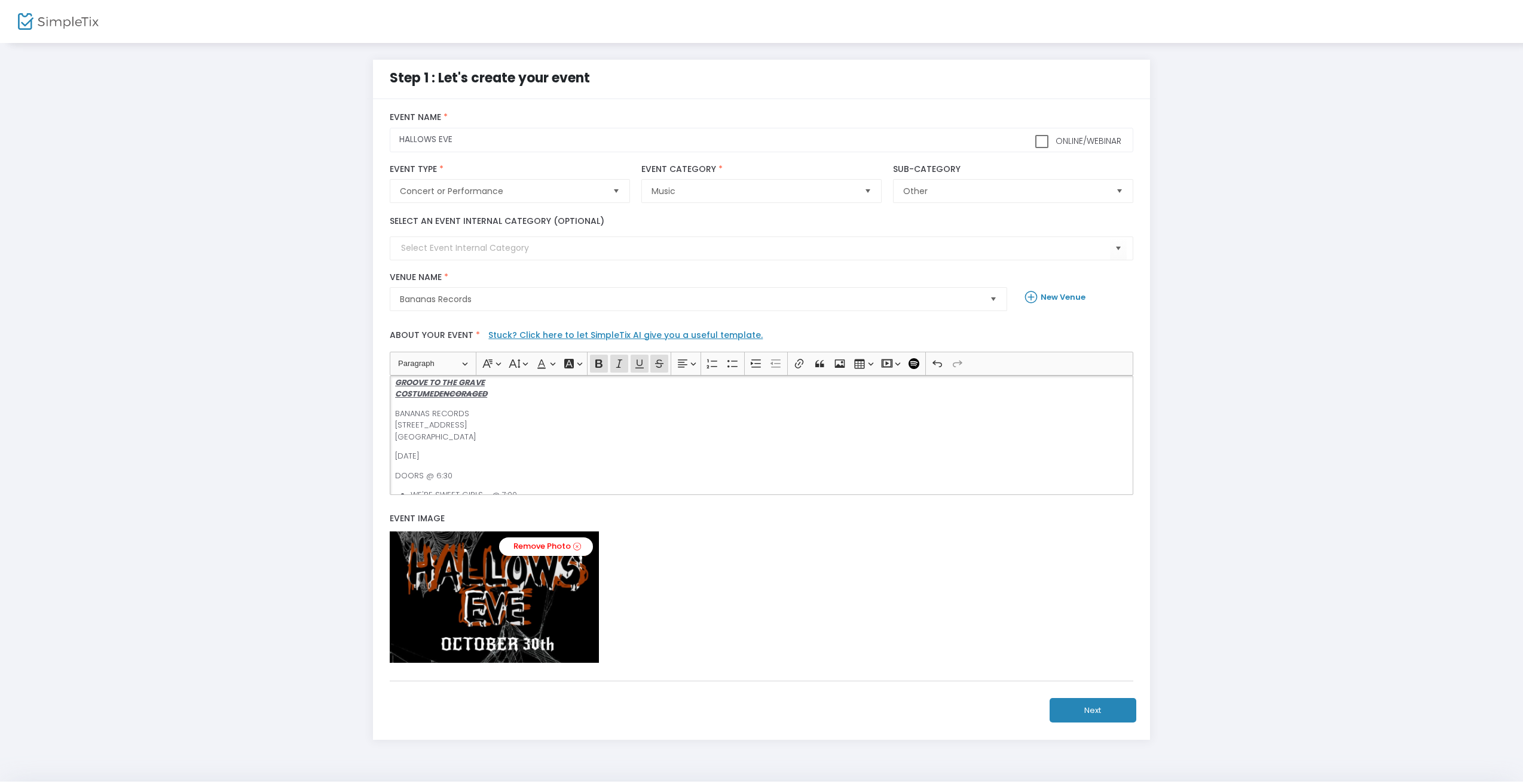
click at [626, 395] on p "GROOVE TO THE GRAVE COSTUMED ENCORAGED" at bounding box center [761, 388] width 733 height 23
click at [663, 368] on icon "Editor toolbar" at bounding box center [660, 364] width 12 height 12
click at [439, 392] on u "COSTUMED" at bounding box center [417, 393] width 44 height 11
drag, startPoint x: 395, startPoint y: 393, endPoint x: 599, endPoint y: 388, distance: 204.1
click at [590, 389] on div "GROOVE TO THE GRAVE COSTUMES ENCORAGED MANDATORY BANANAS RECORDS [STREET_ADDRES…" at bounding box center [761, 435] width 743 height 120
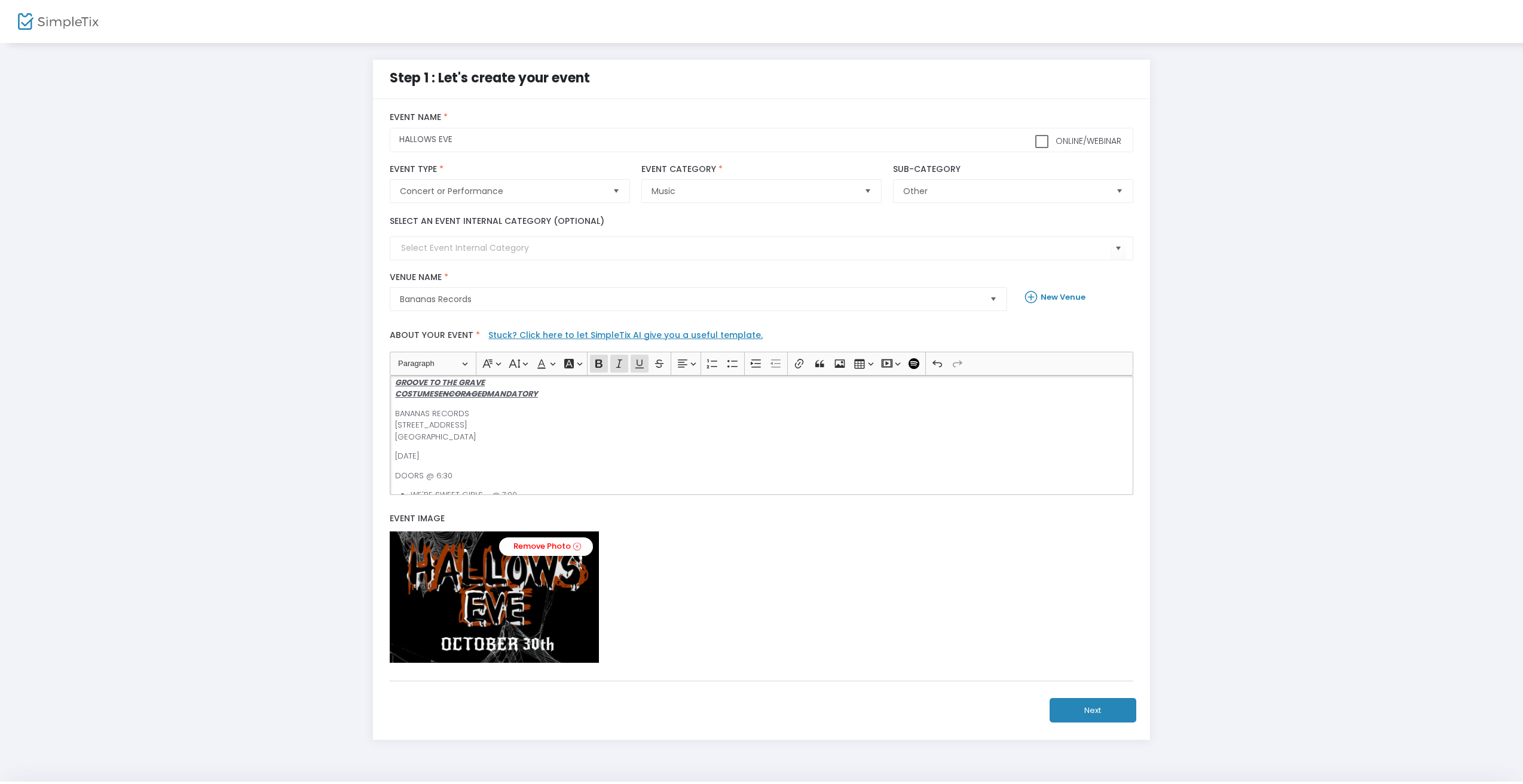
click at [609, 392] on p "GROOVE TO THE GRAVE COSTUMES ENCORAGED MANDATORY" at bounding box center [761, 388] width 733 height 23
copy icon "COSTUMES ENCORAGED MANDATORY"
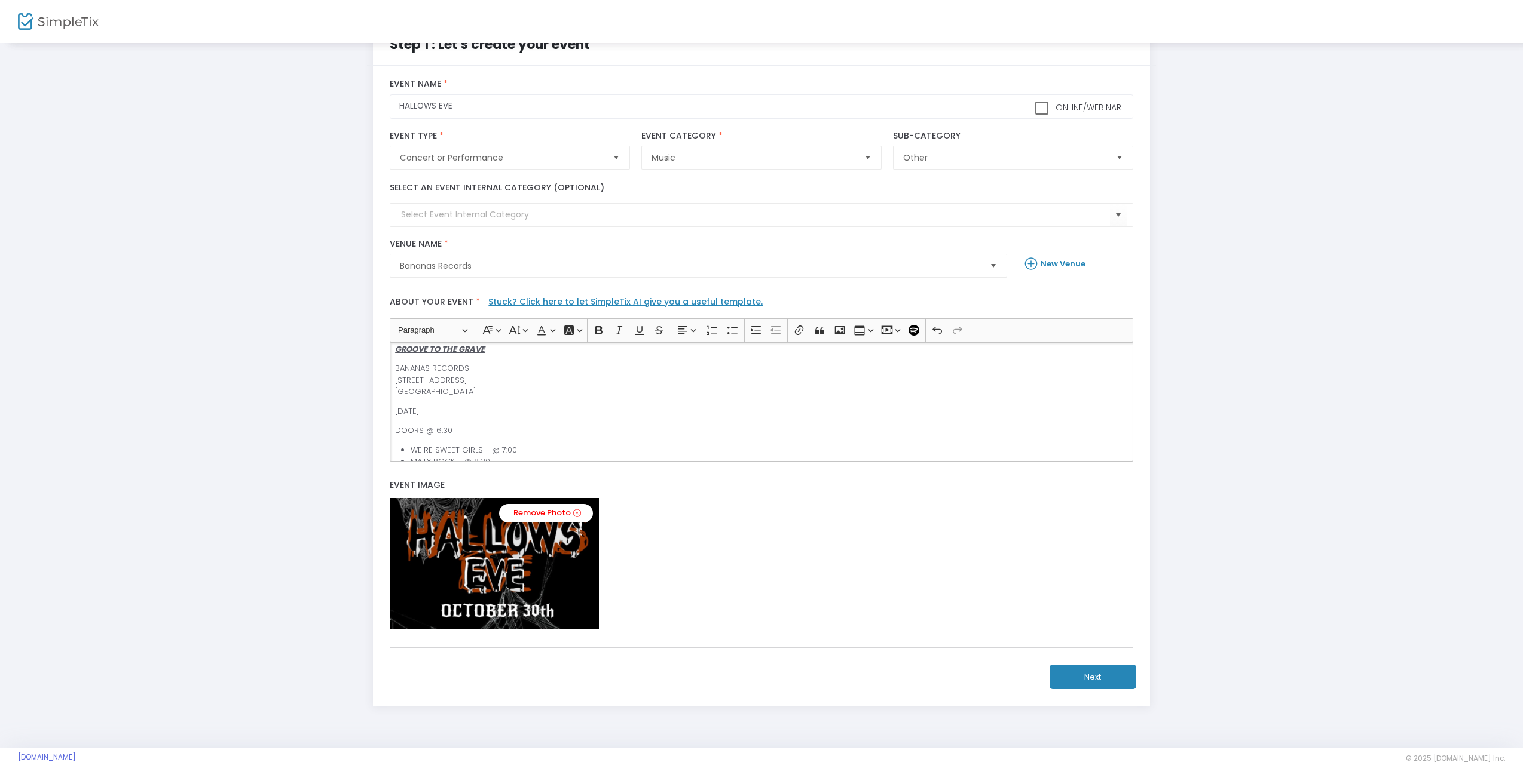
copy p "[DATE]"
copy p "BANANAS RECORDS [STREET_ADDRESS]"
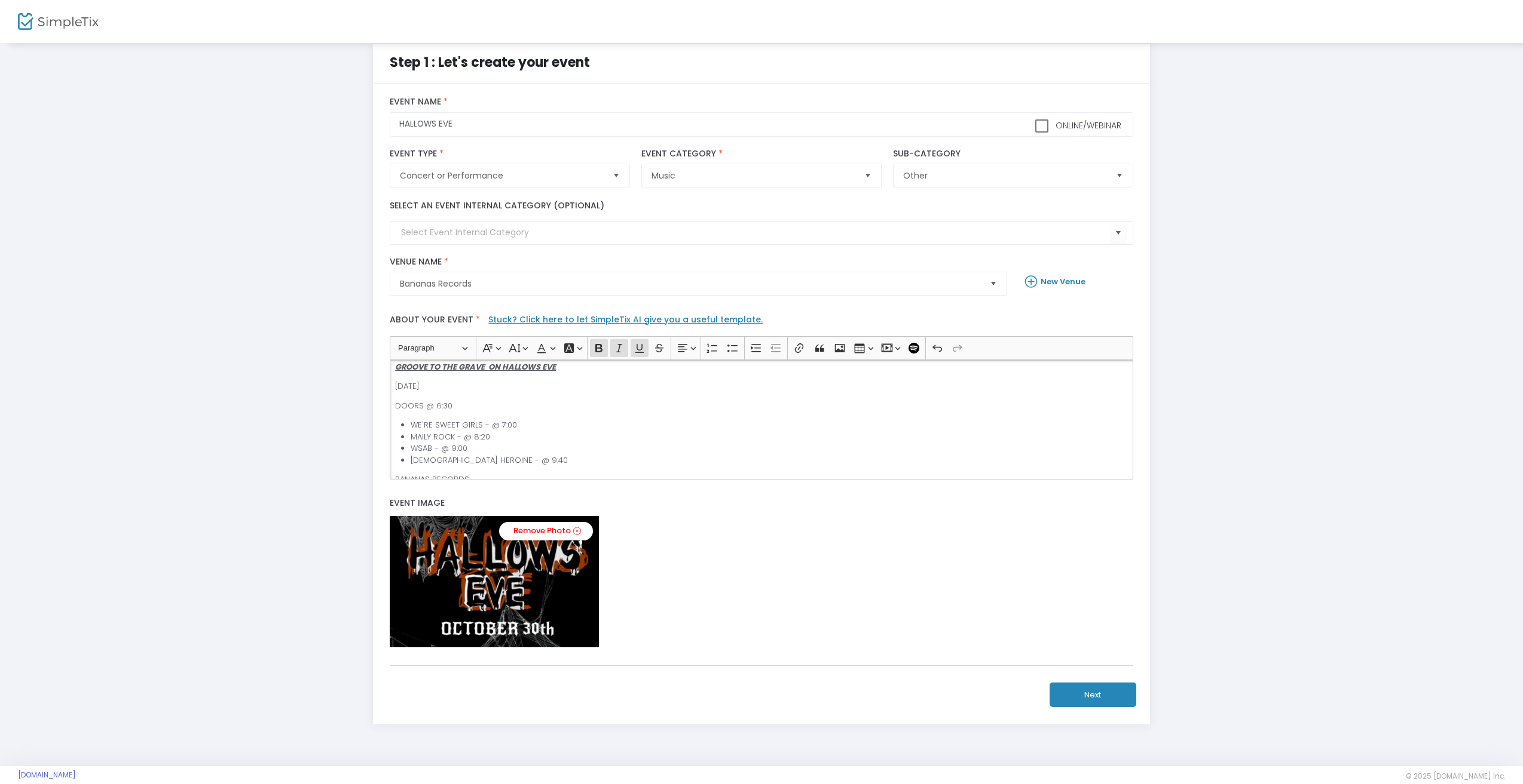
scroll to position [0, 0]
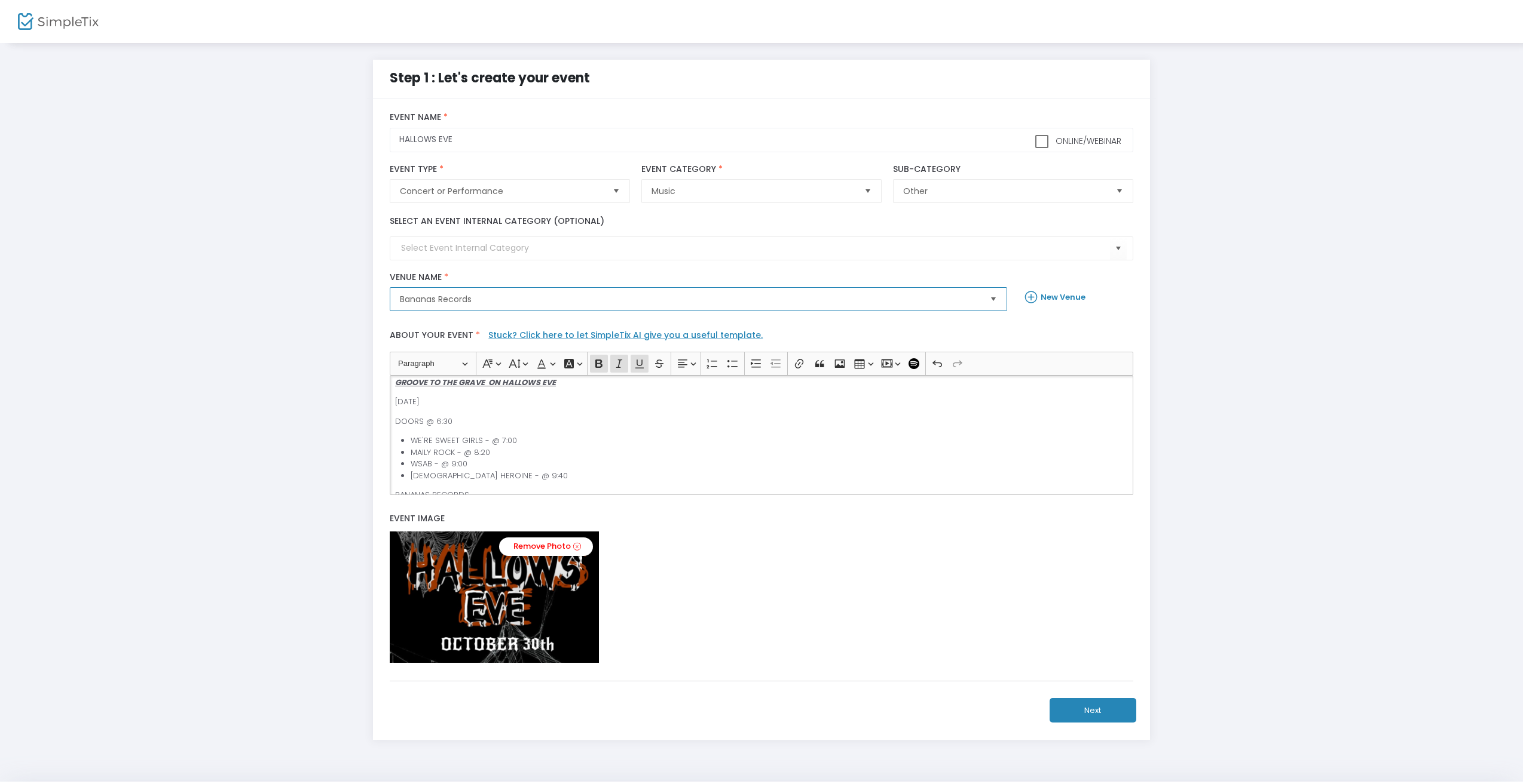
click at [905, 309] on span "Bananas Records" at bounding box center [690, 299] width 590 height 23
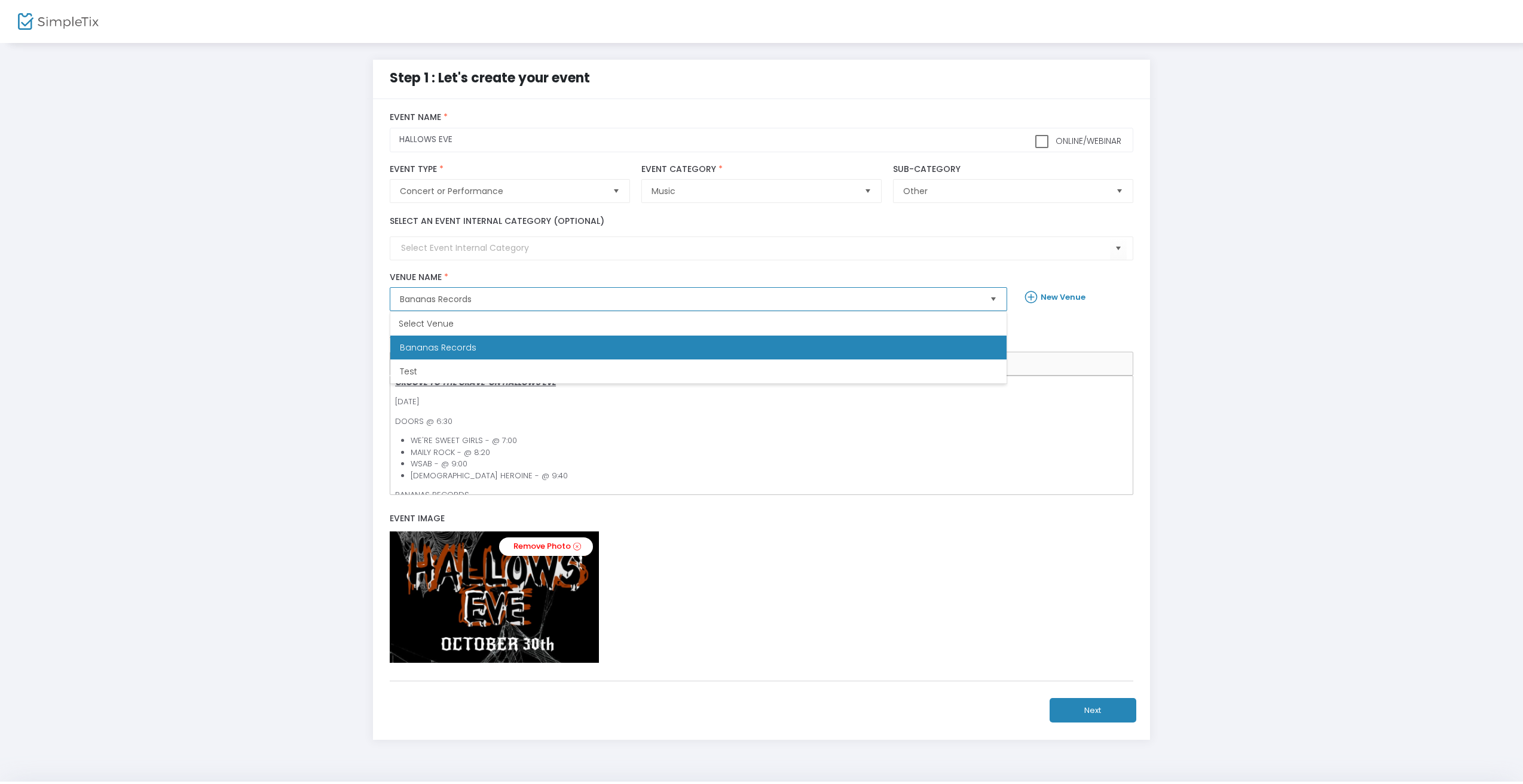
click at [735, 349] on li "Bananas Records" at bounding box center [699, 348] width 617 height 24
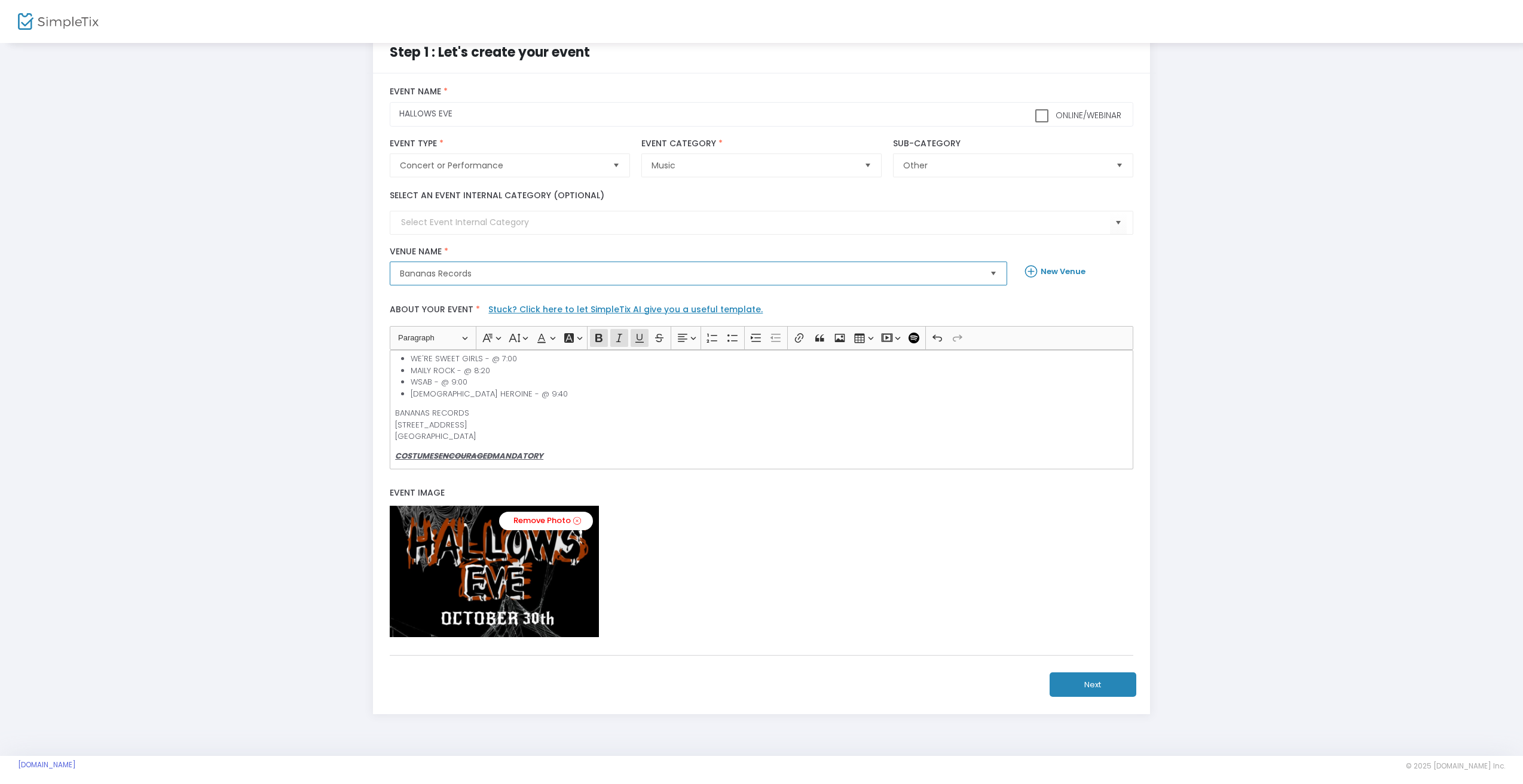
scroll to position [33, 0]
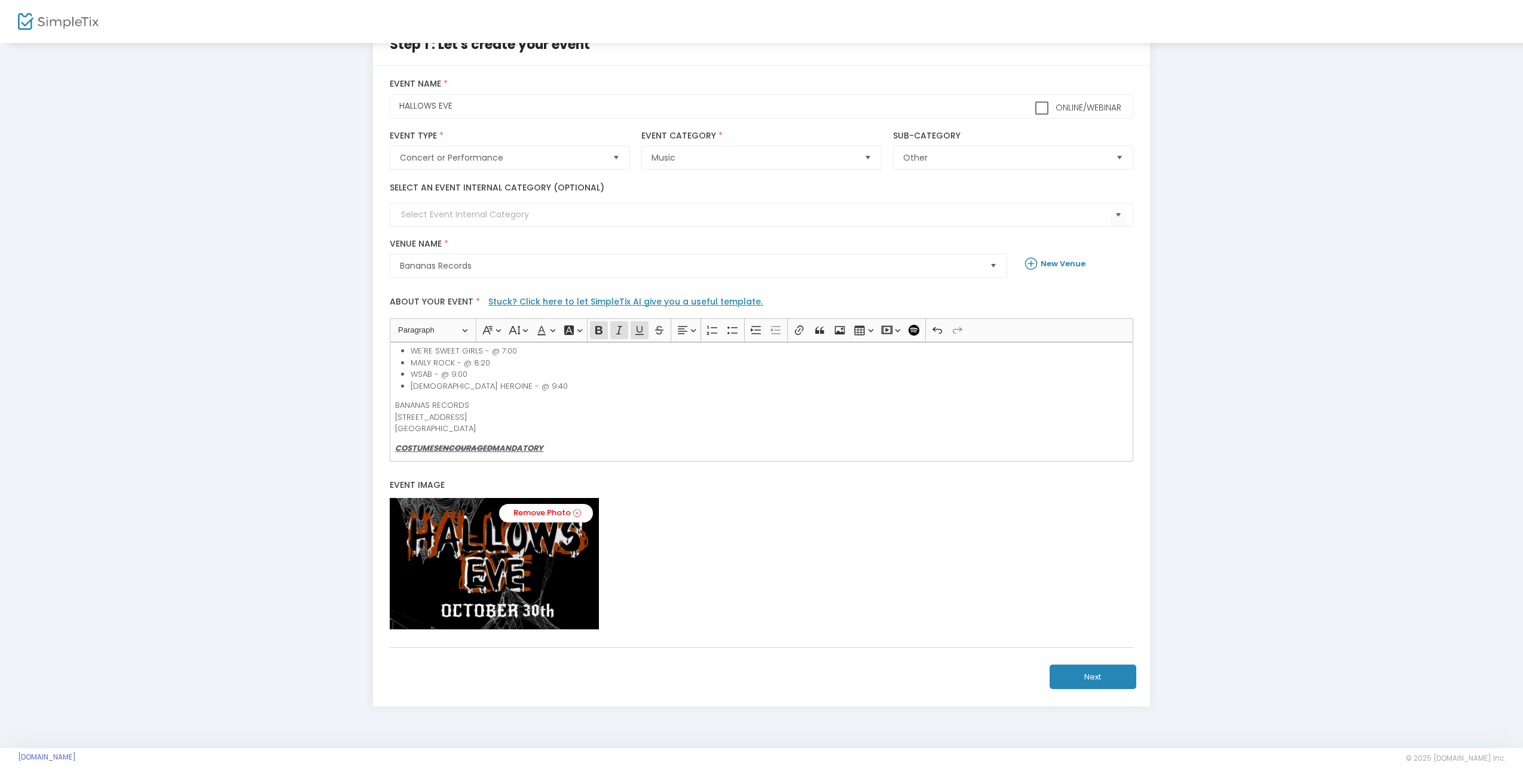
click at [1089, 677] on button "Next" at bounding box center [1092, 677] width 87 height 25
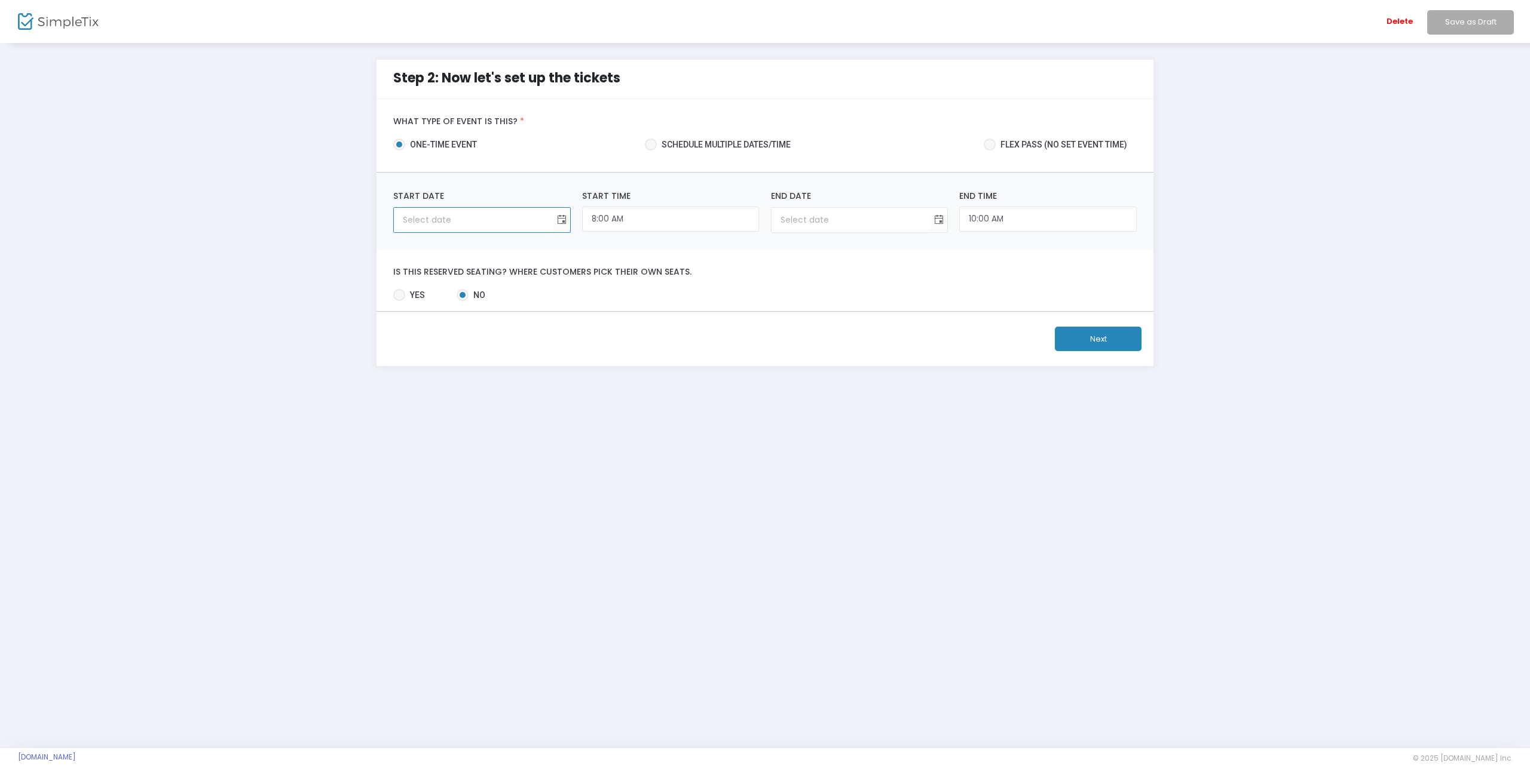
click at [538, 220] on input at bounding box center [473, 220] width 159 height 25
click at [563, 222] on span "Toggle calendar" at bounding box center [562, 221] width 20 height 20
click at [533, 384] on span "30" at bounding box center [537, 380] width 20 height 20
click at [595, 220] on input "8:00 AM" at bounding box center [671, 220] width 177 height 26
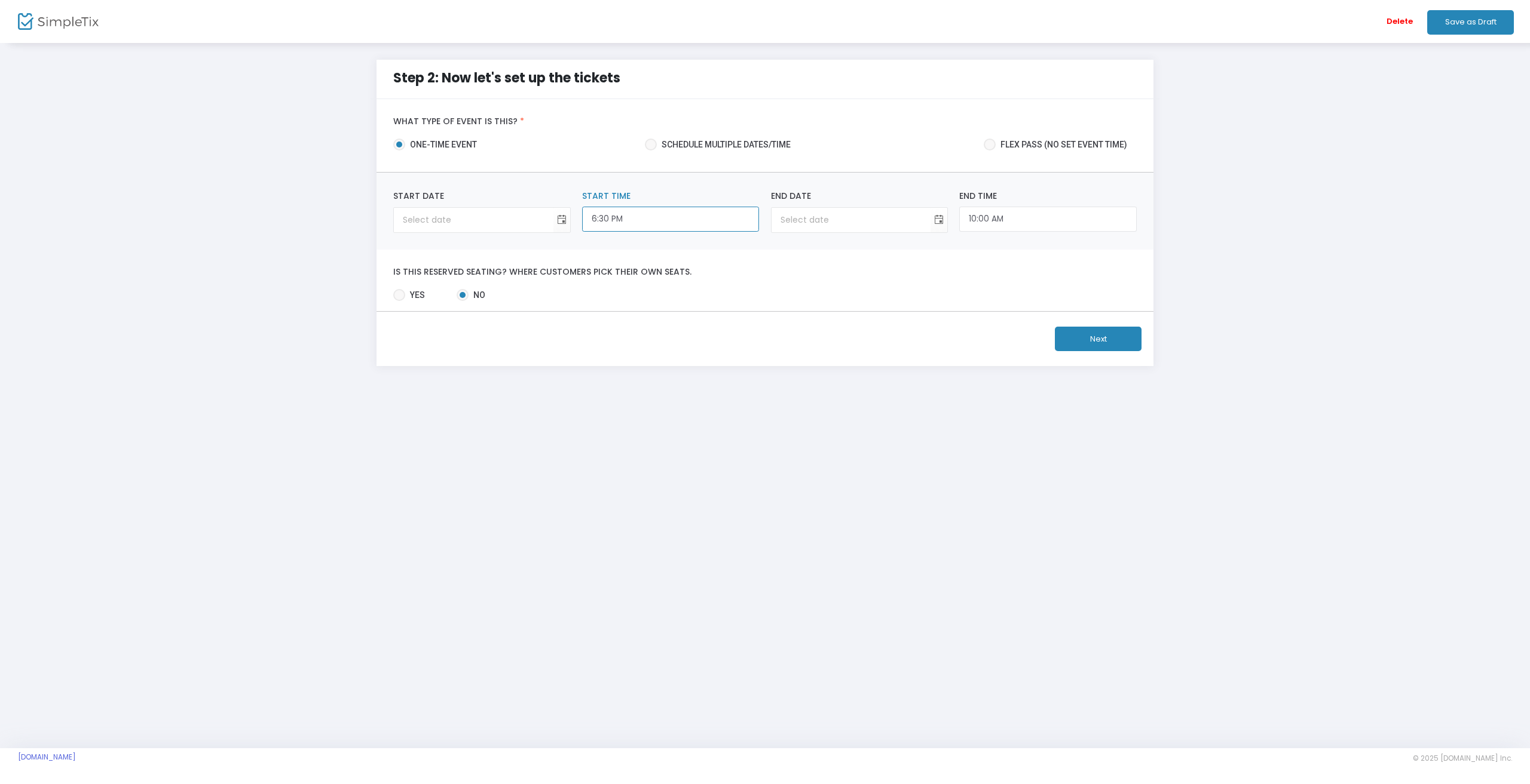
type input "6:30 PM"
click at [964, 234] on body "Processing... please wait Delete Save as Draft Step 2: Now let's set up the tic…" at bounding box center [765, 392] width 1530 height 784
click at [1013, 221] on input "10:00 AM" at bounding box center [1047, 220] width 177 height 26
type input "10:30 PM"
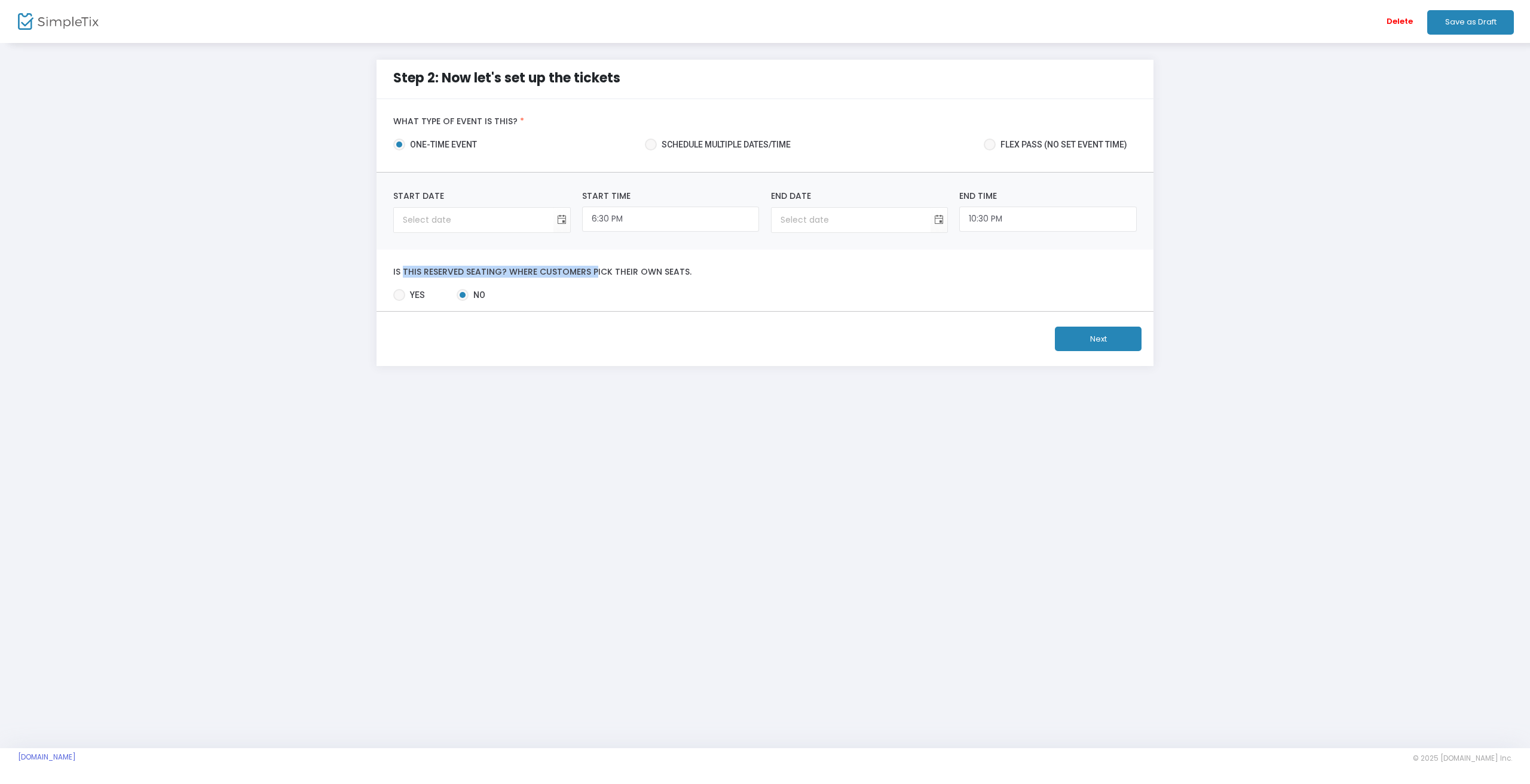
drag, startPoint x: 400, startPoint y: 273, endPoint x: 614, endPoint y: 269, distance: 214.0
click at [596, 273] on label "Is this reserved seating? Where customers pick their own seats." at bounding box center [765, 272] width 743 height 11
click at [614, 269] on label "Is this reserved seating? Where customers pick their own seats." at bounding box center [765, 272] width 743 height 11
click at [1110, 340] on button "Next" at bounding box center [1098, 339] width 87 height 25
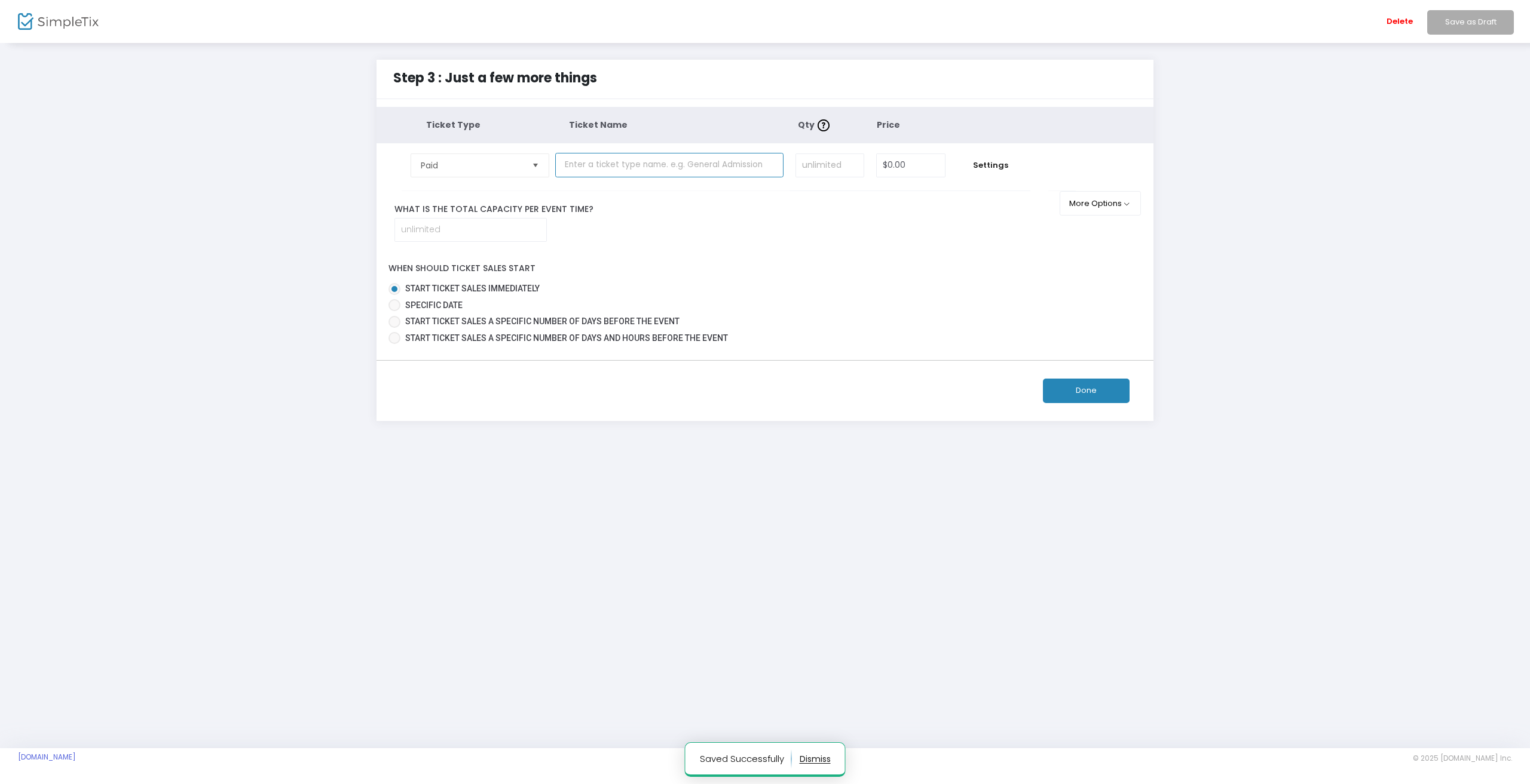
click at [621, 161] on input "text" at bounding box center [670, 165] width 228 height 25
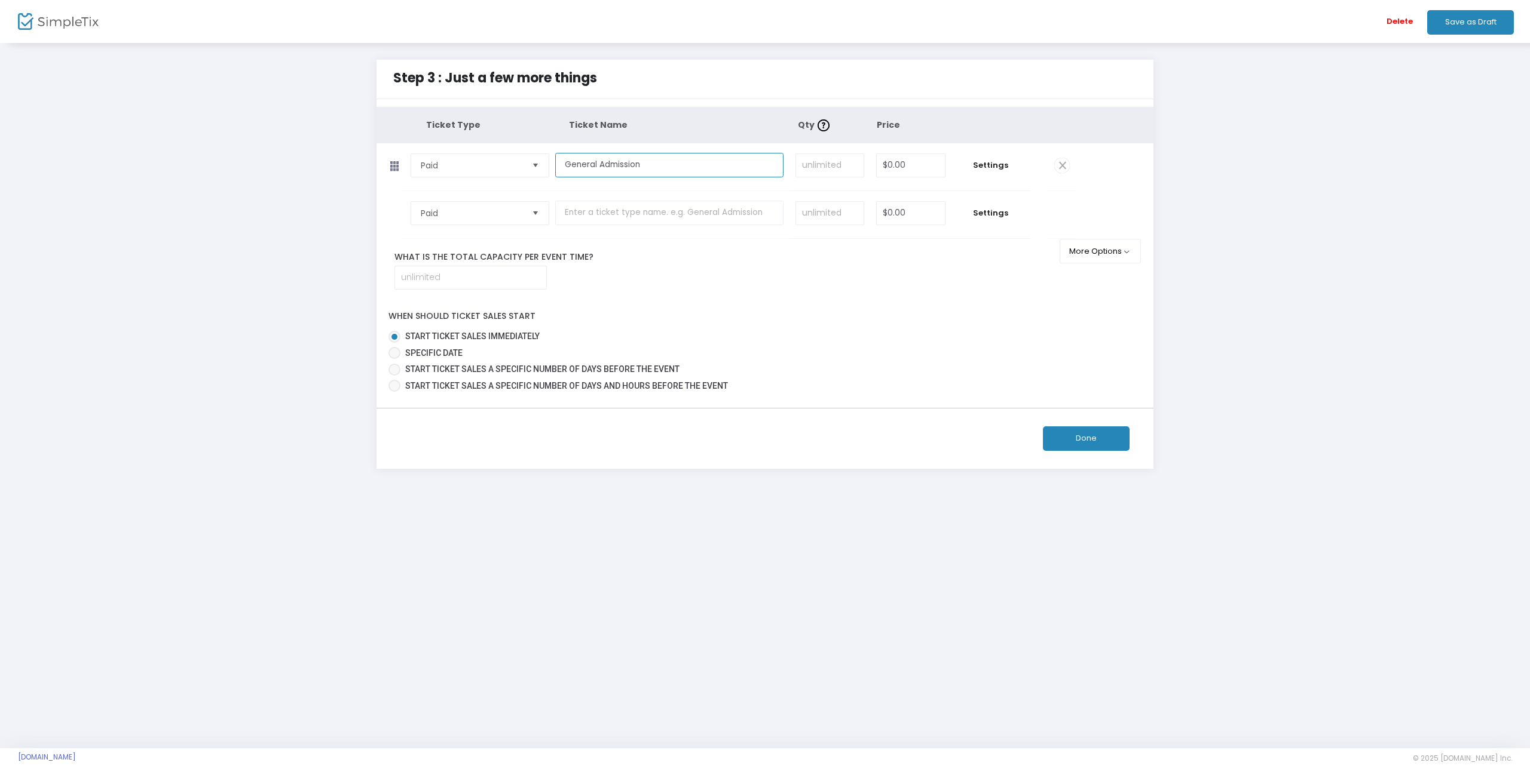
type input "General Admission"
click at [893, 163] on input "$0.00" at bounding box center [910, 165] width 68 height 23
type input "10"
click at [1253, 187] on div "Step 3 : Just a few more things Ticket Type Ticket Name Qty Price Paid Required…" at bounding box center [765, 265] width 1494 height 409
click at [992, 162] on span "Settings" at bounding box center [990, 166] width 67 height 12
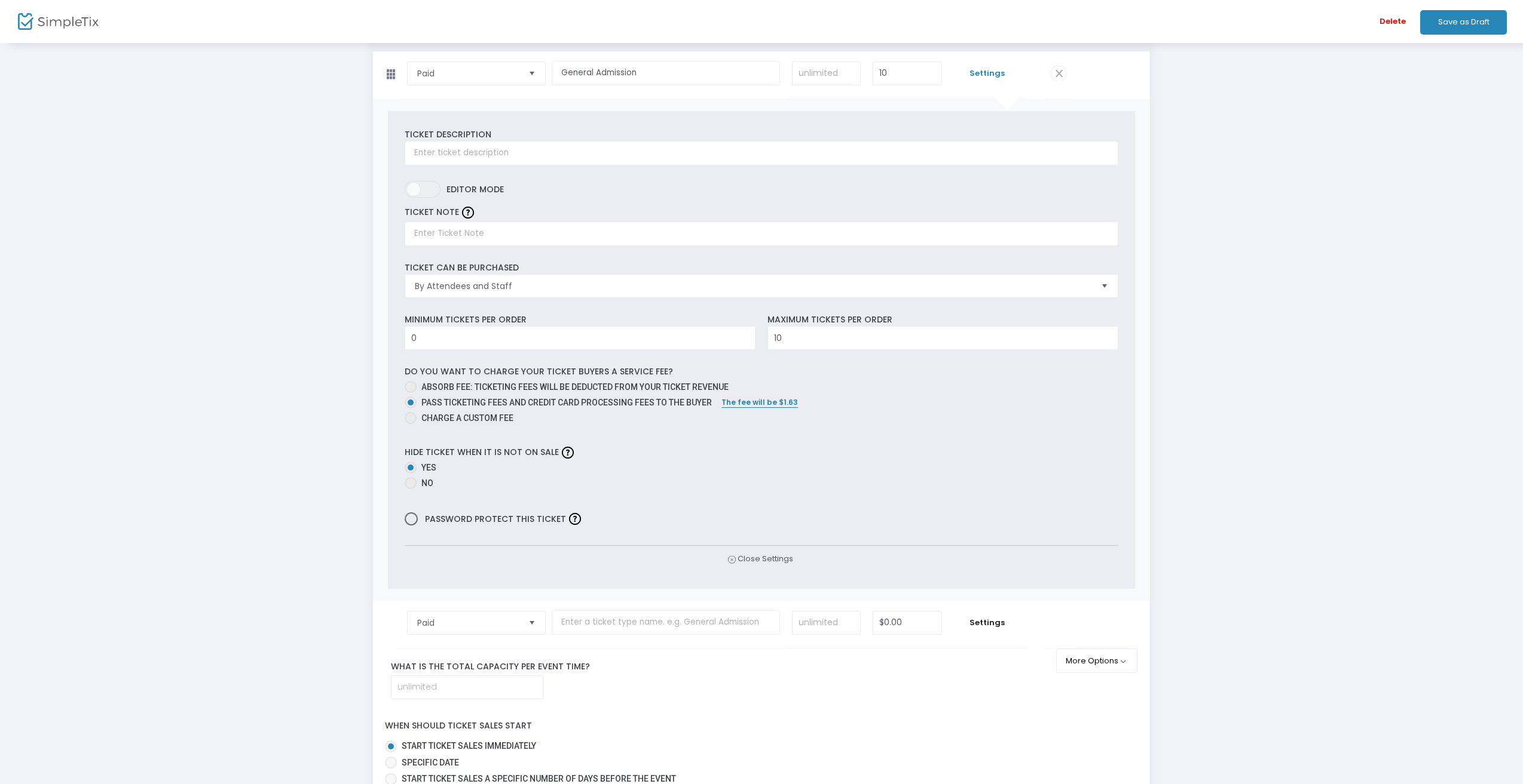
scroll to position [120, 0]
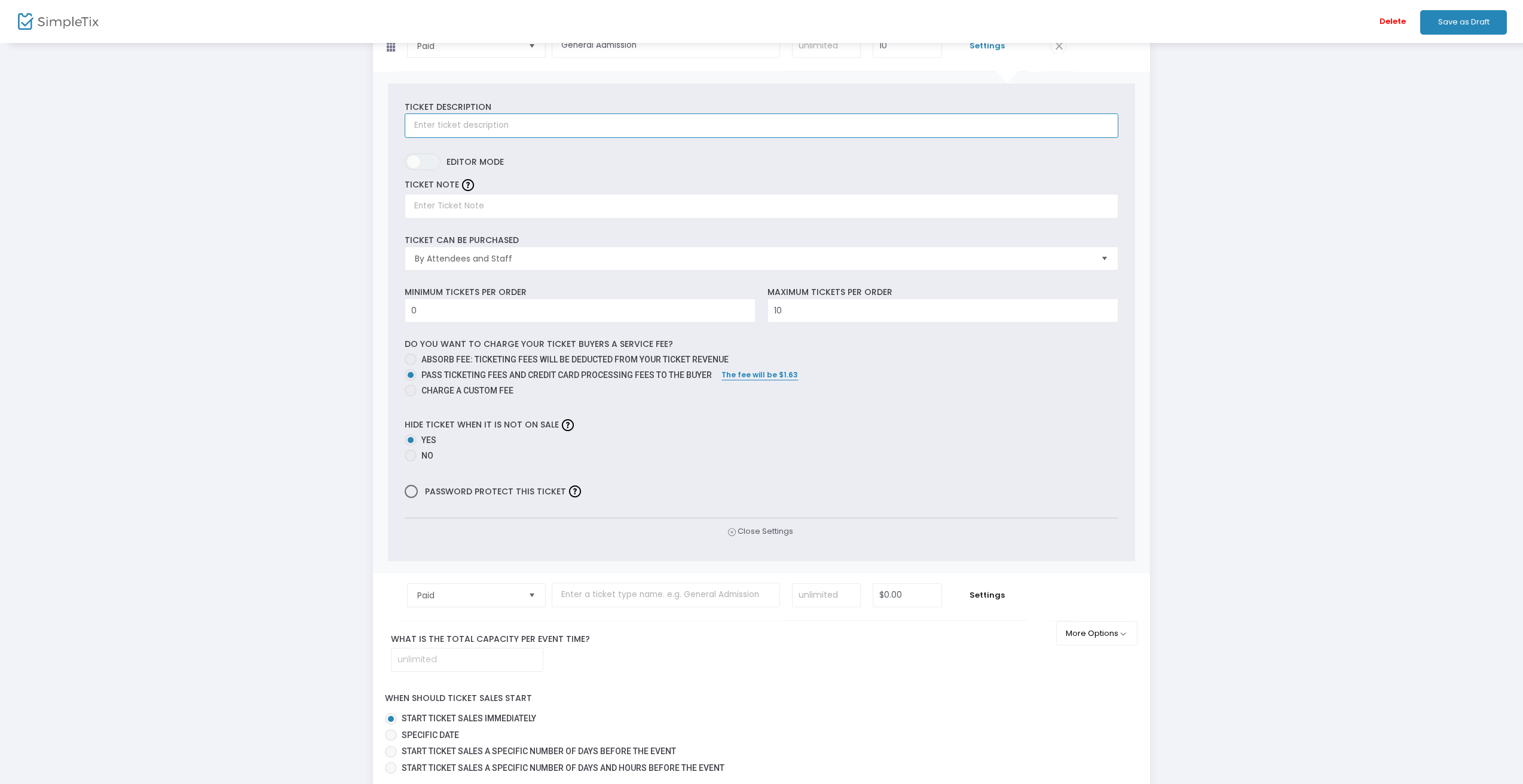
click at [532, 121] on input "text" at bounding box center [762, 126] width 714 height 25
type input "General Admission"
click at [521, 305] on input "0" at bounding box center [581, 311] width 350 height 23
type input "1"
type input "0"
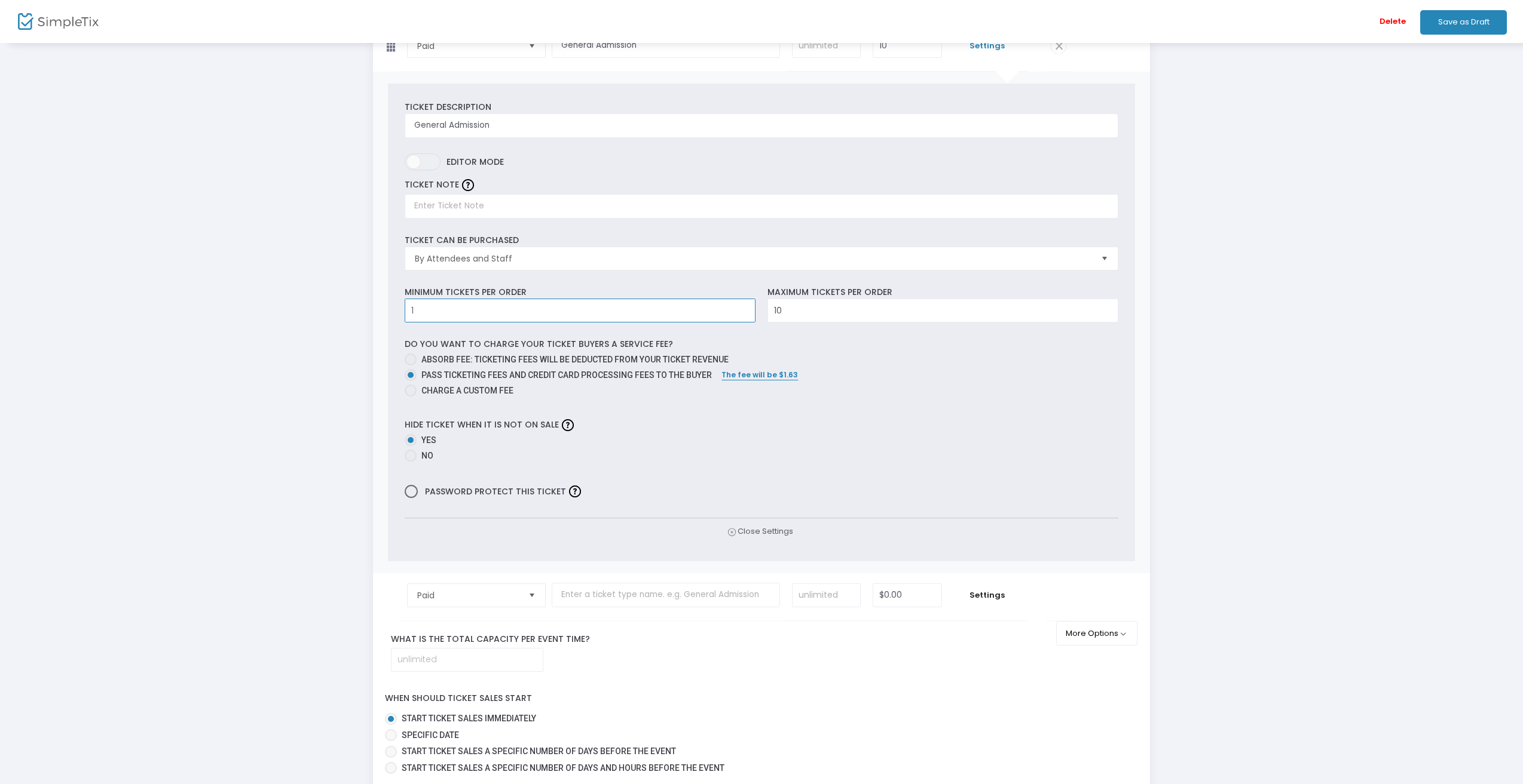
type input "1"
click at [923, 313] on input "10" at bounding box center [943, 311] width 350 height 23
type input "1000"
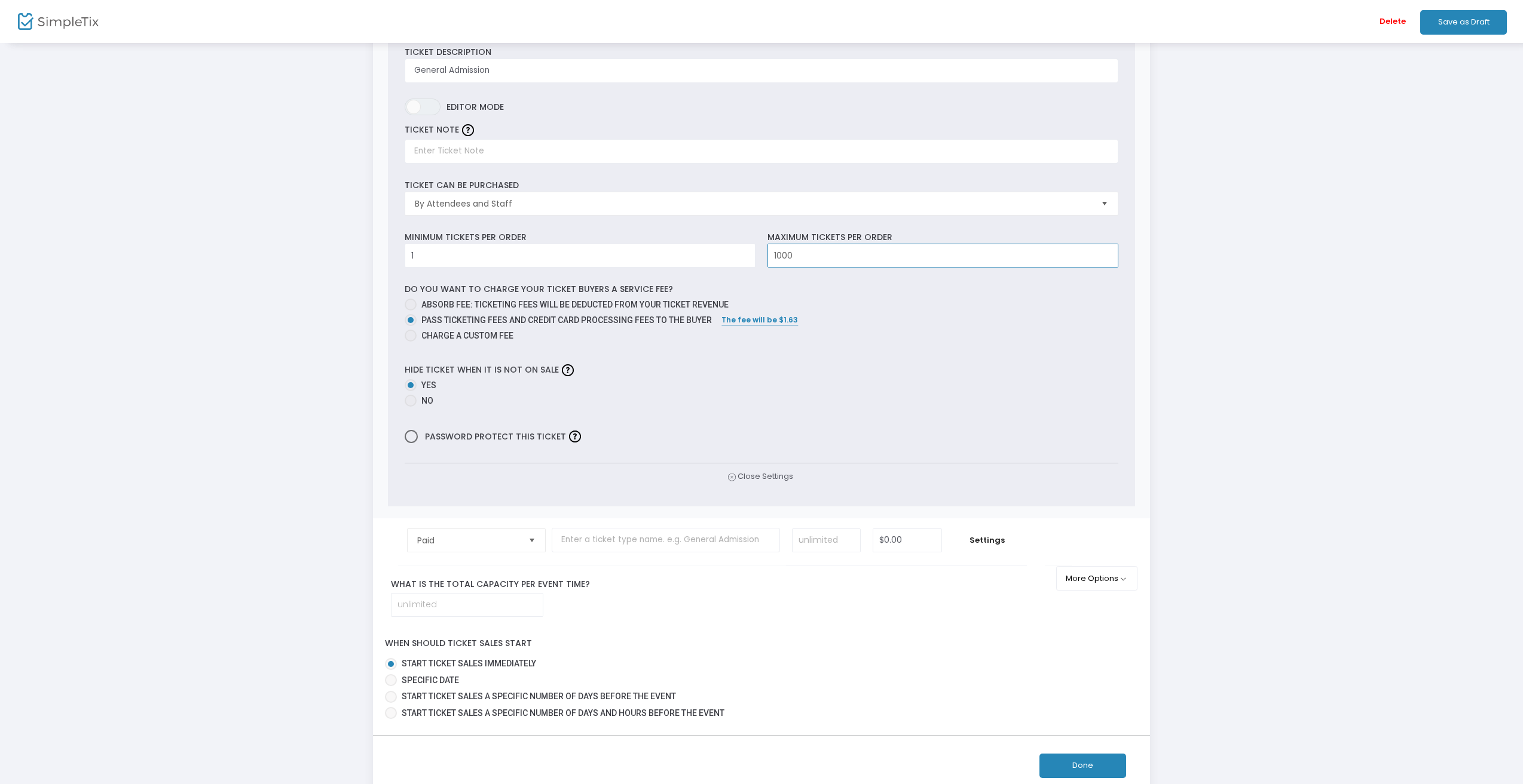
scroll to position [179, 0]
type input "1000"
click at [368, 362] on div "Step 3 : Just a few more things Ticket Type Ticket Name Qty Price Paid Required…" at bounding box center [762, 336] width 1487 height 911
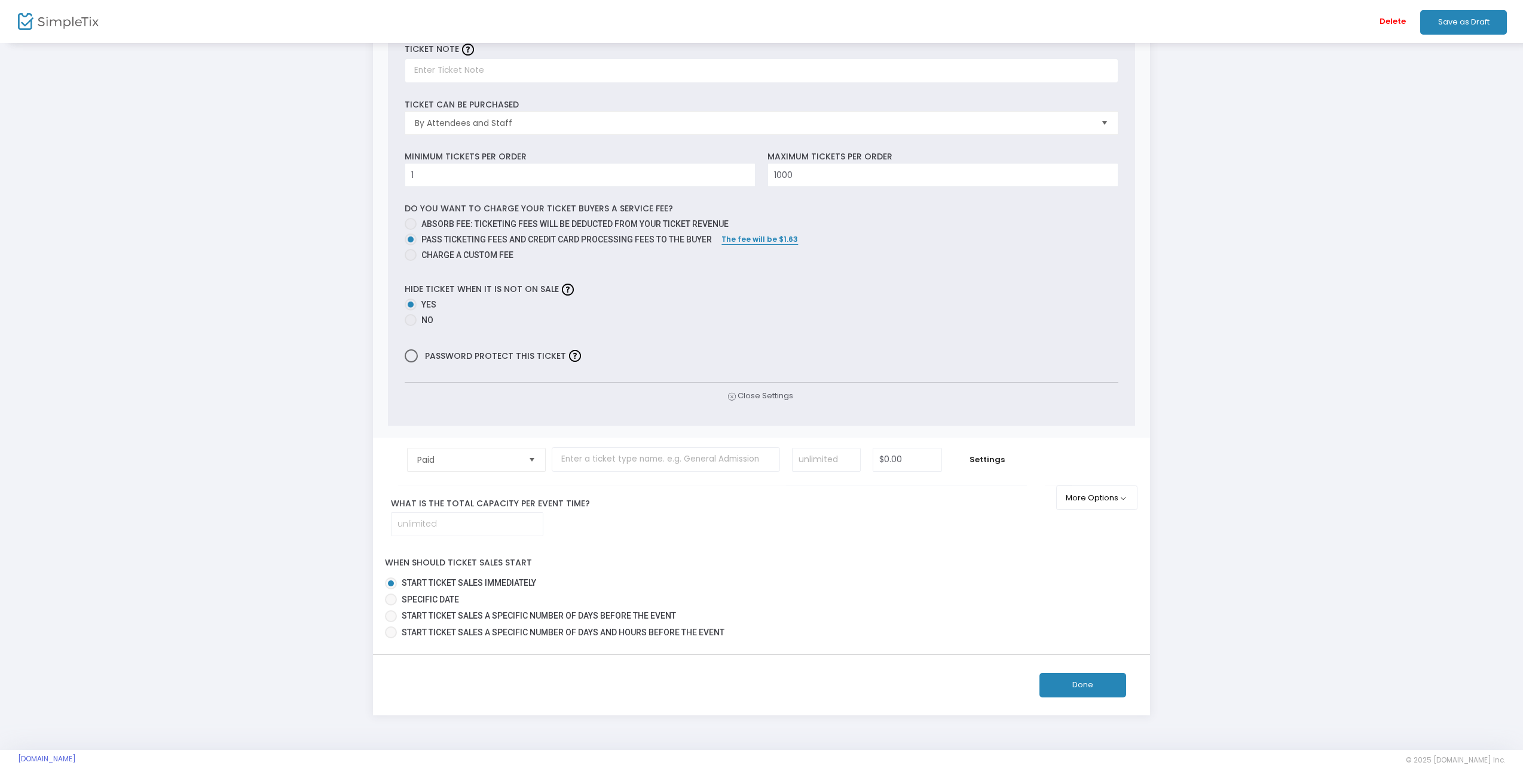
scroll to position [257, 0]
click at [529, 525] on input at bounding box center [467, 522] width 151 height 23
type input "1000"
click at [626, 497] on label "What is the total capacity per event time?" at bounding box center [722, 501] width 681 height 13
click at [1077, 491] on button "More Options" at bounding box center [1097, 495] width 82 height 25
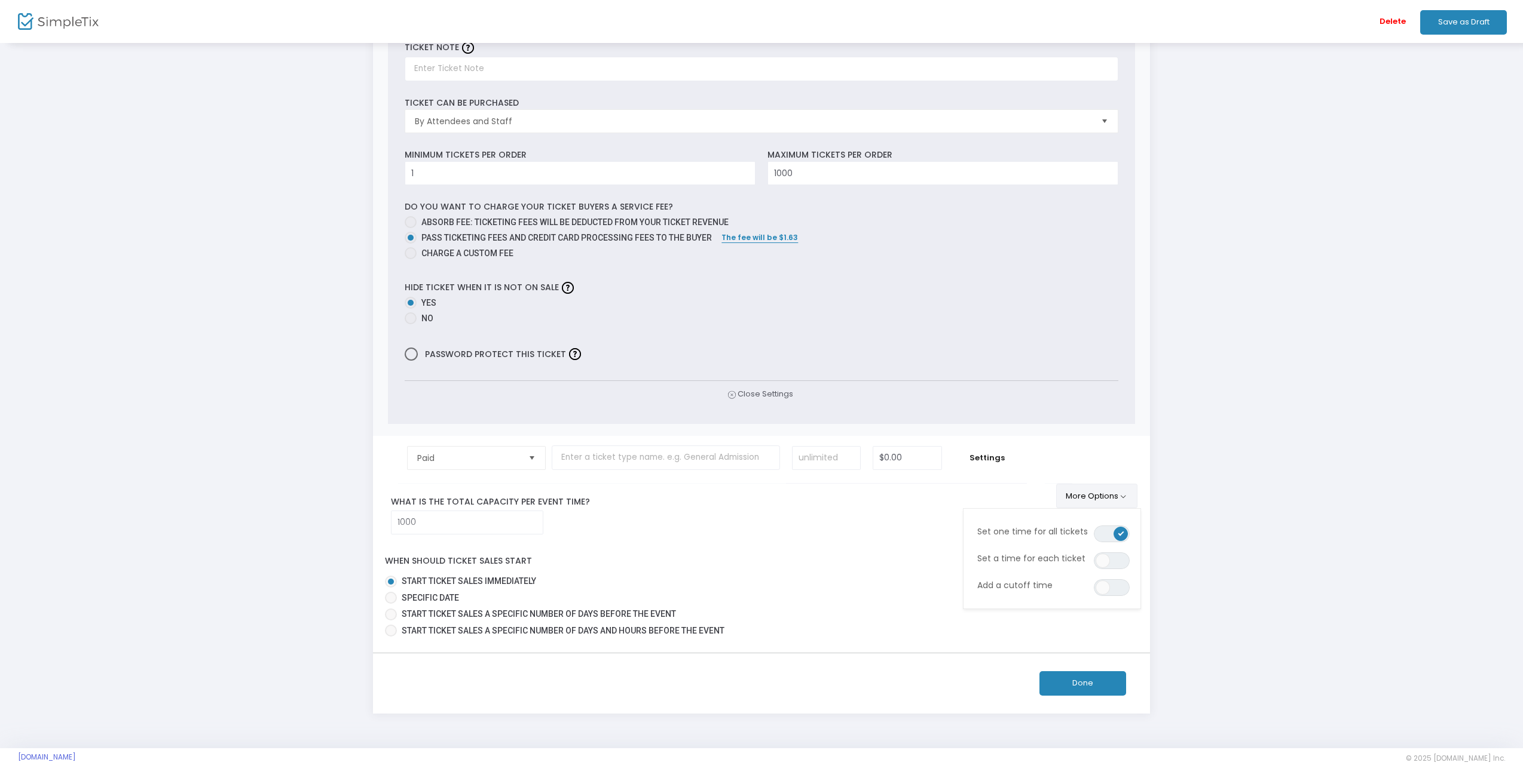
click at [1076, 502] on button "More Options" at bounding box center [1097, 495] width 82 height 25
click at [760, 397] on span "Close Settings" at bounding box center [761, 394] width 68 height 13
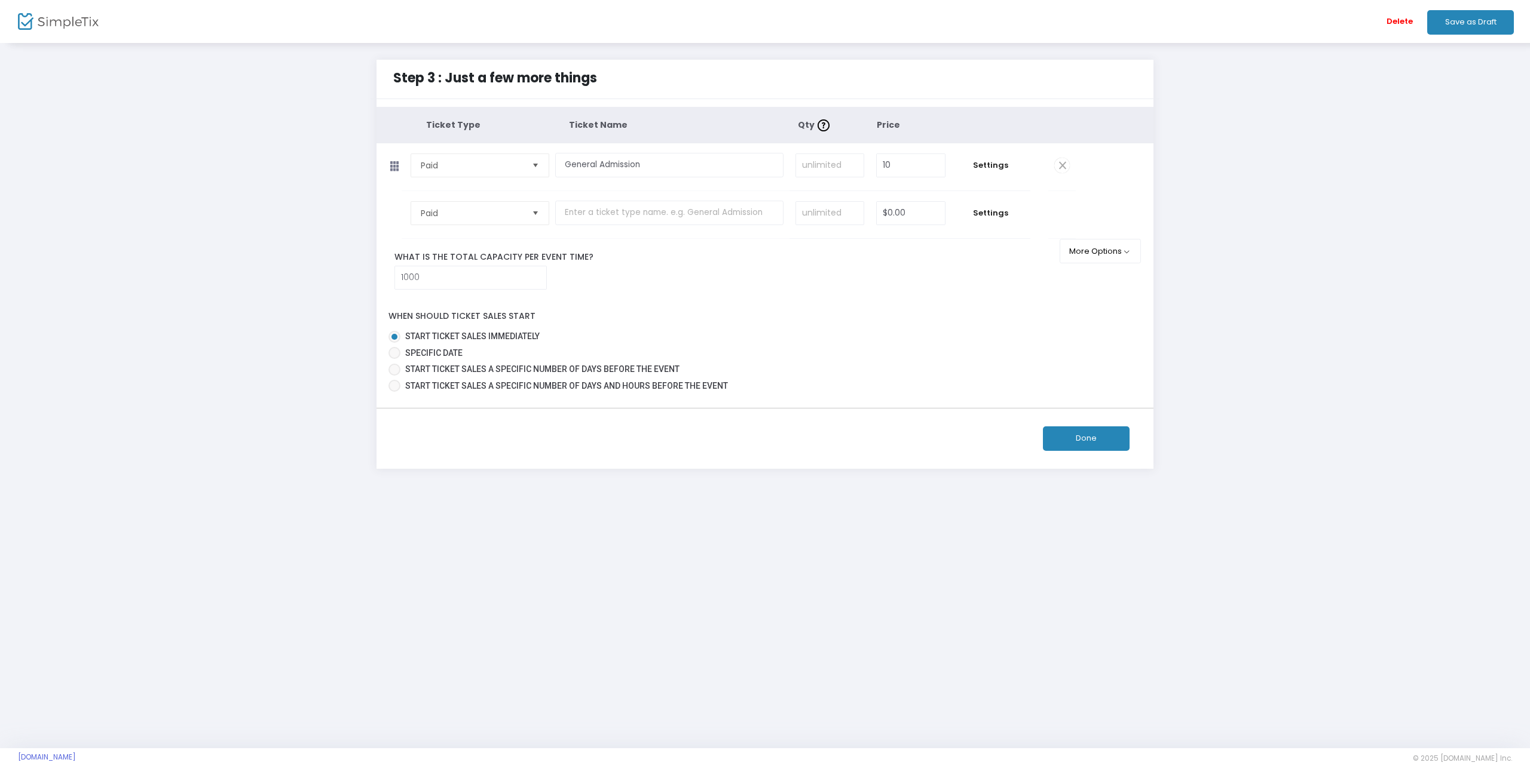
click at [1101, 429] on button "Done" at bounding box center [1086, 438] width 87 height 25
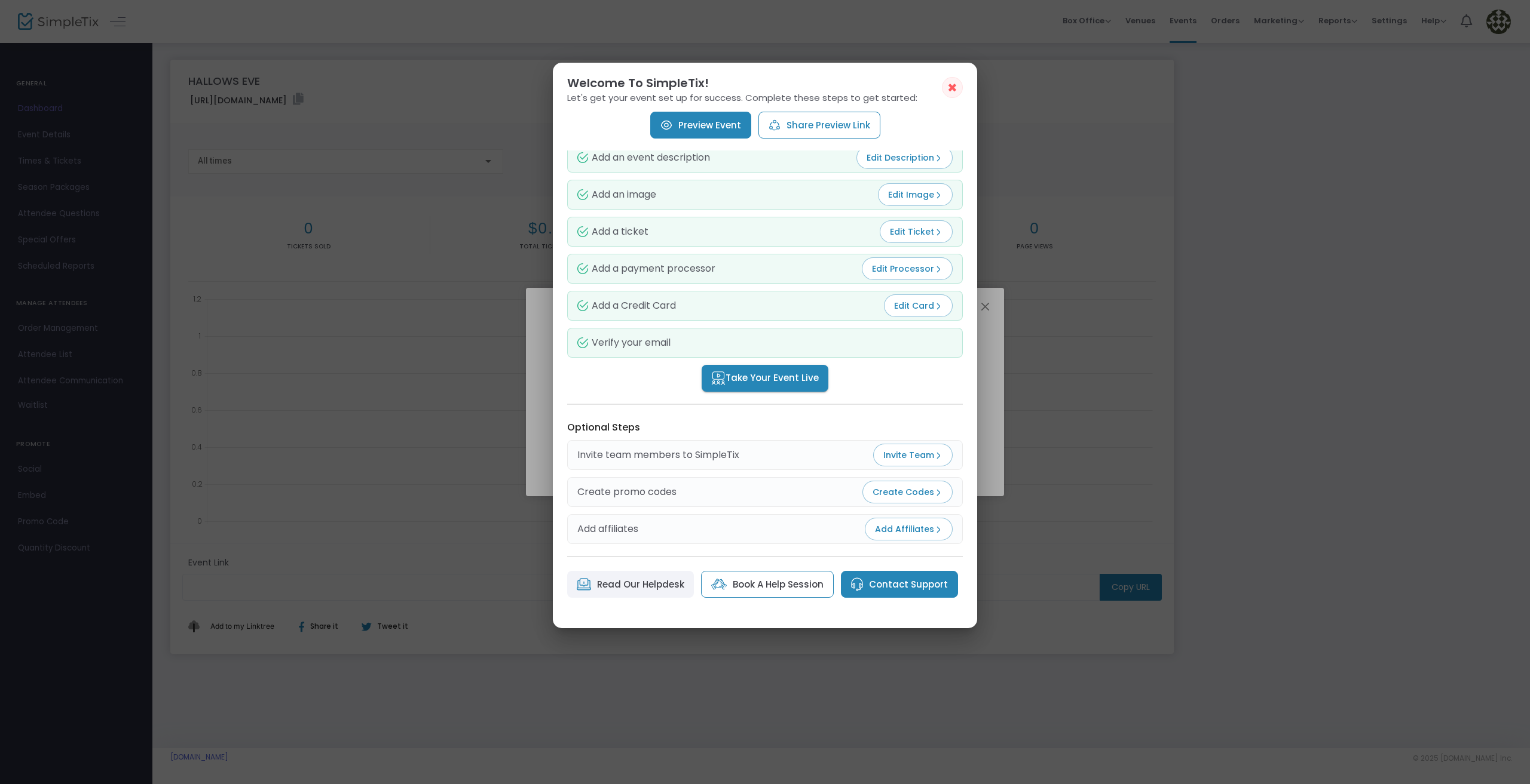
scroll to position [14, 0]
click at [743, 127] on link "Preview Event" at bounding box center [701, 125] width 101 height 27
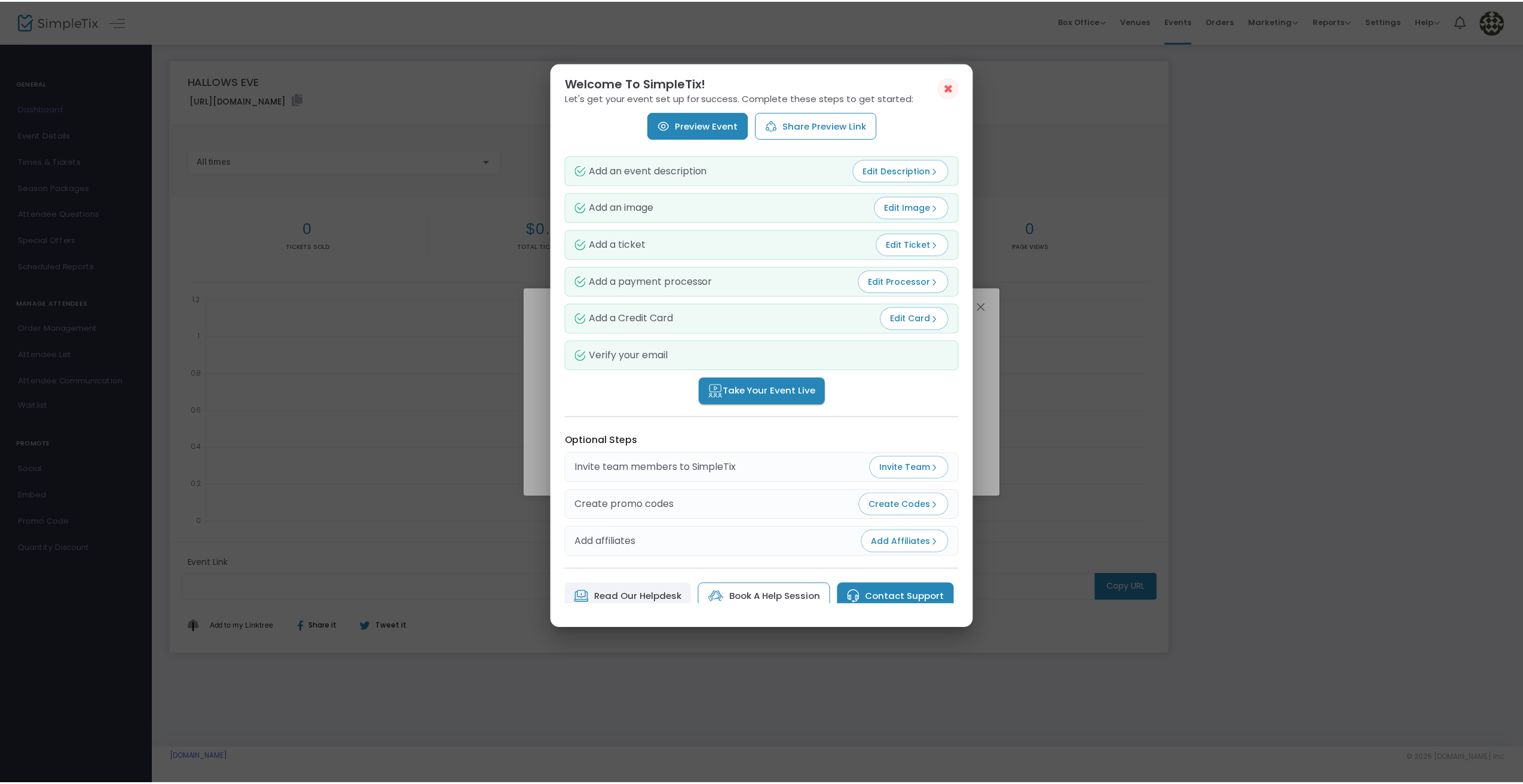
scroll to position [0, 0]
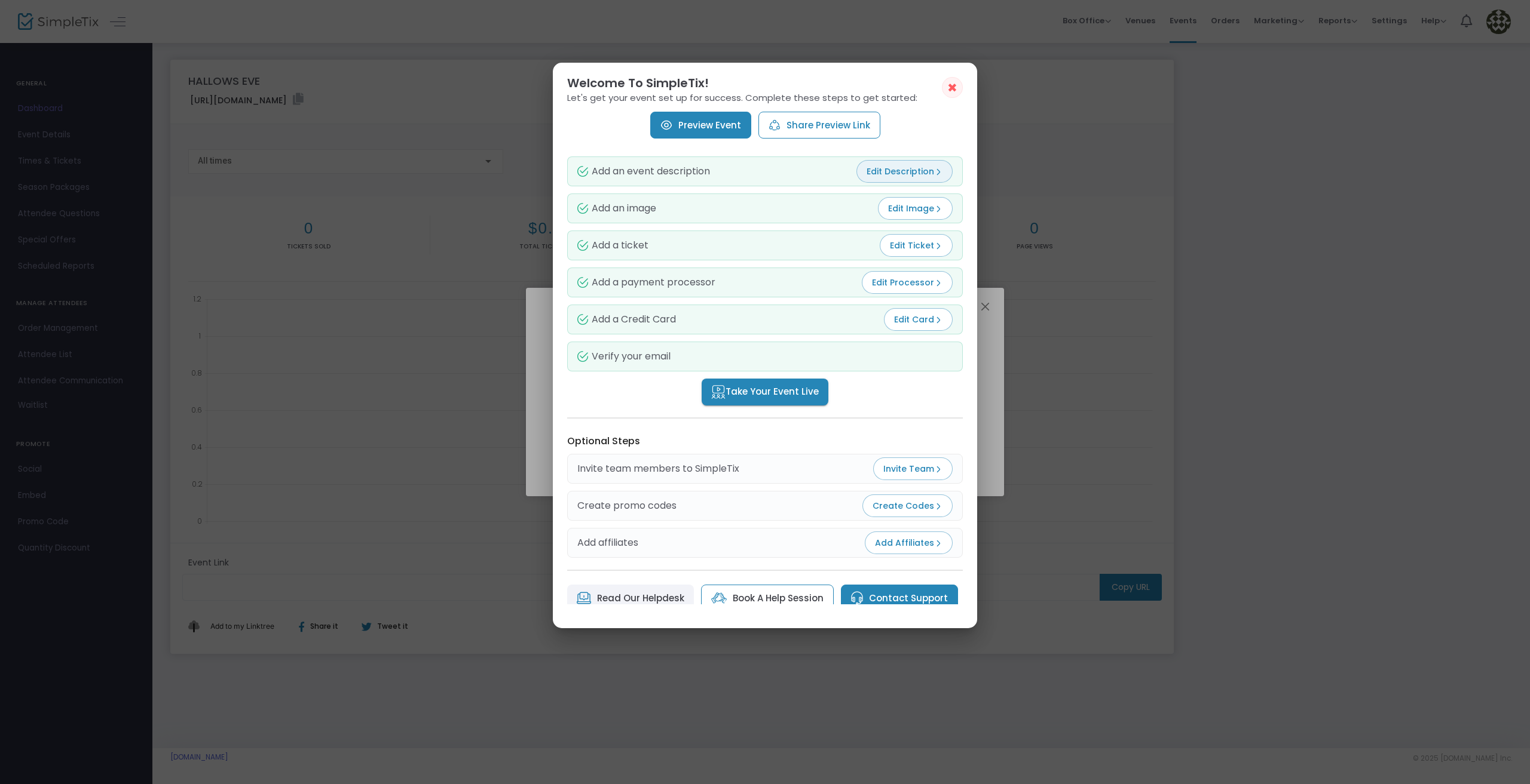
click at [903, 164] on button "Edit Description" at bounding box center [904, 171] width 96 height 23
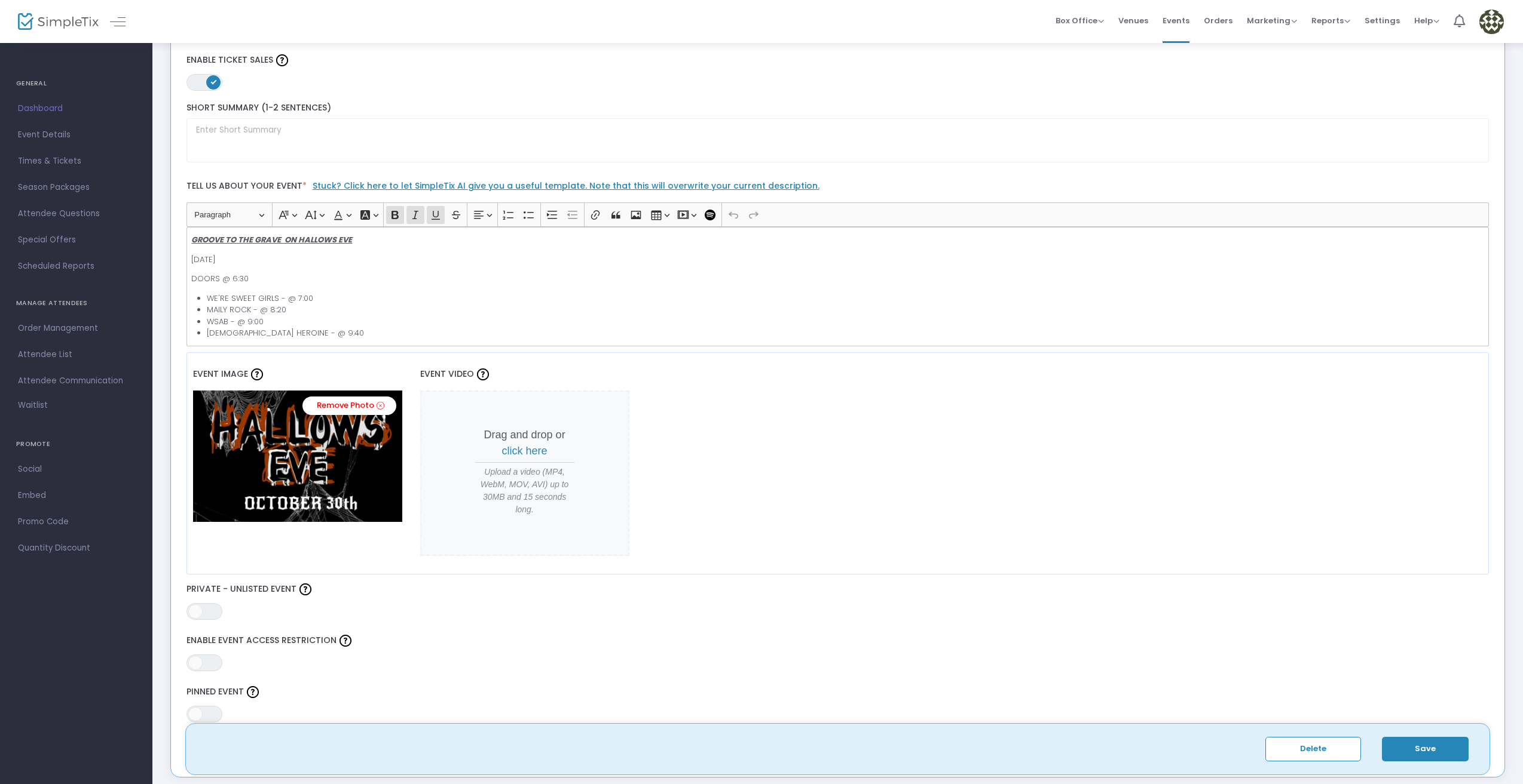
scroll to position [299, 0]
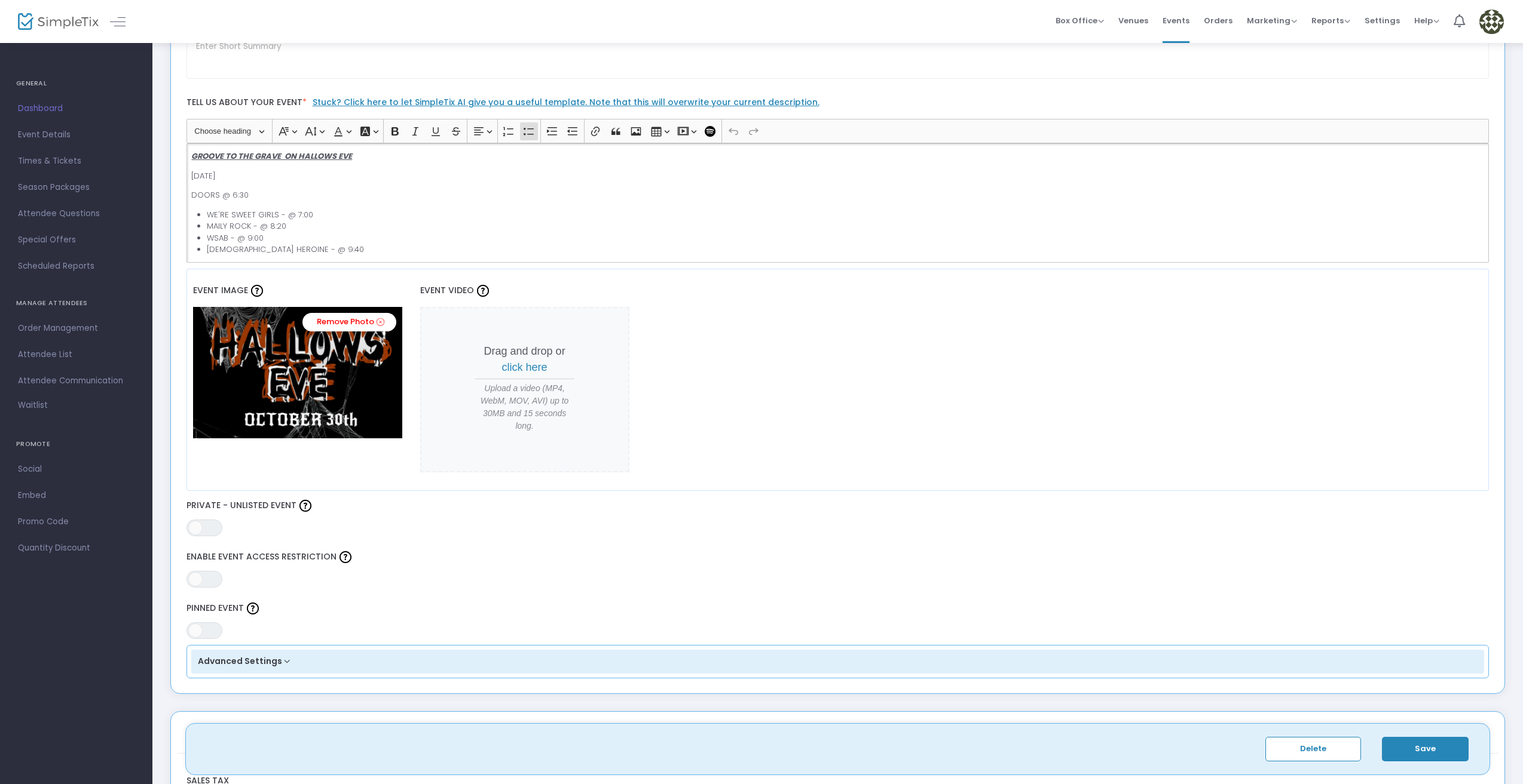
click at [354, 245] on li "[DEMOGRAPHIC_DATA] HEROINE - @ 9:40" at bounding box center [845, 250] width 1277 height 12
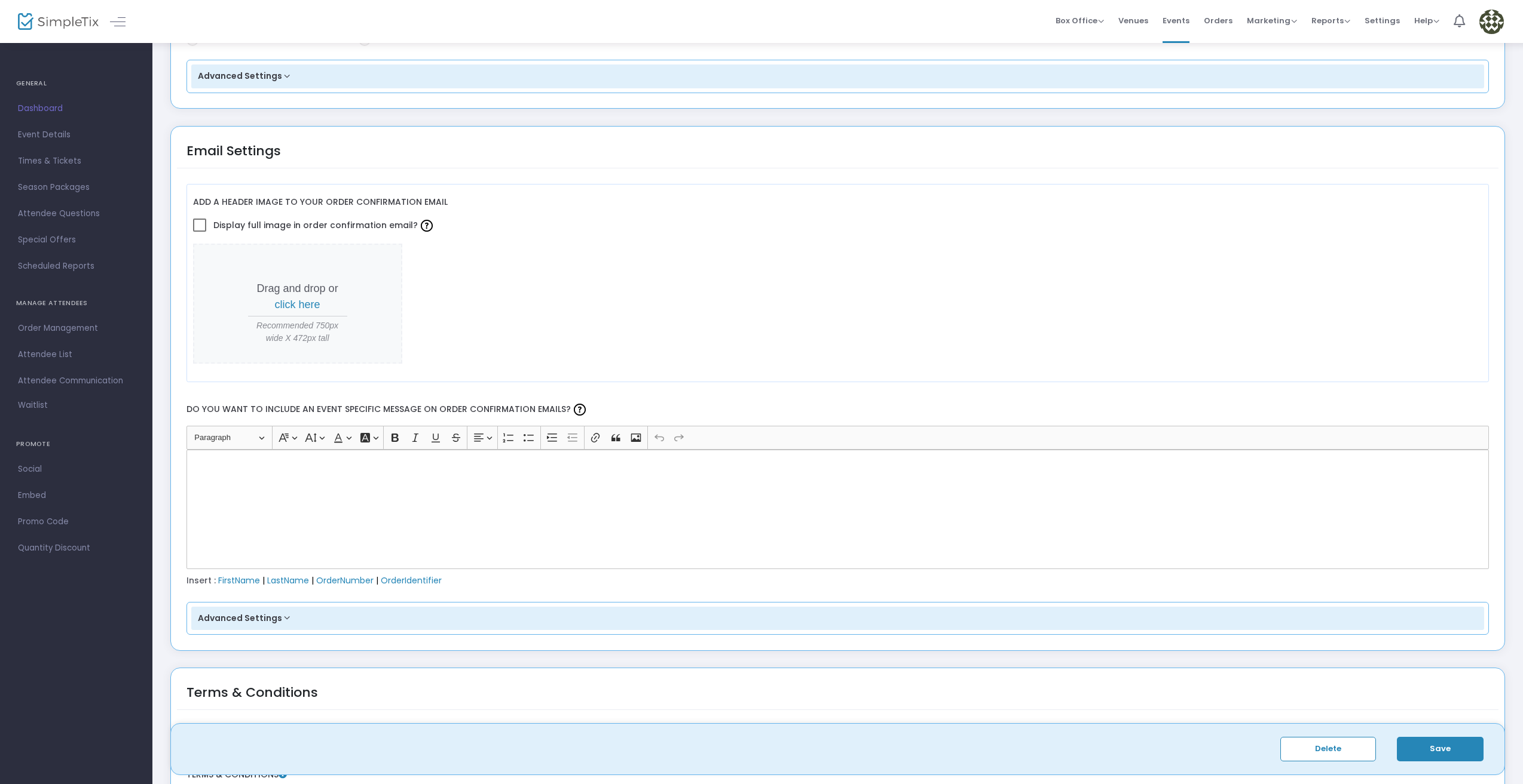
scroll to position [1570, 0]
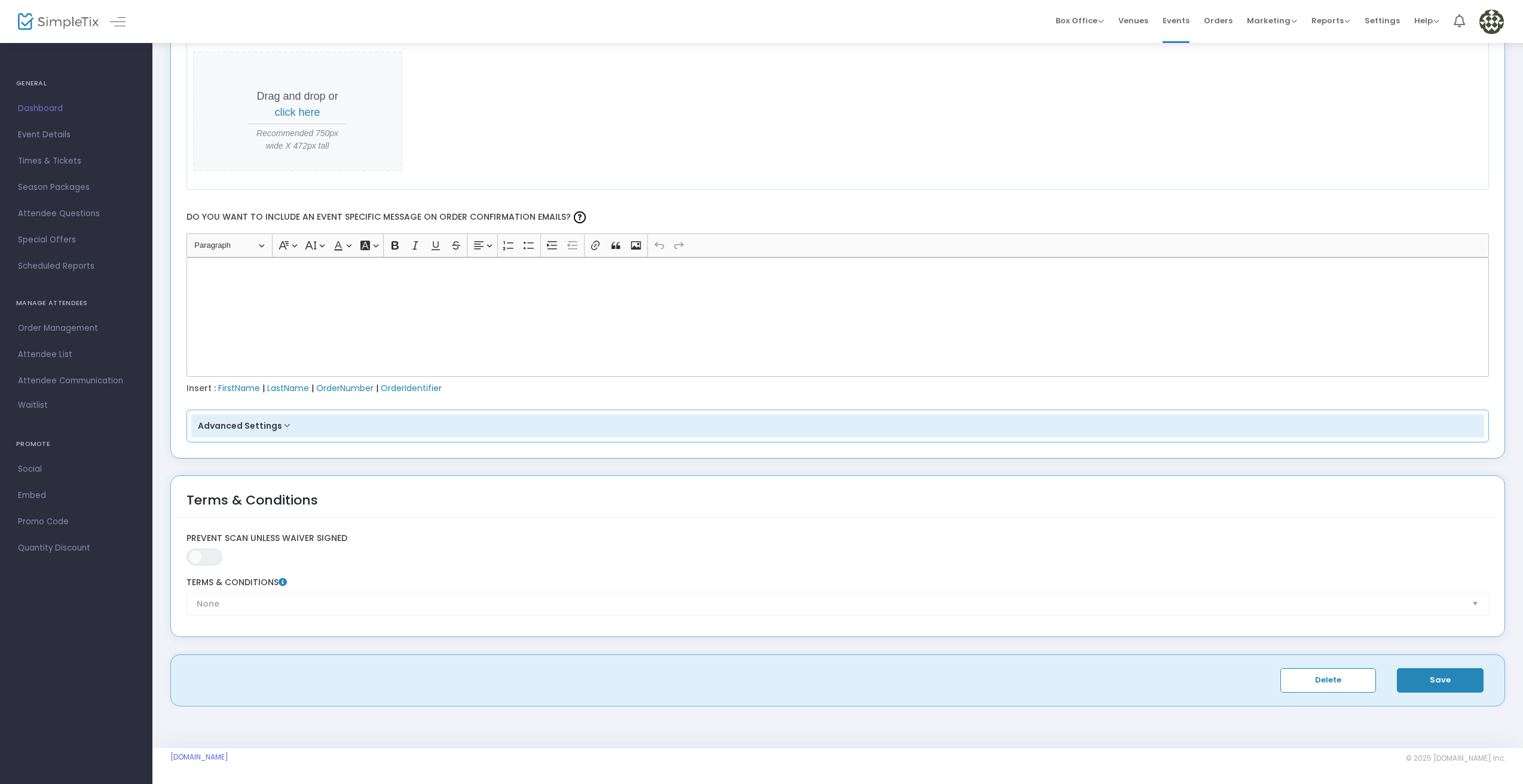
click at [265, 417] on button "Advanced Settings" at bounding box center [837, 426] width 1293 height 24
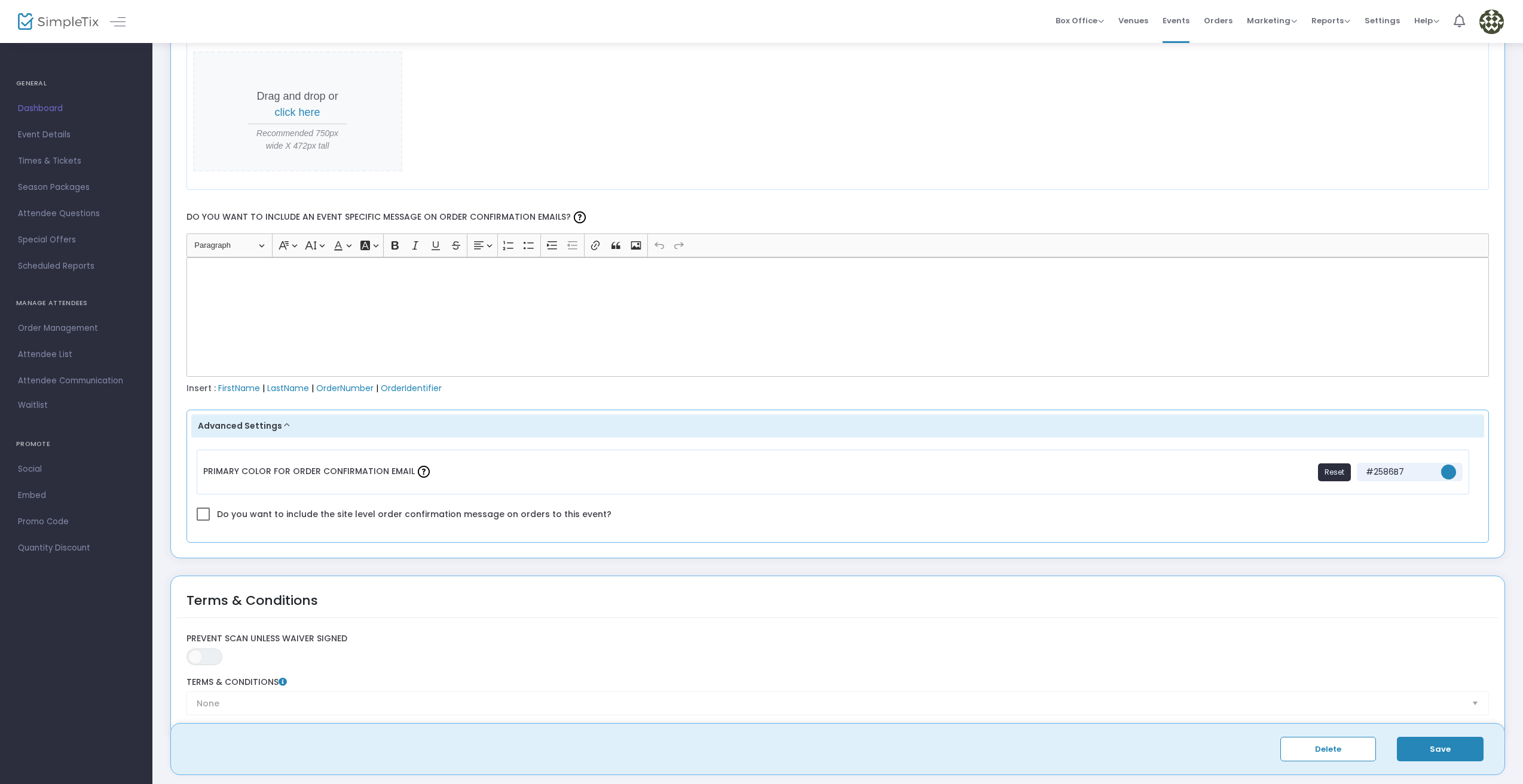
click at [277, 415] on button "Advanced Settings" at bounding box center [837, 426] width 1293 height 24
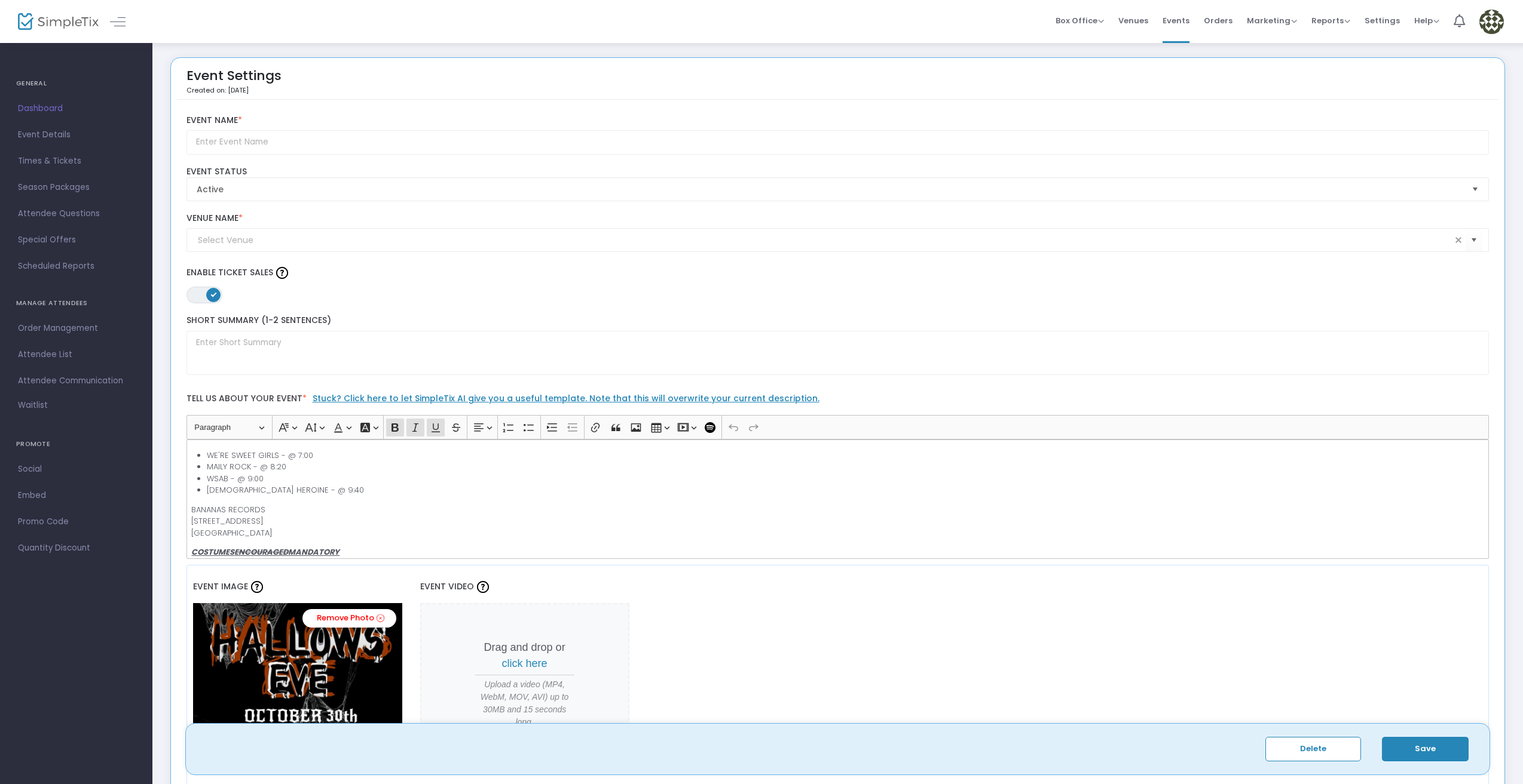
scroll to position [0, 0]
click at [1424, 752] on button "Save" at bounding box center [1425, 749] width 87 height 25
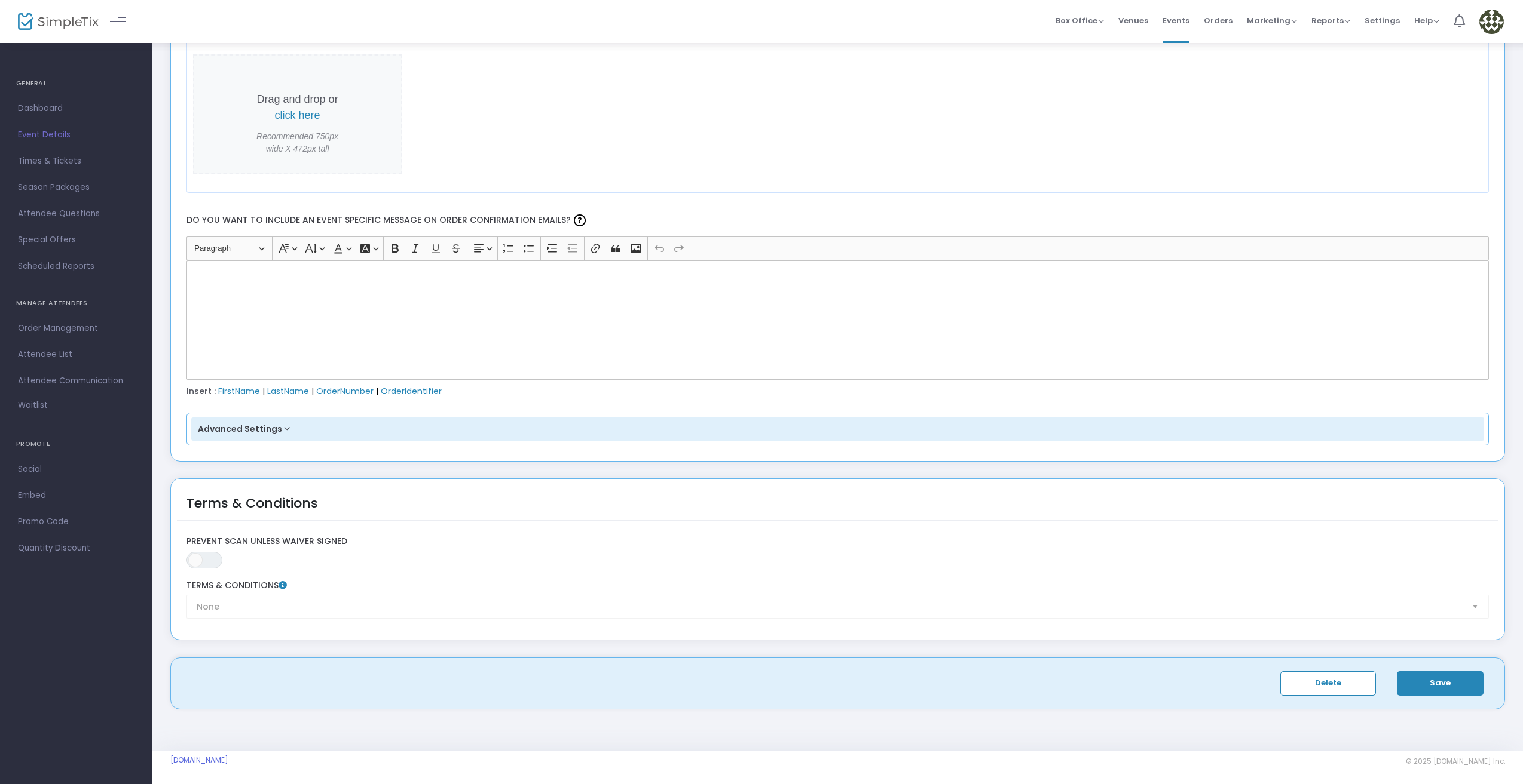
scroll to position [1570, 0]
click at [533, 141] on div "Drag and drop or click here Recommended 750px wide X 472px tall" at bounding box center [837, 111] width 1290 height 120
click at [1133, 13] on span "Venues" at bounding box center [1133, 20] width 30 height 31
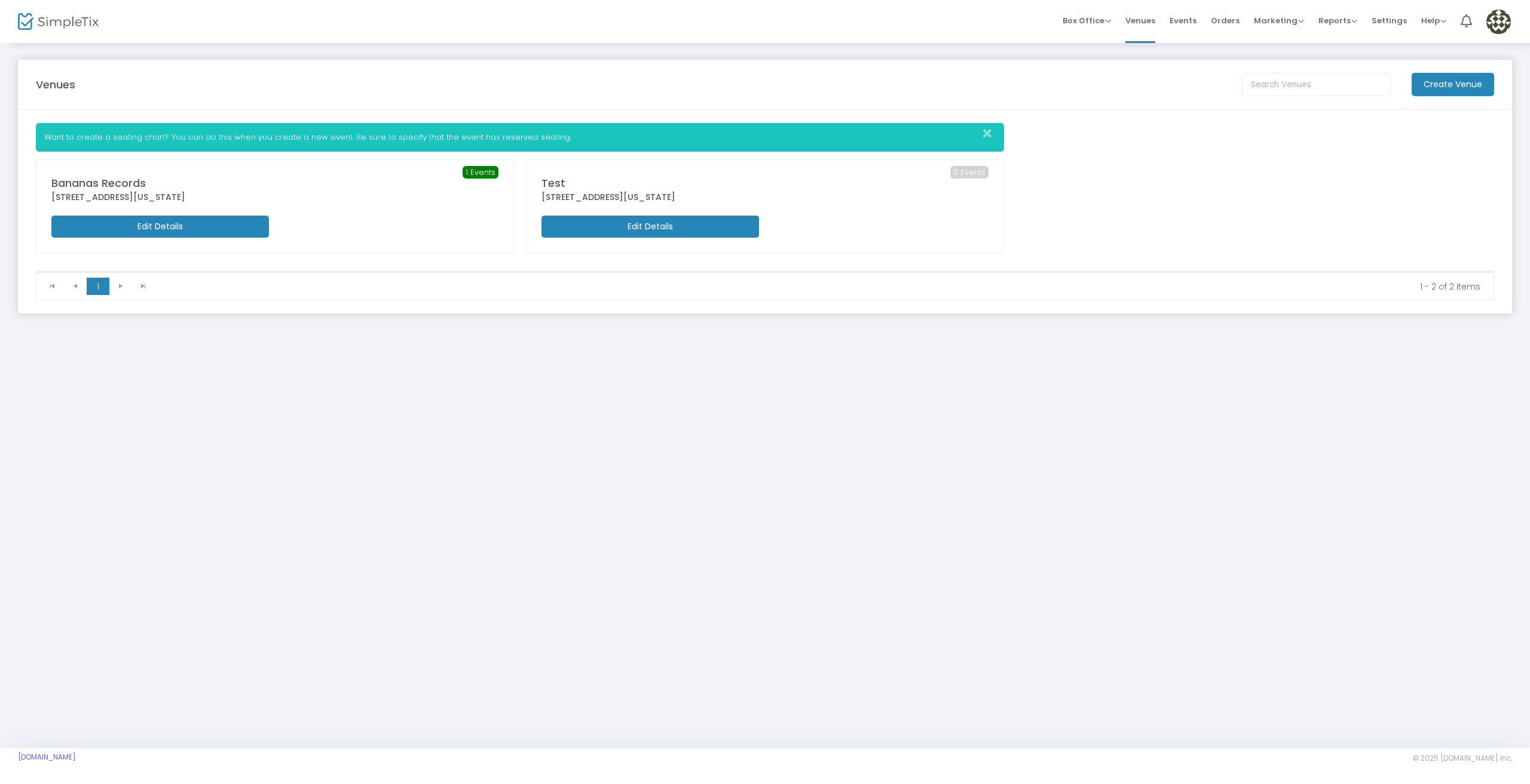
click at [1195, 22] on span "Events" at bounding box center [1182, 20] width 27 height 31
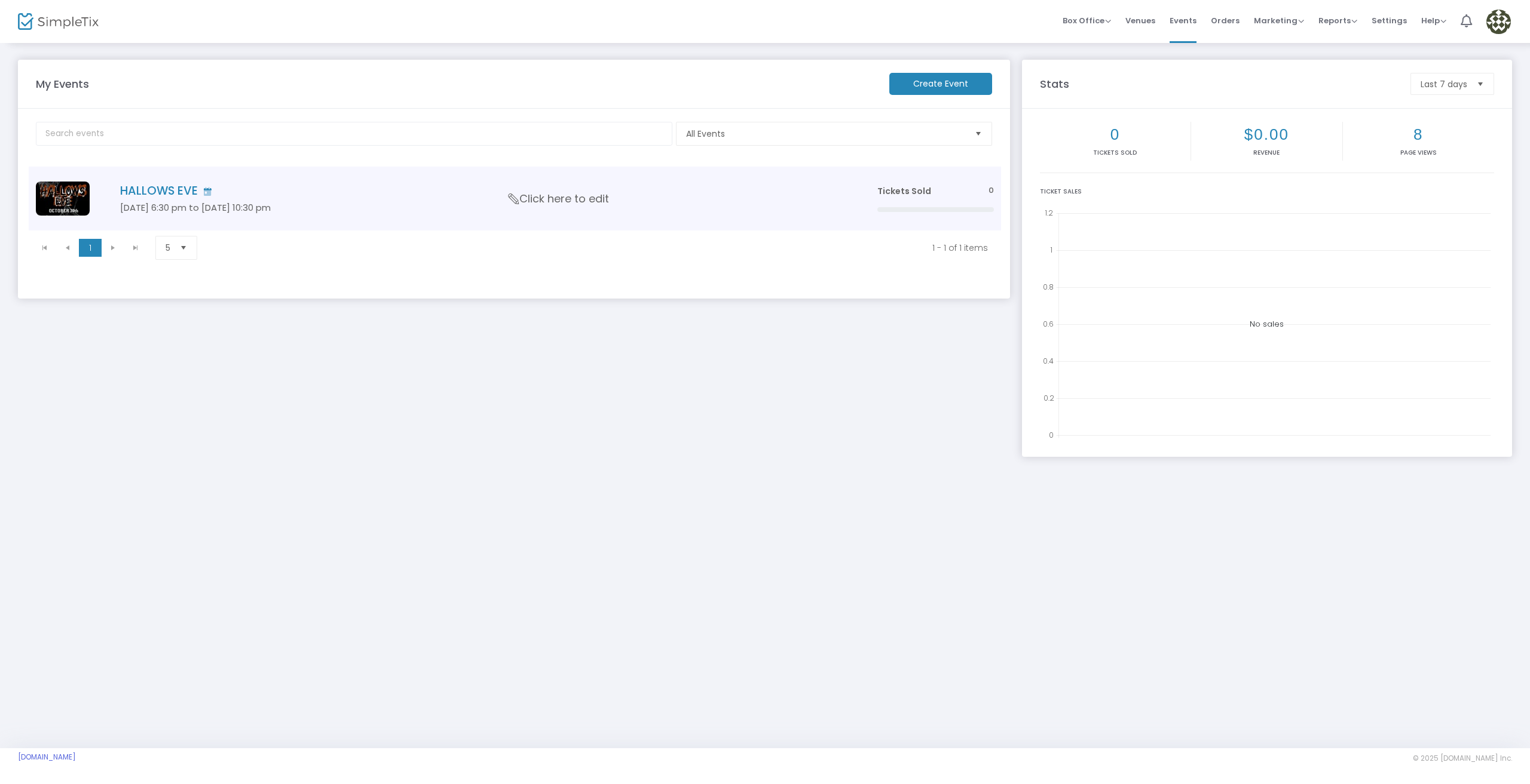
click at [461, 198] on h4 "HALLOWS EVE" at bounding box center [481, 191] width 722 height 14
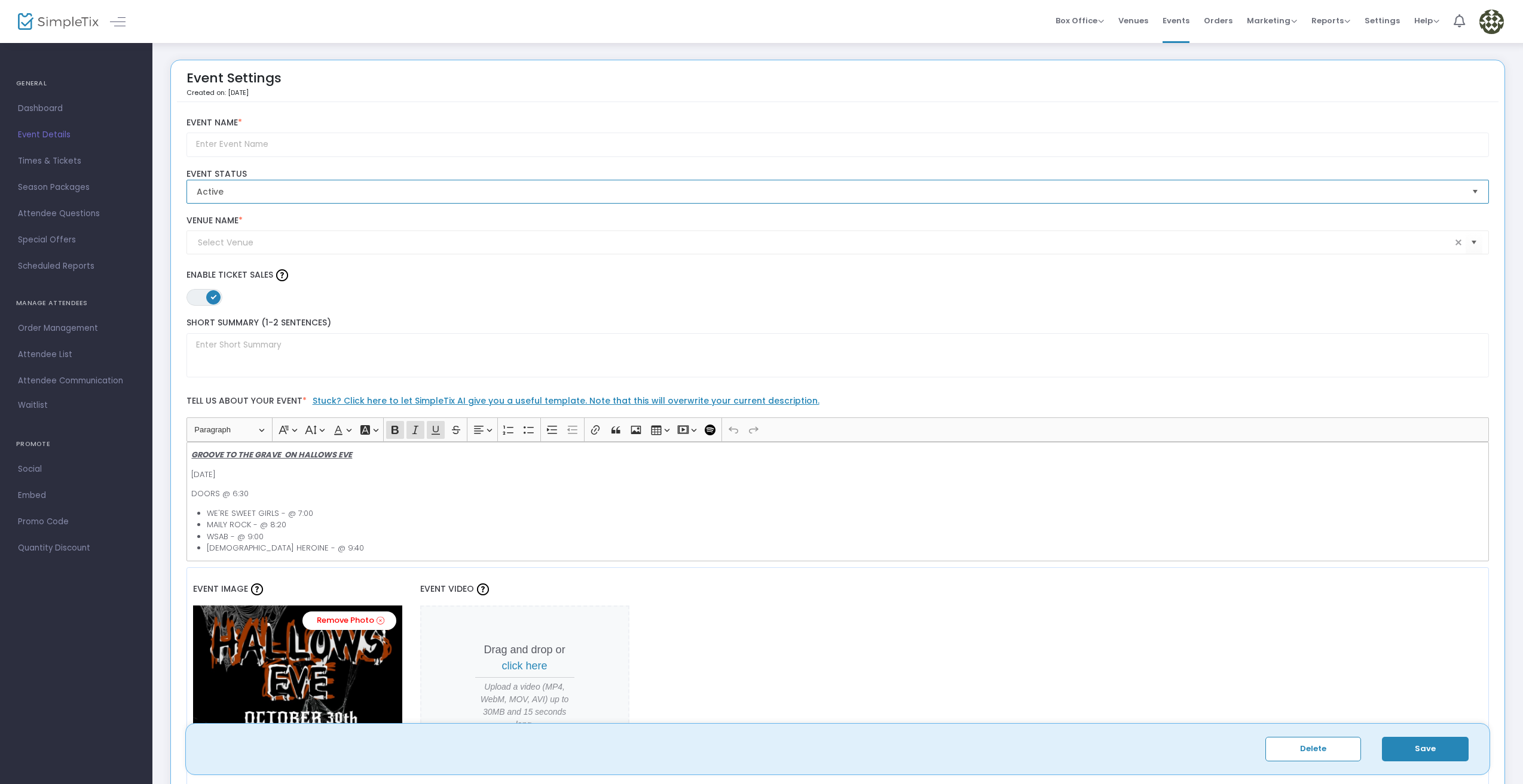
click at [297, 195] on span "Active" at bounding box center [829, 192] width 1266 height 12
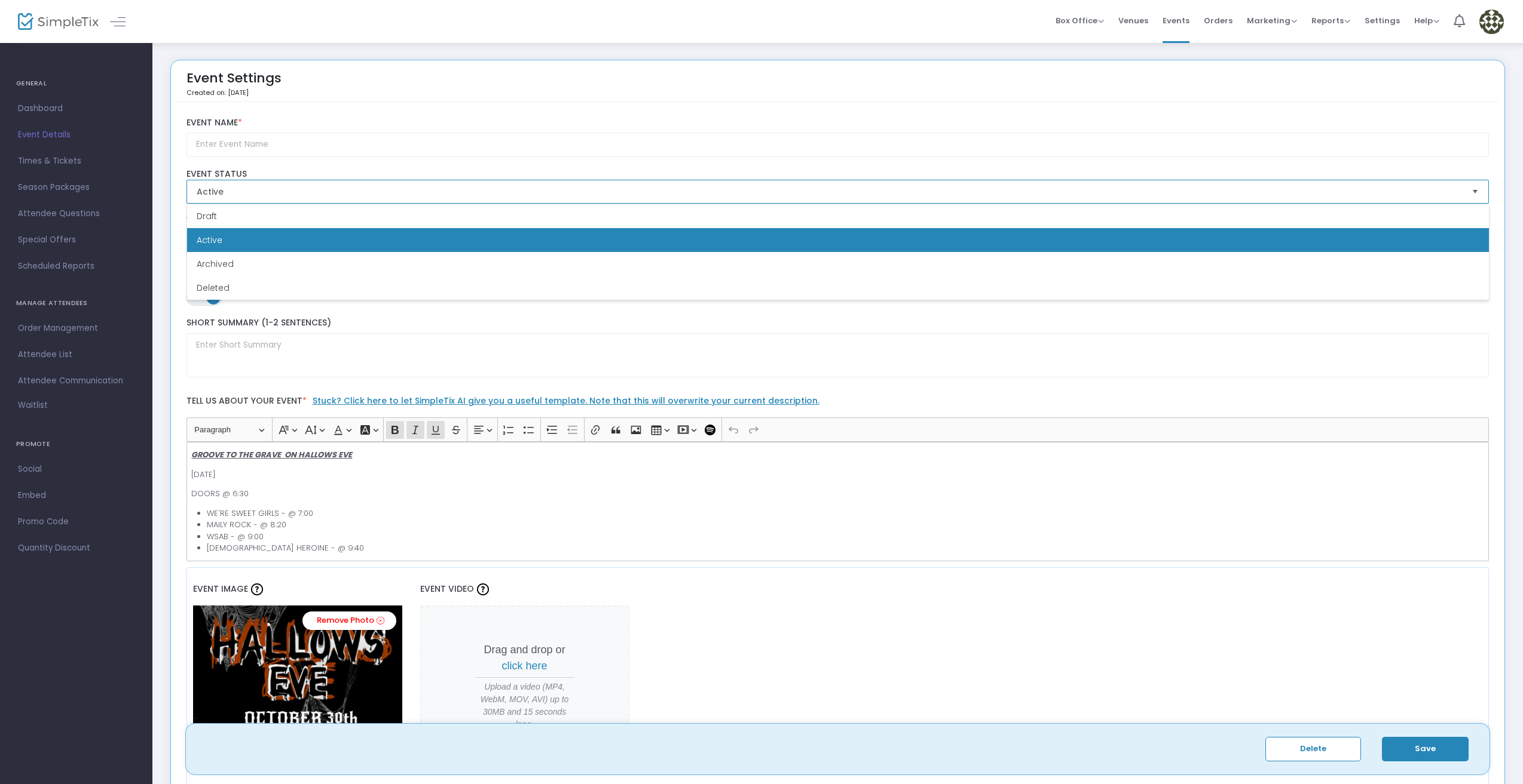
click at [320, 244] on li "Active" at bounding box center [837, 240] width 1302 height 24
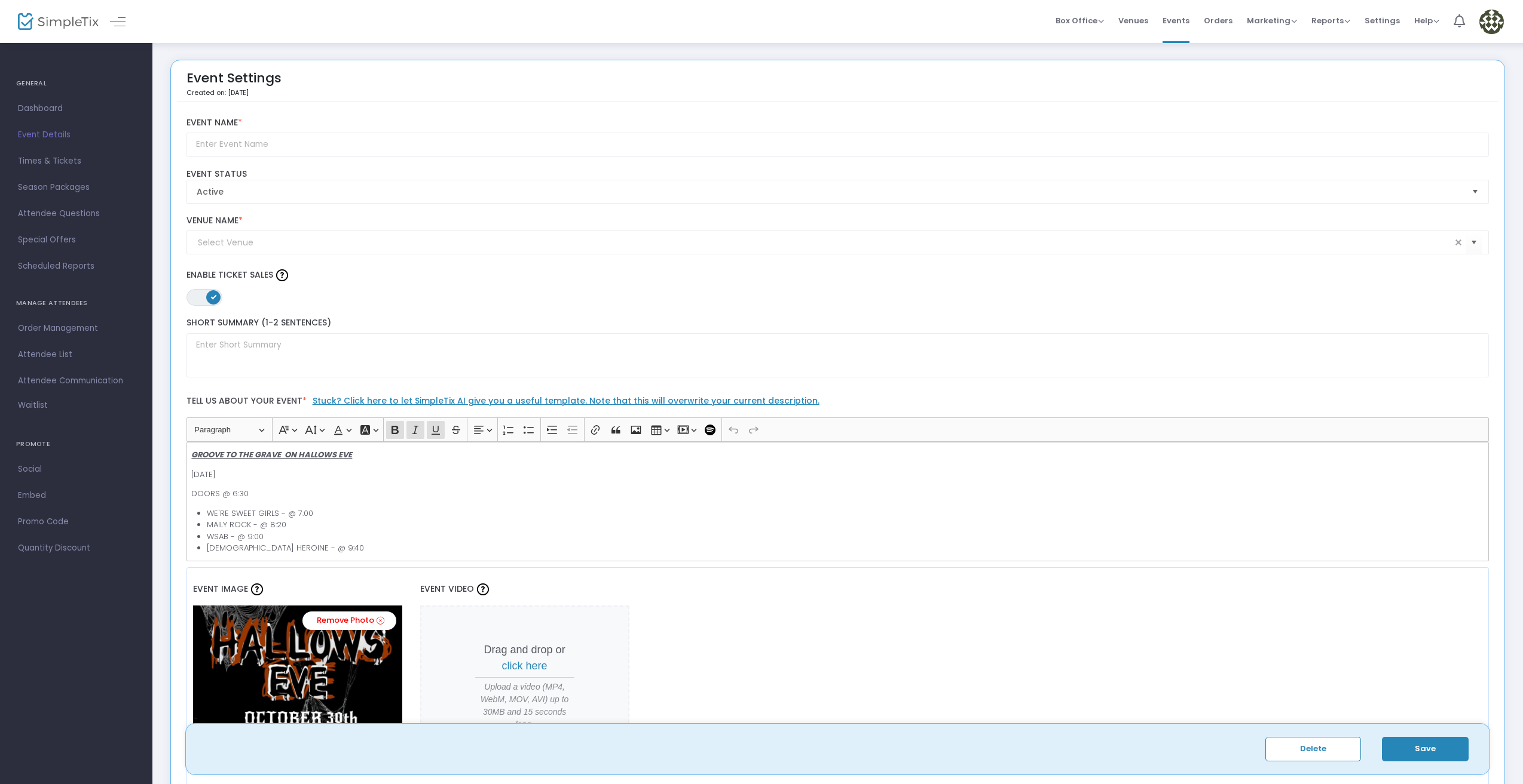
click at [1413, 747] on button "Save" at bounding box center [1425, 749] width 87 height 25
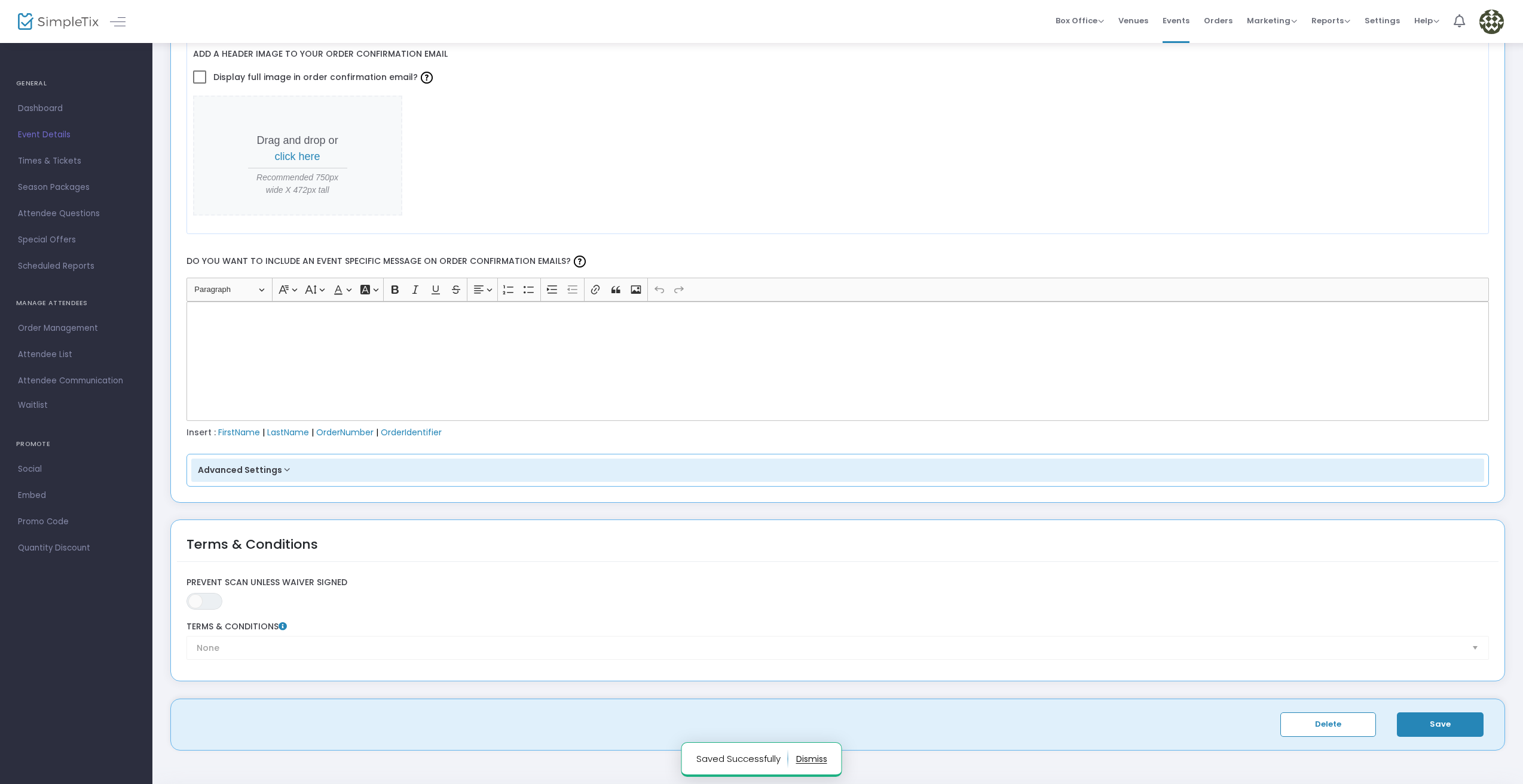
scroll to position [1570, 0]
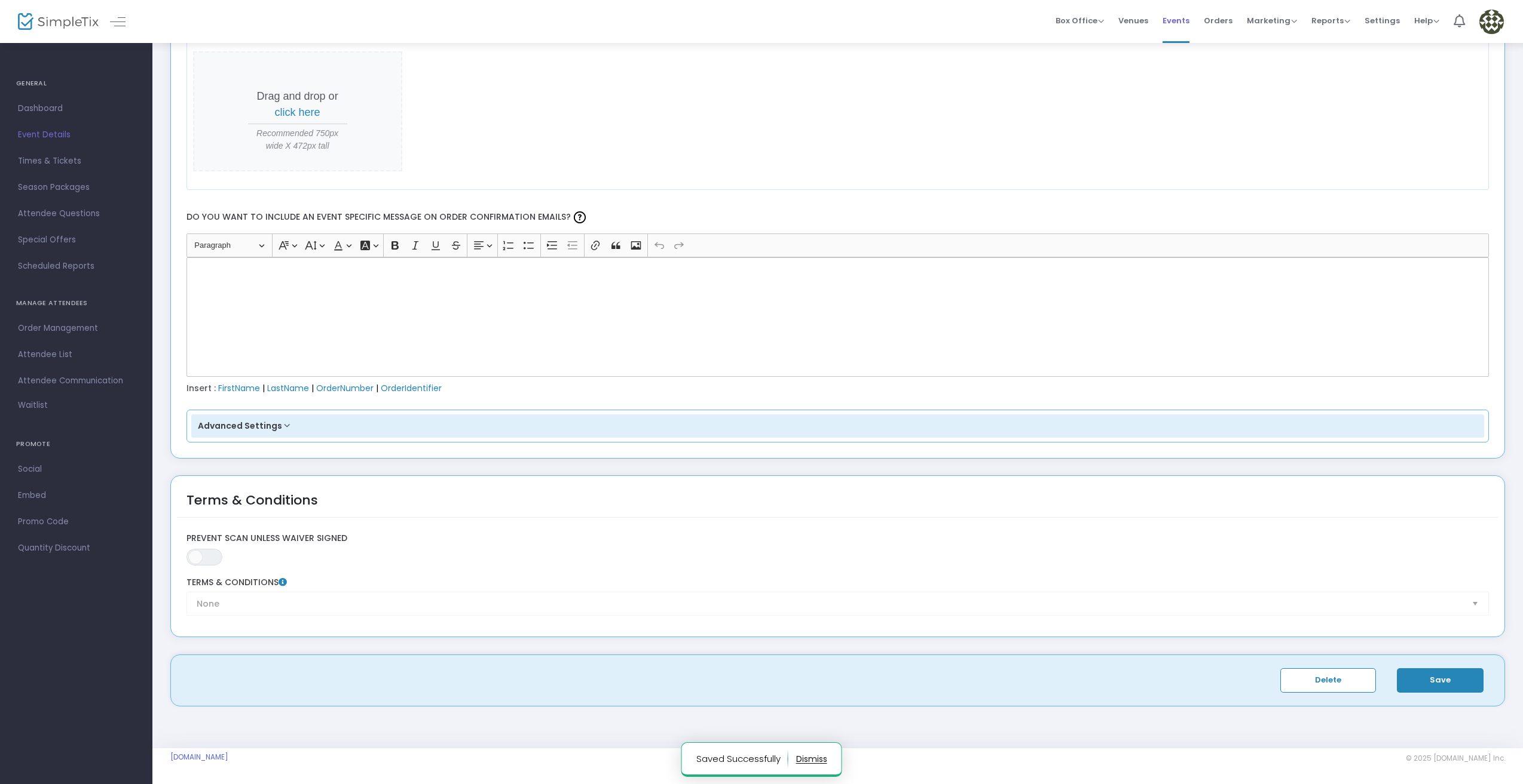
click at [1169, 26] on span "Events" at bounding box center [1175, 20] width 27 height 31
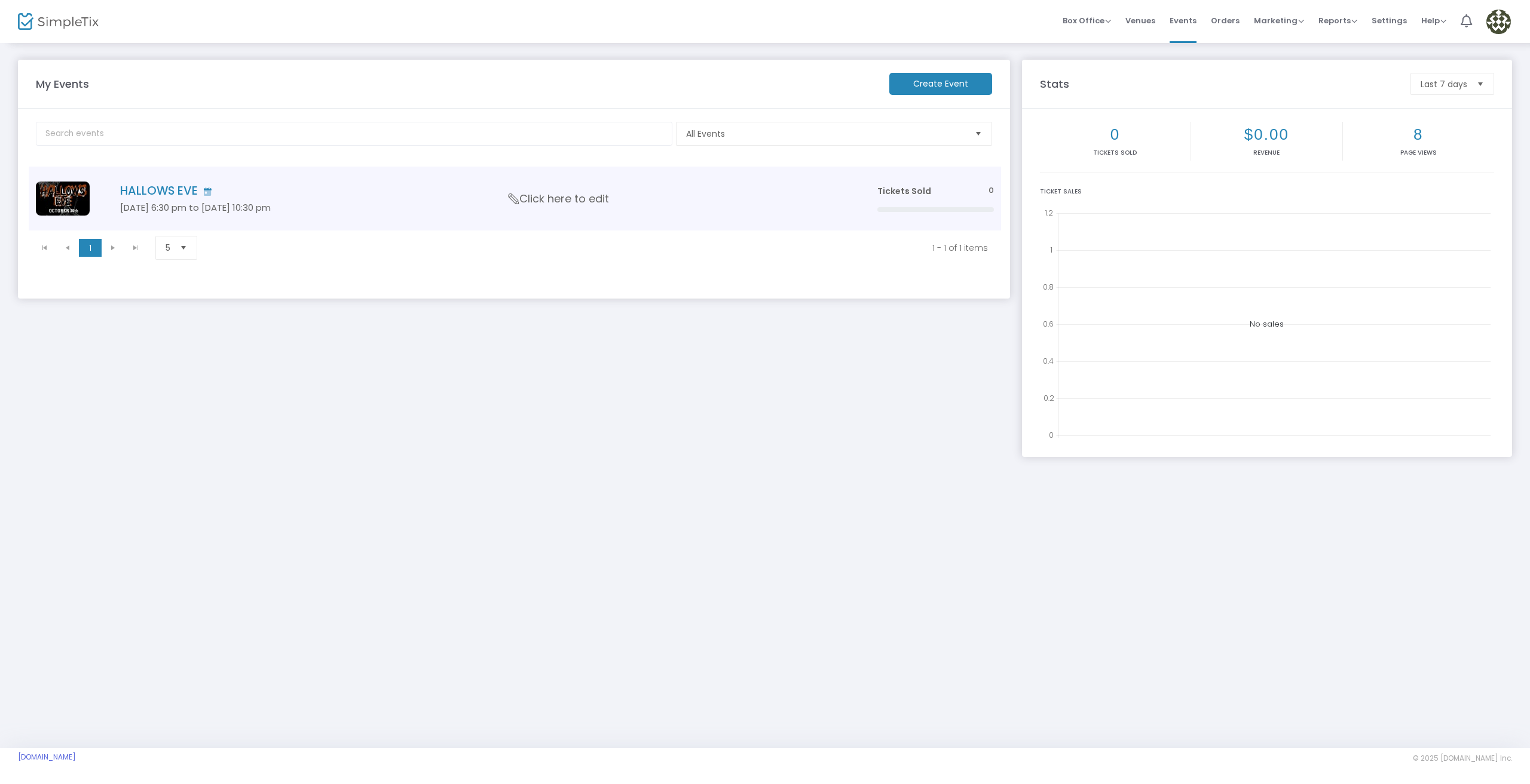
click at [510, 195] on icon "Data table" at bounding box center [515, 199] width 16 height 11
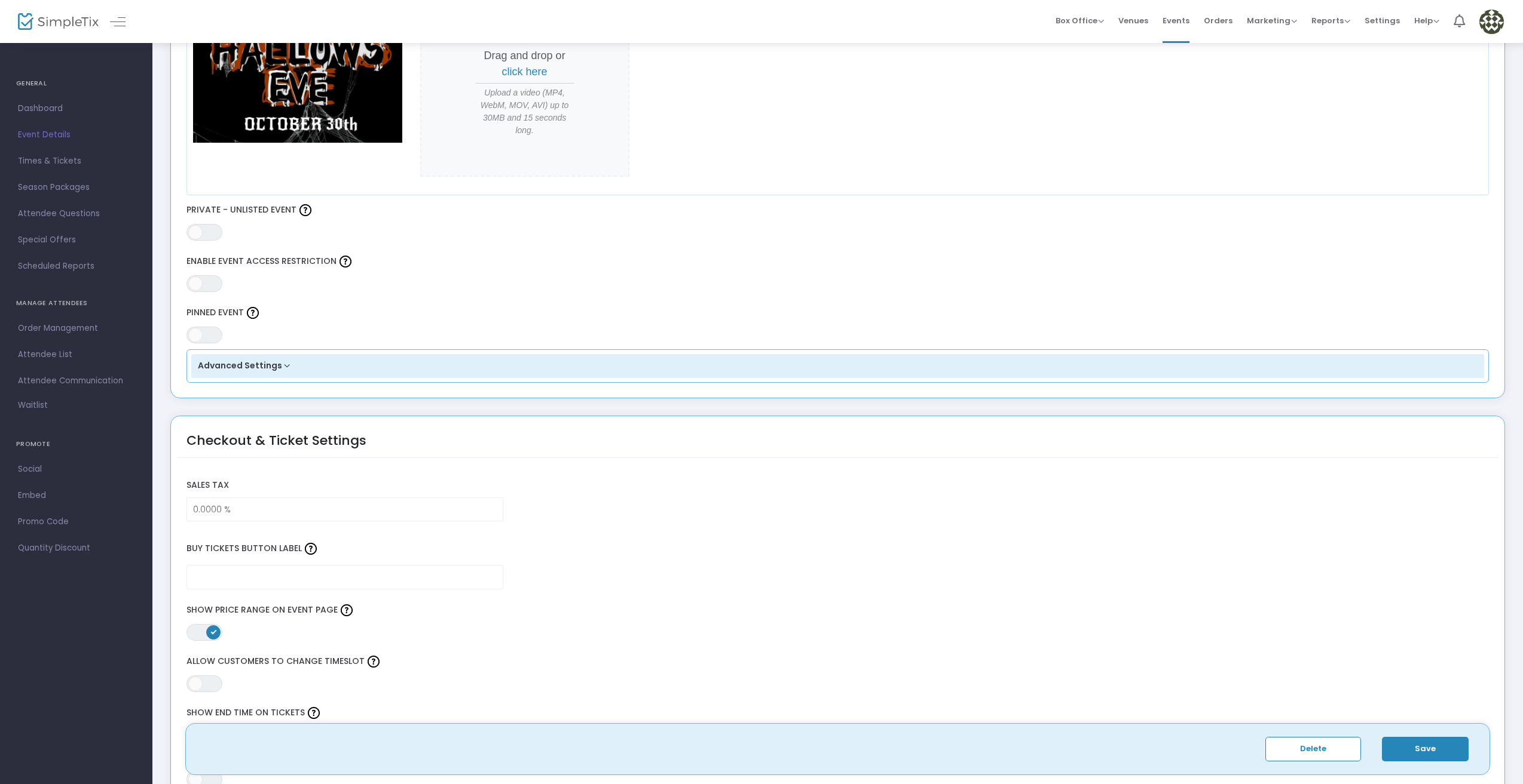
scroll to position [597, 0]
click at [289, 367] on button "Advanced Settings" at bounding box center [837, 364] width 1293 height 24
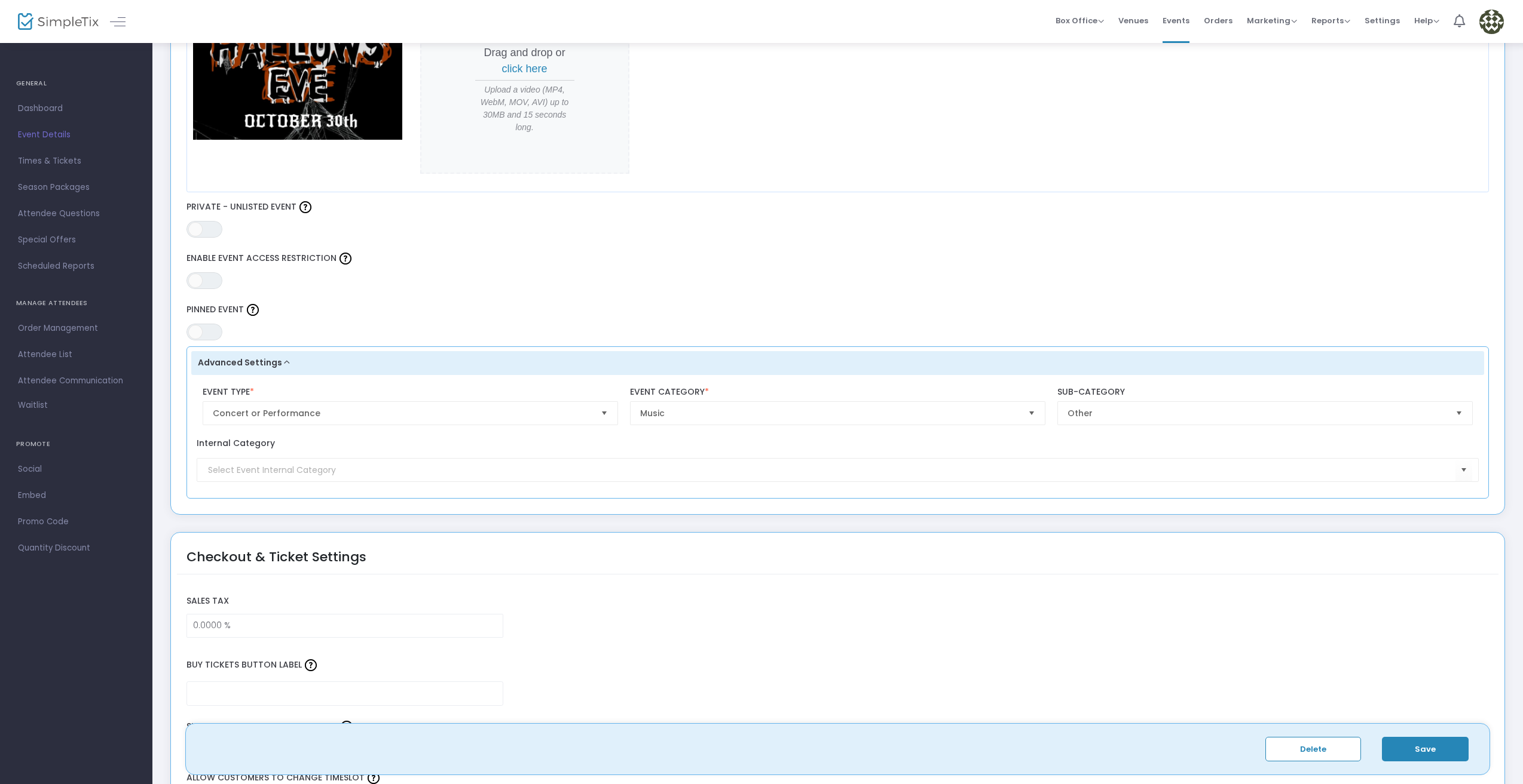
click at [285, 359] on button "Advanced Settings" at bounding box center [837, 364] width 1293 height 24
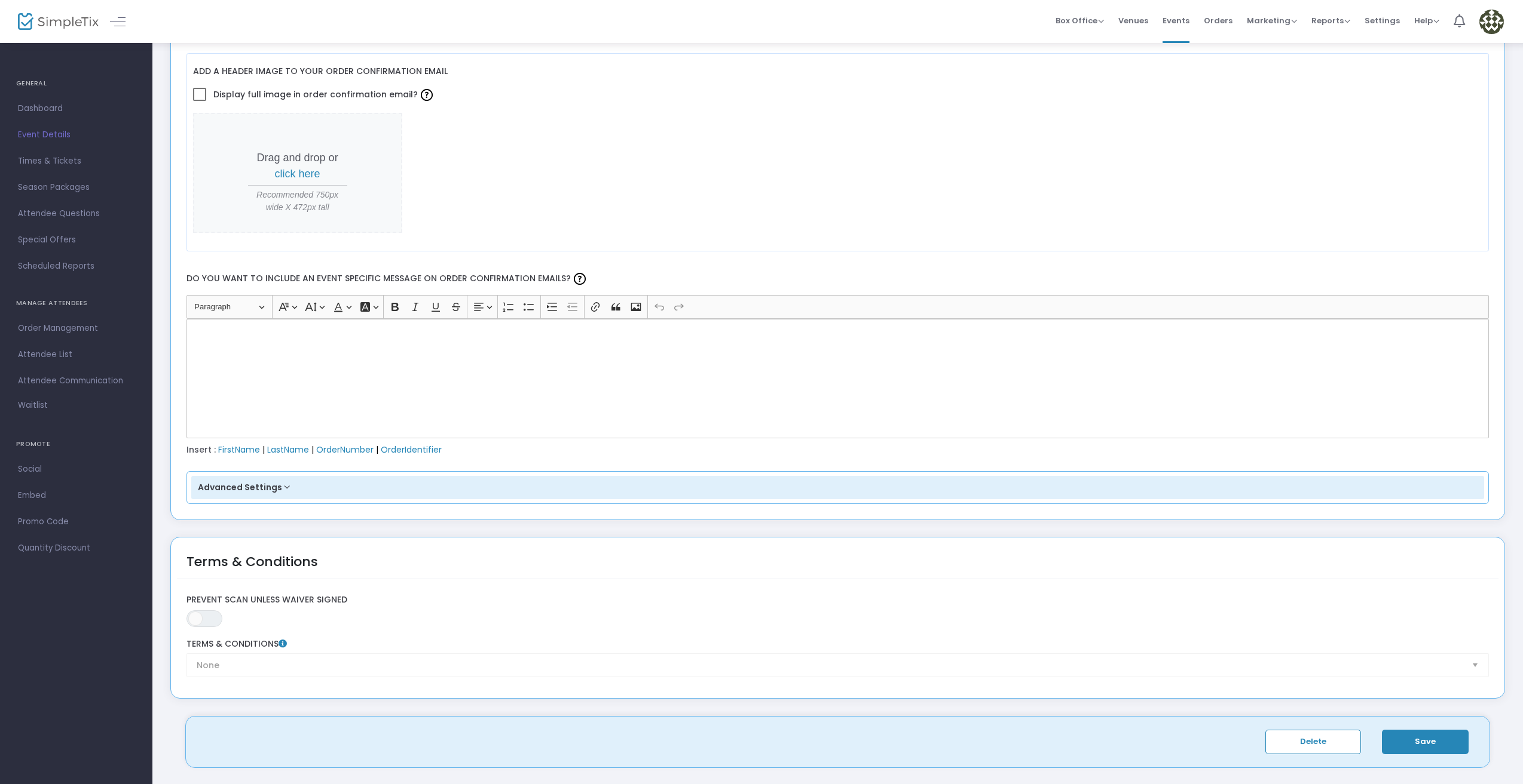
scroll to position [1511, 0]
click at [719, 361] on div "Rich Text Editor, main" at bounding box center [838, 378] width 1303 height 120
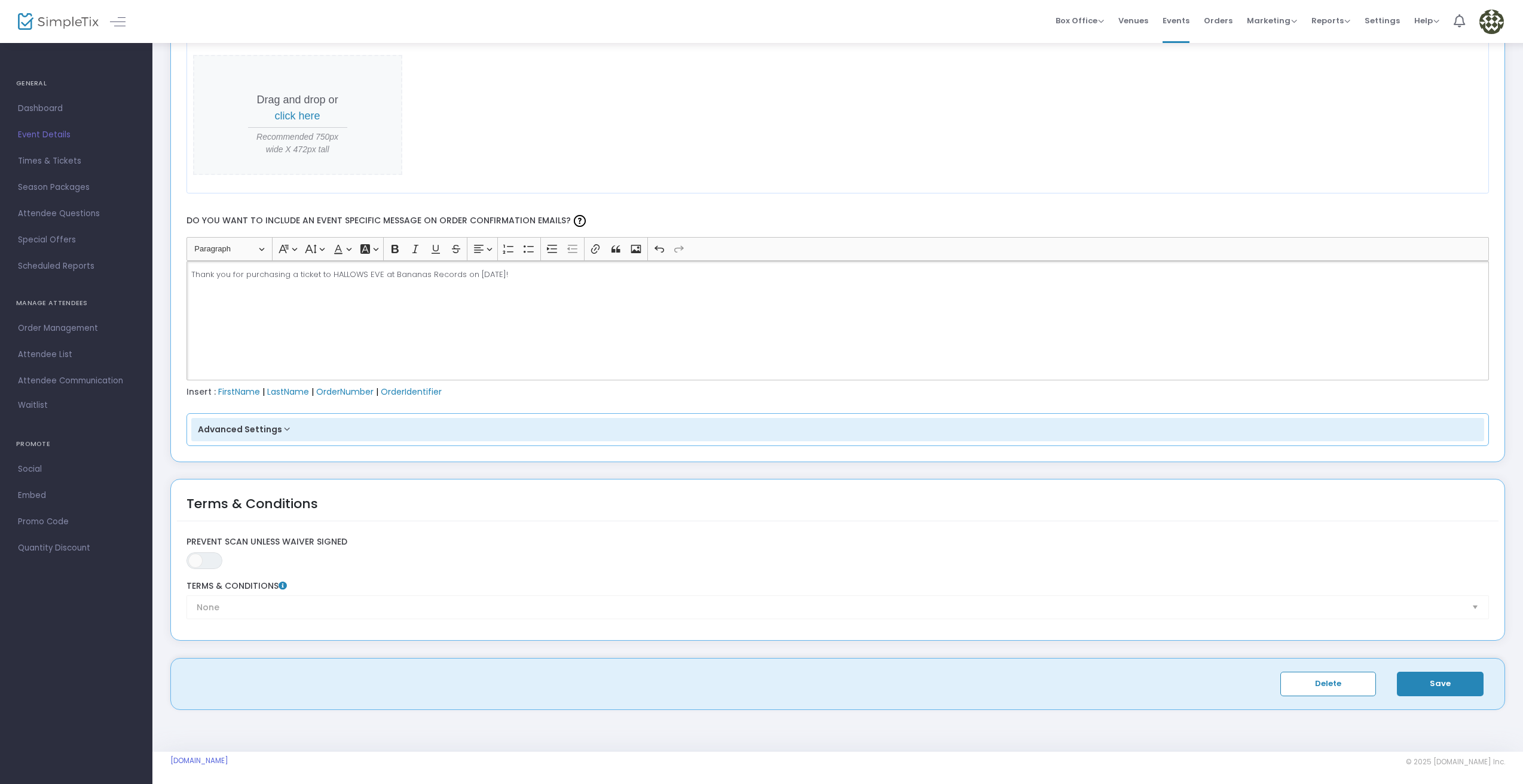
scroll to position [1570, 0]
click at [1445, 676] on button "Save" at bounding box center [1440, 680] width 87 height 25
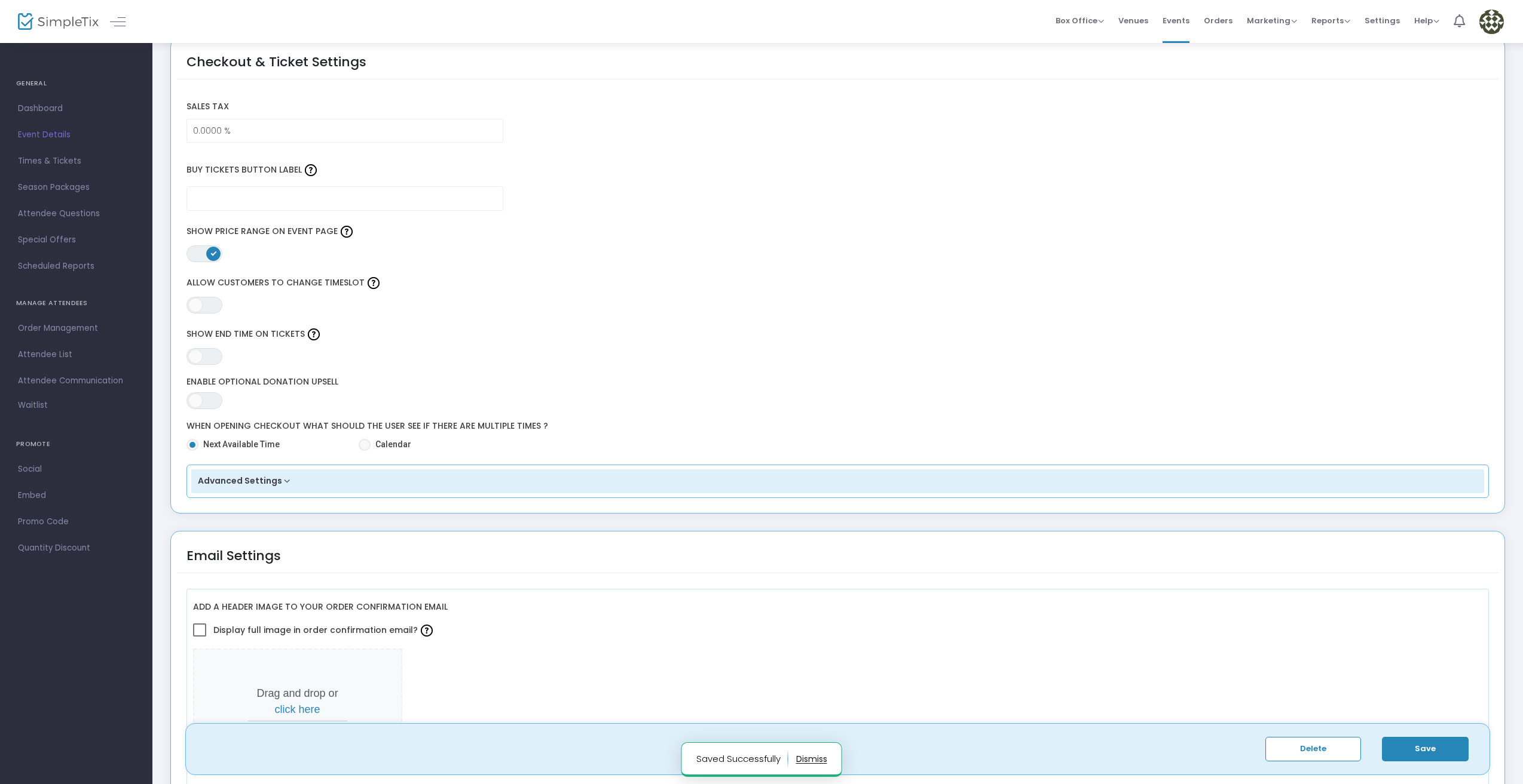
scroll to position [435, 0]
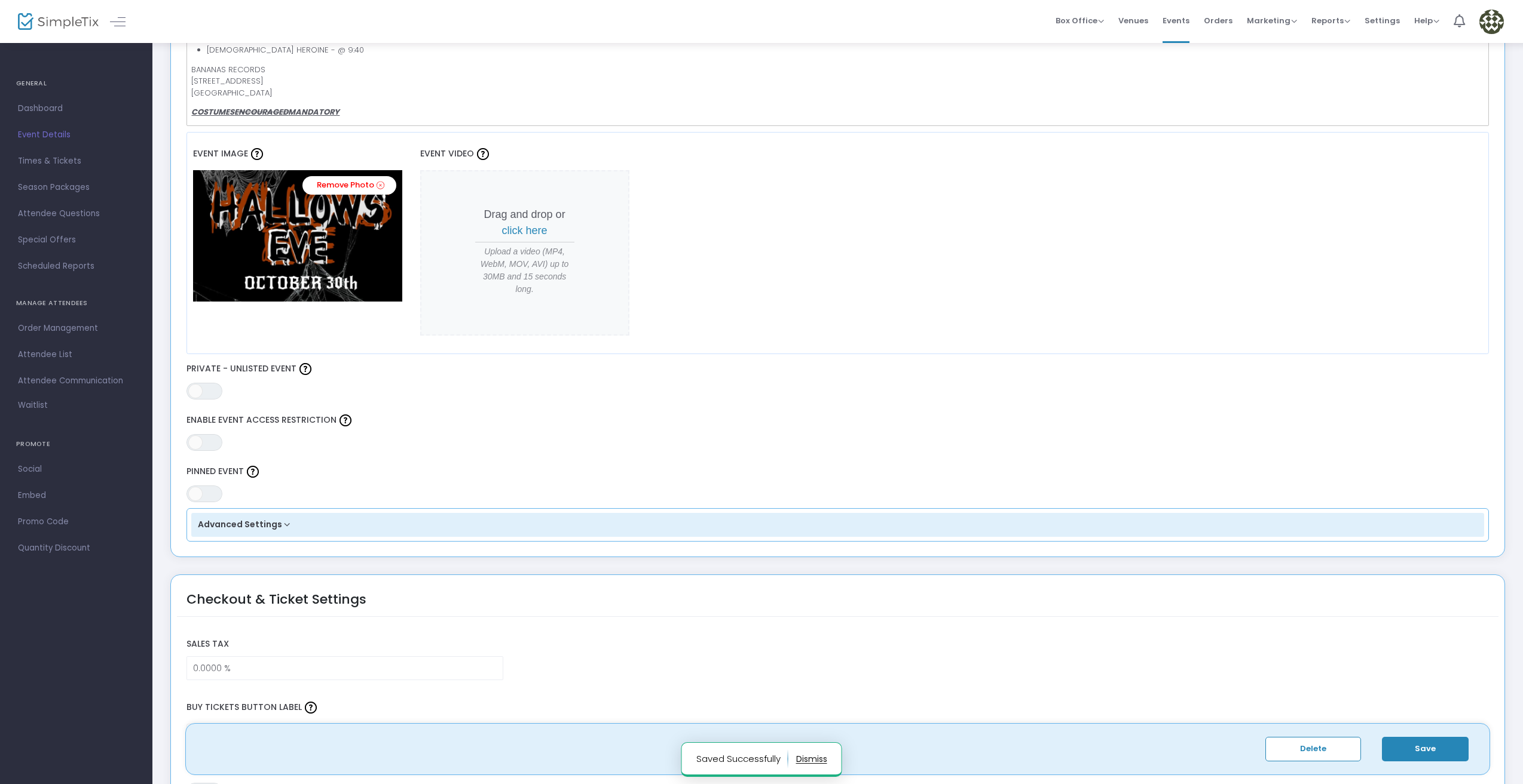
click at [1178, 25] on span "Events" at bounding box center [1175, 20] width 27 height 31
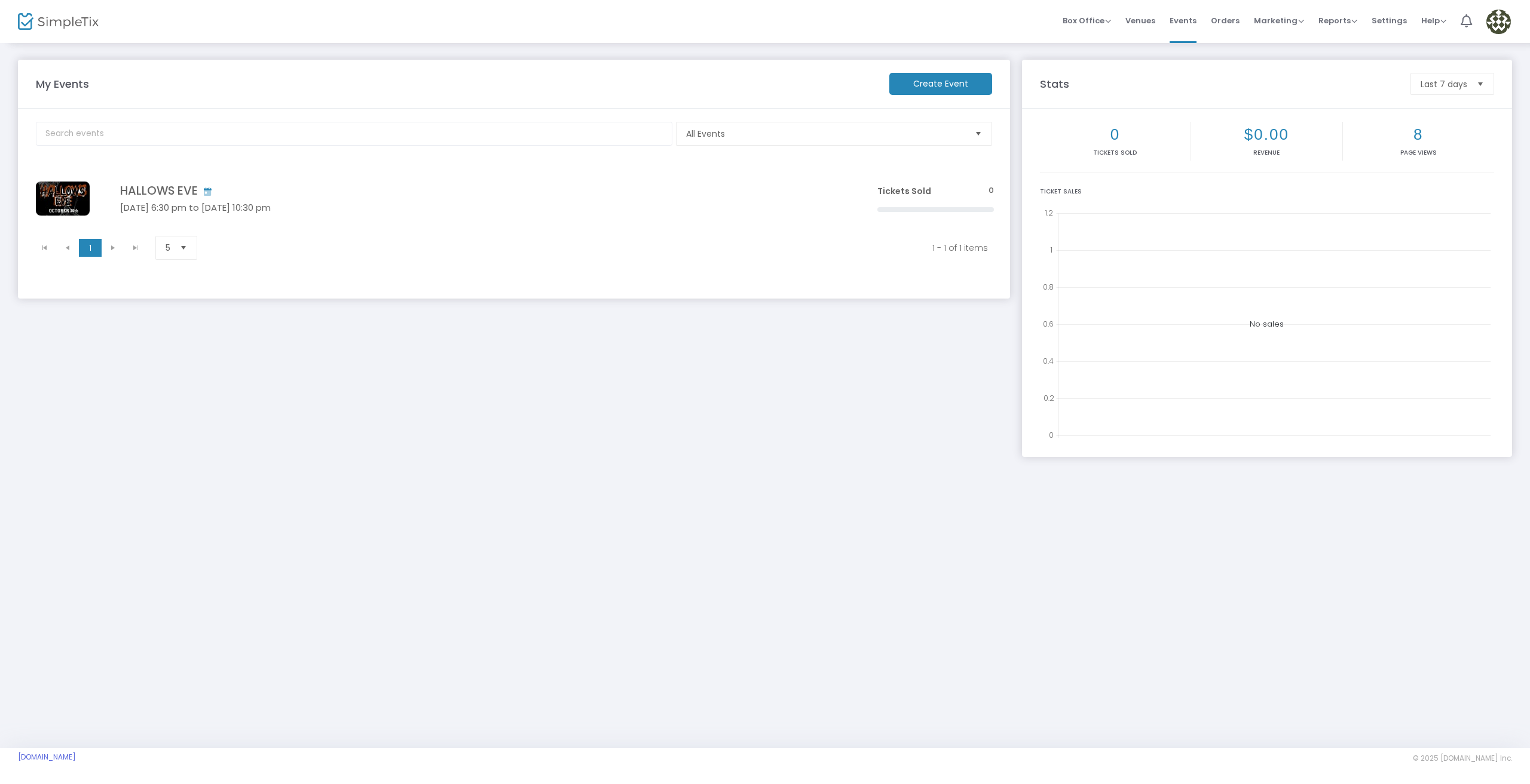
drag, startPoint x: 201, startPoint y: 197, endPoint x: 528, endPoint y: 443, distance: 409.2
click at [528, 443] on div "My Events Create Event All Events Event Category Type No section found HALLOWS …" at bounding box center [514, 253] width 1004 height 386
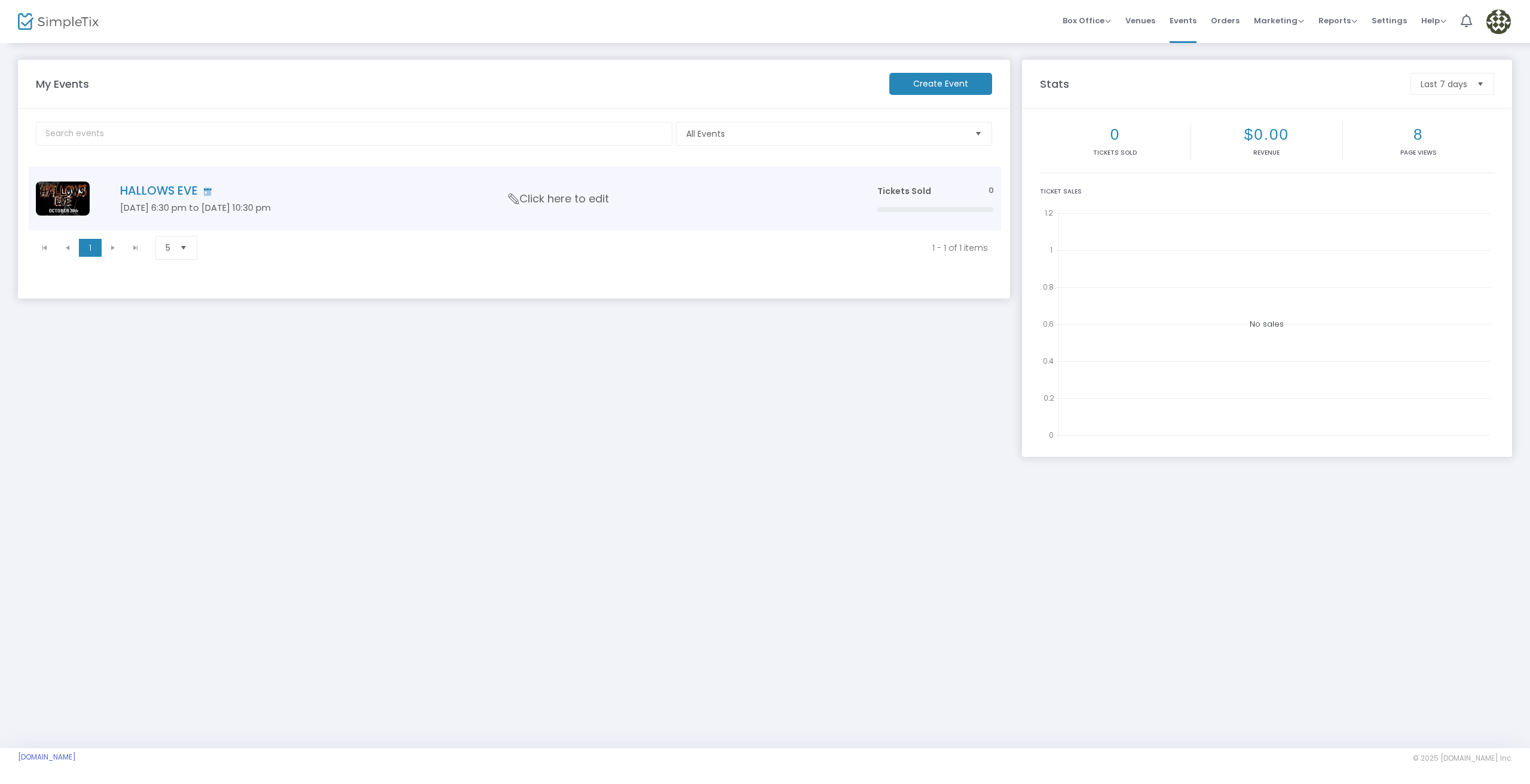
click at [199, 204] on h5 "[DATE] 6:30 pm to [DATE] 10:30 pm" at bounding box center [481, 208] width 722 height 11
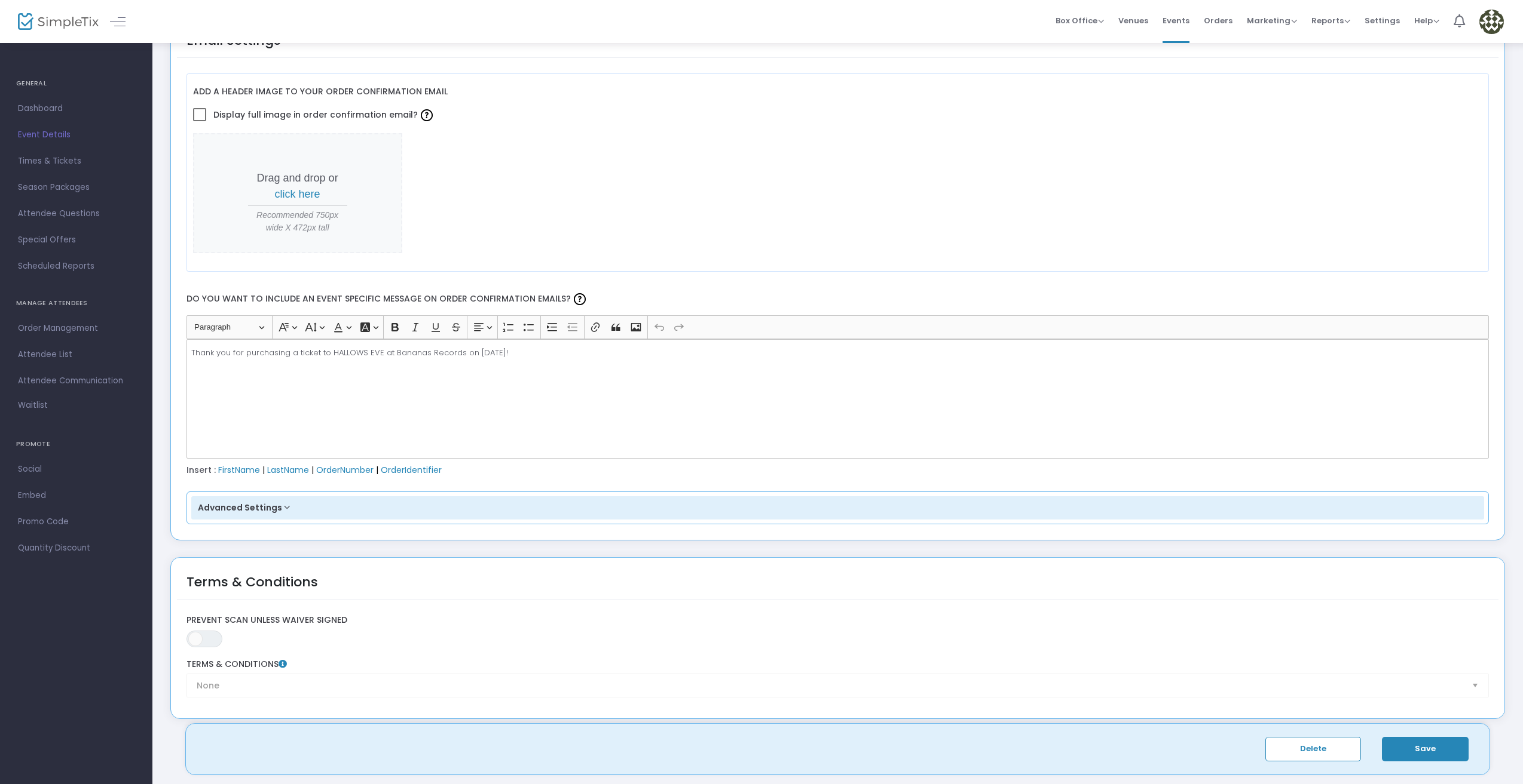
scroll to position [1570, 0]
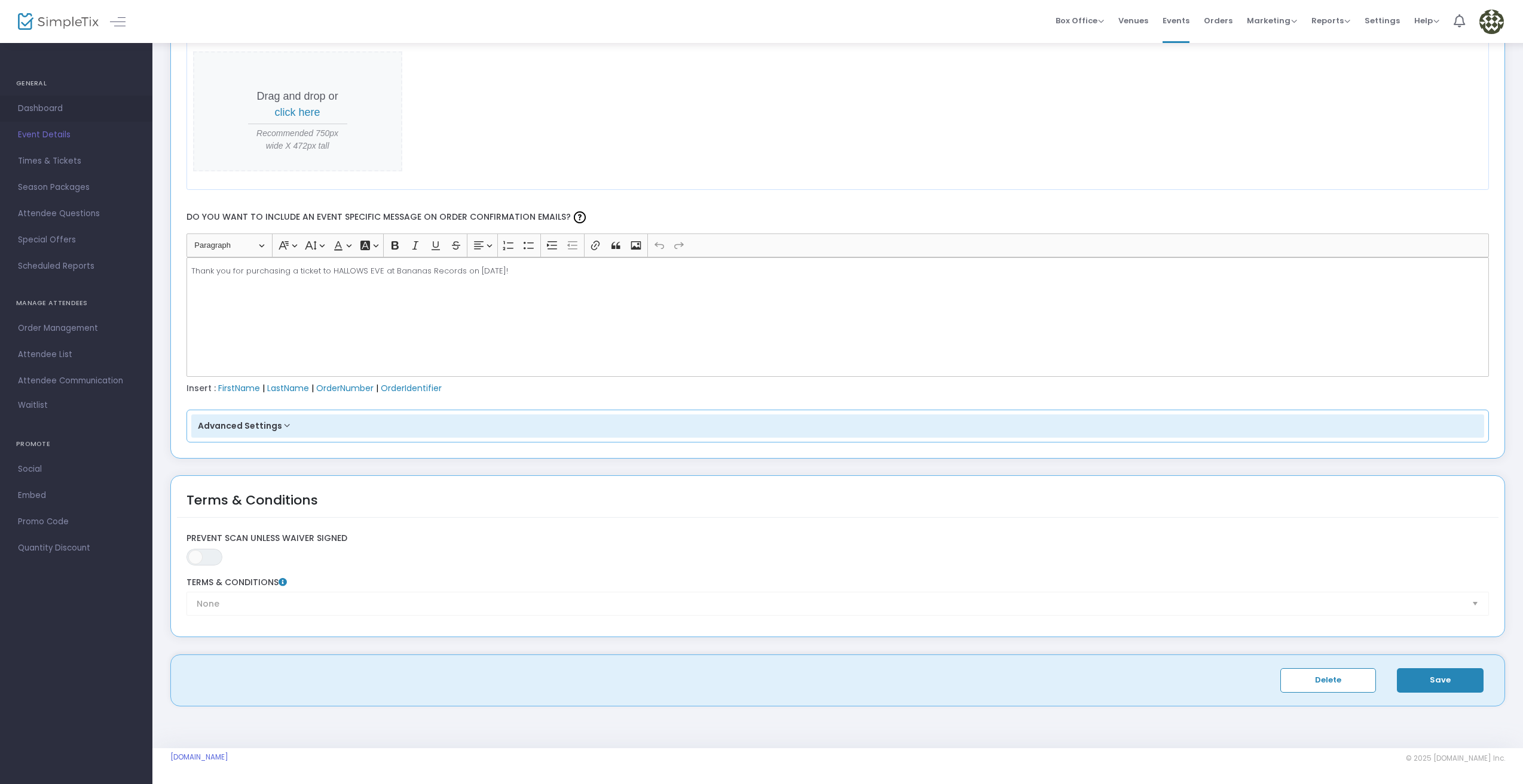
click at [56, 106] on span "Dashboard" at bounding box center [76, 109] width 117 height 16
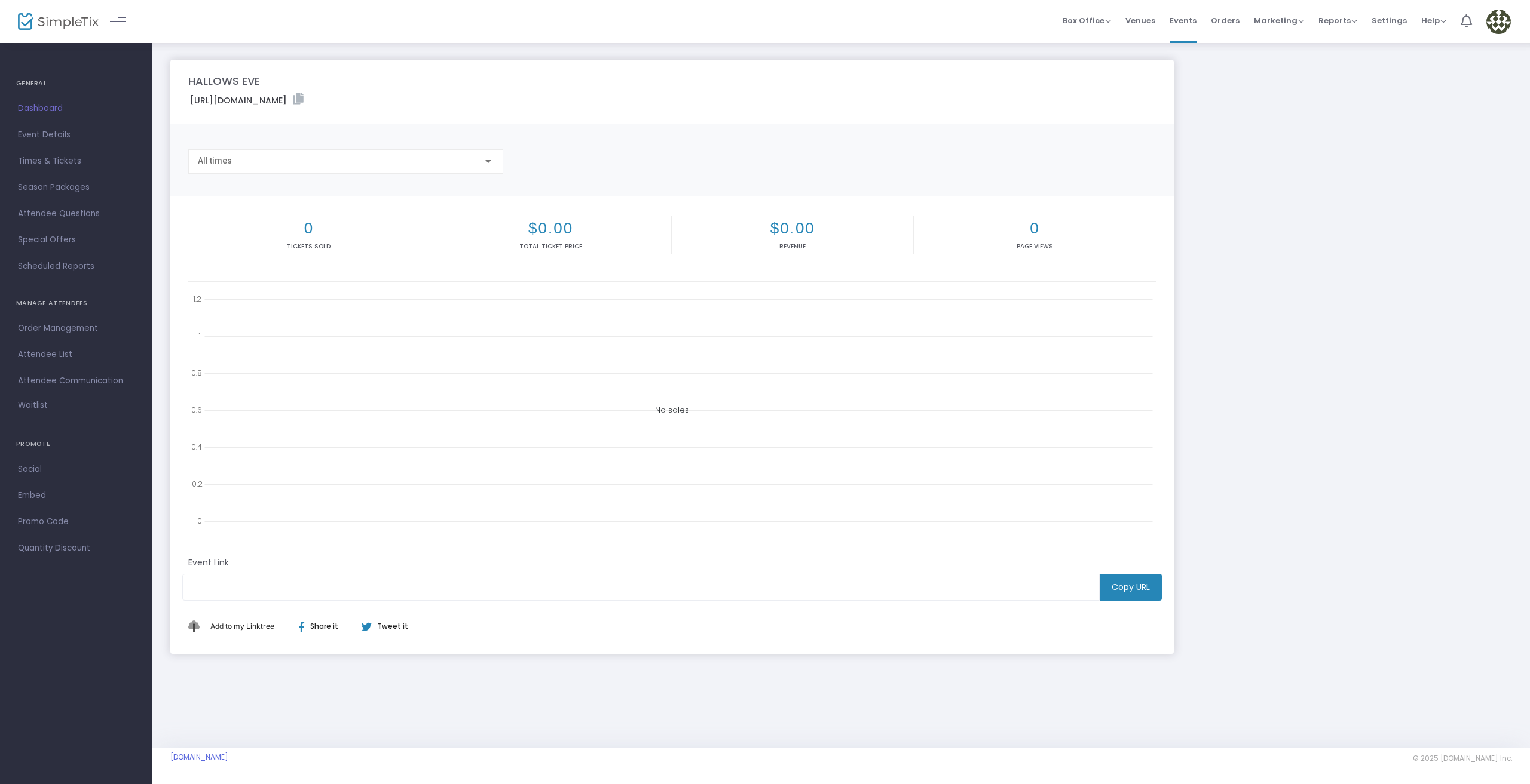
click at [1184, 16] on span "Events" at bounding box center [1182, 20] width 27 height 31
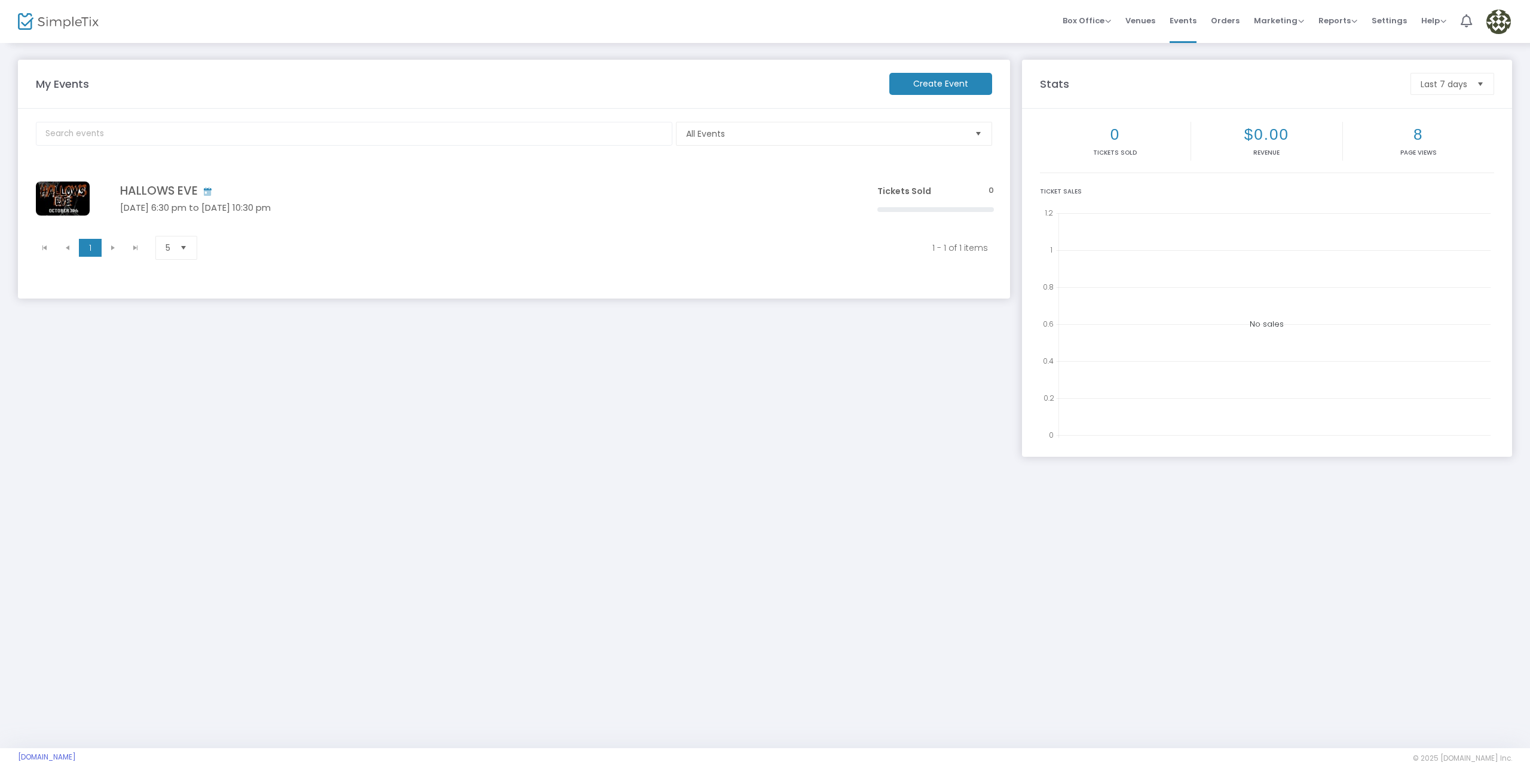
drag, startPoint x: 166, startPoint y: 188, endPoint x: 258, endPoint y: 492, distance: 317.6
click at [260, 495] on div "My Events Create Event All Events Event Category Type No section found HALLOWS …" at bounding box center [765, 395] width 1530 height 707
drag, startPoint x: 135, startPoint y: 196, endPoint x: 568, endPoint y: -38, distance: 492.2
click at [568, 0] on html "Processing... please wait Box Office Sell Tickets Bookings Sell Season Pass Ven…" at bounding box center [765, 392] width 1530 height 784
click at [313, 395] on div "My Events Create Event All Events Event Category Type No section found HALLOWS …" at bounding box center [514, 253] width 1004 height 386
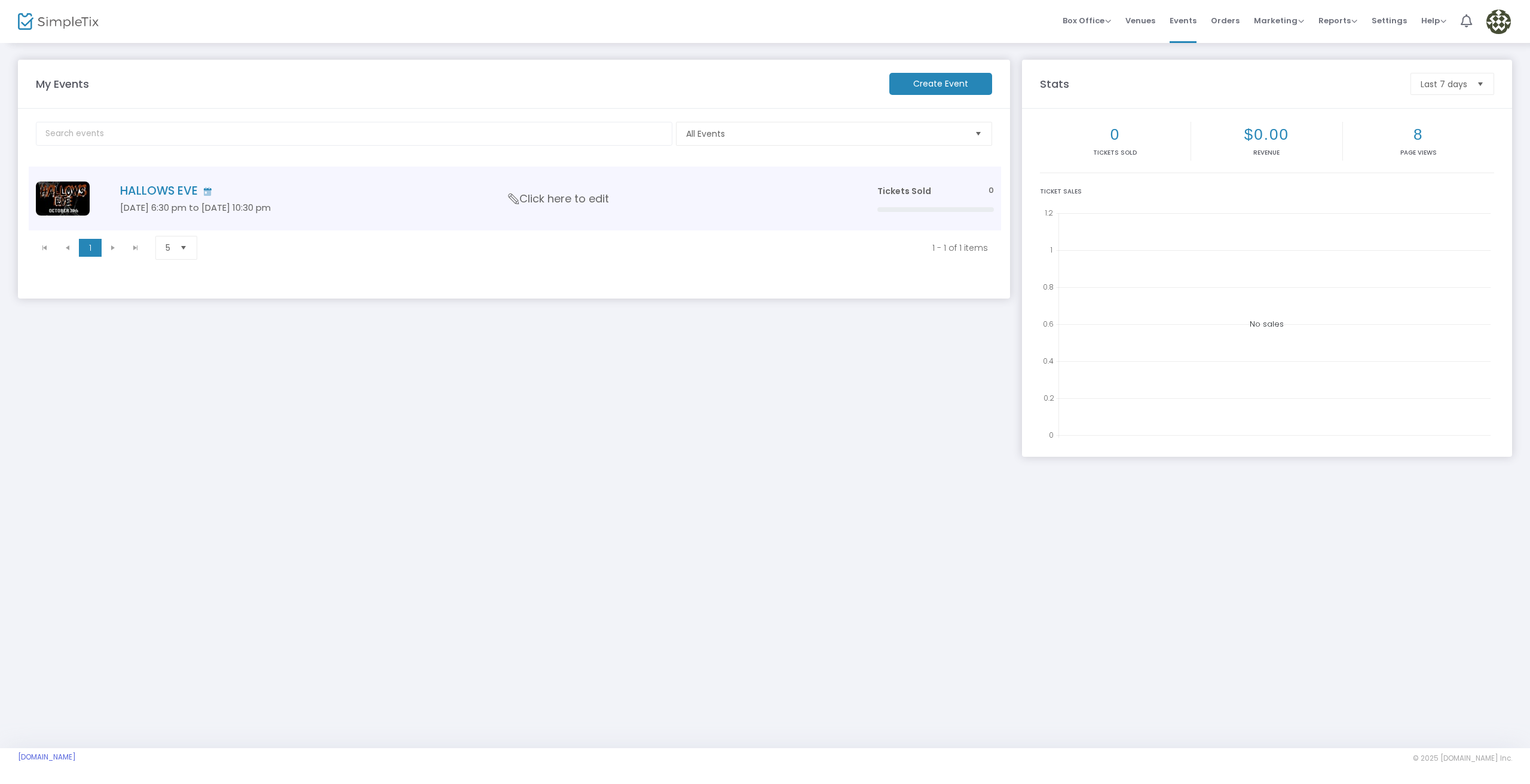
click at [157, 185] on h4 "HALLOWS EVE" at bounding box center [481, 191] width 722 height 14
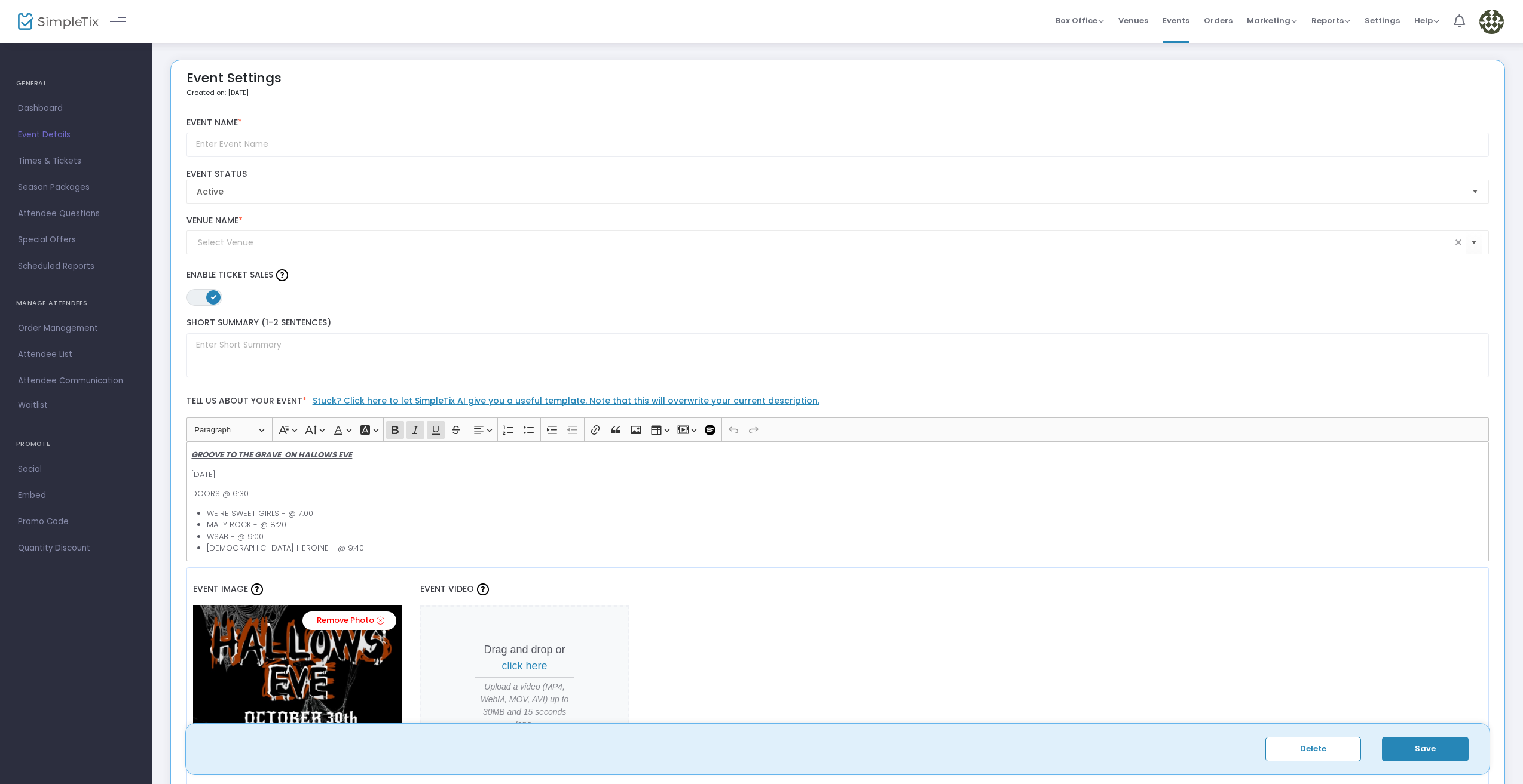
click at [1433, 751] on button "Save" at bounding box center [1425, 749] width 87 height 25
click at [48, 108] on span "Dashboard" at bounding box center [76, 109] width 117 height 16
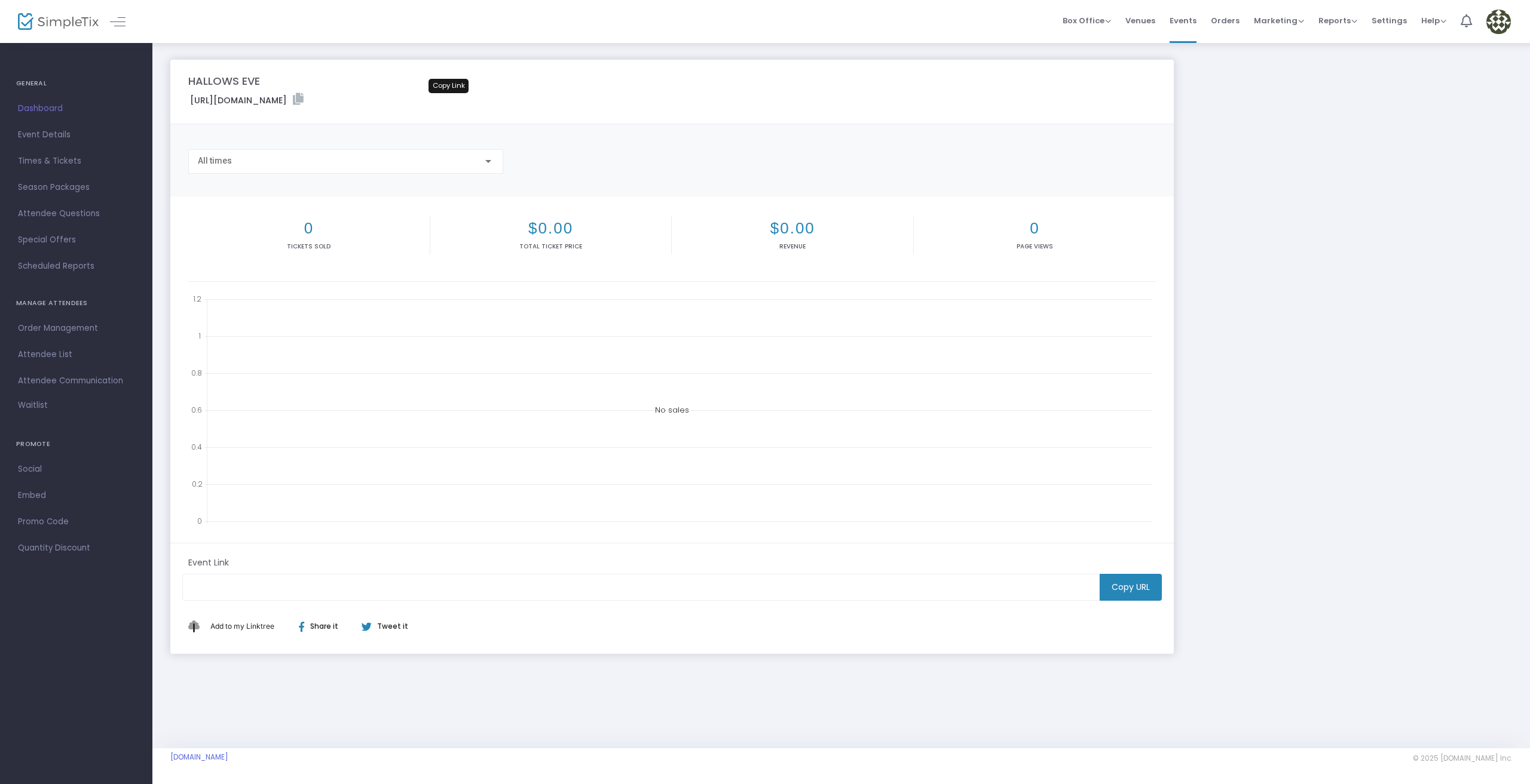
click at [304, 99] on icon at bounding box center [298, 99] width 11 height 12
